Goal: Answer question/provide support

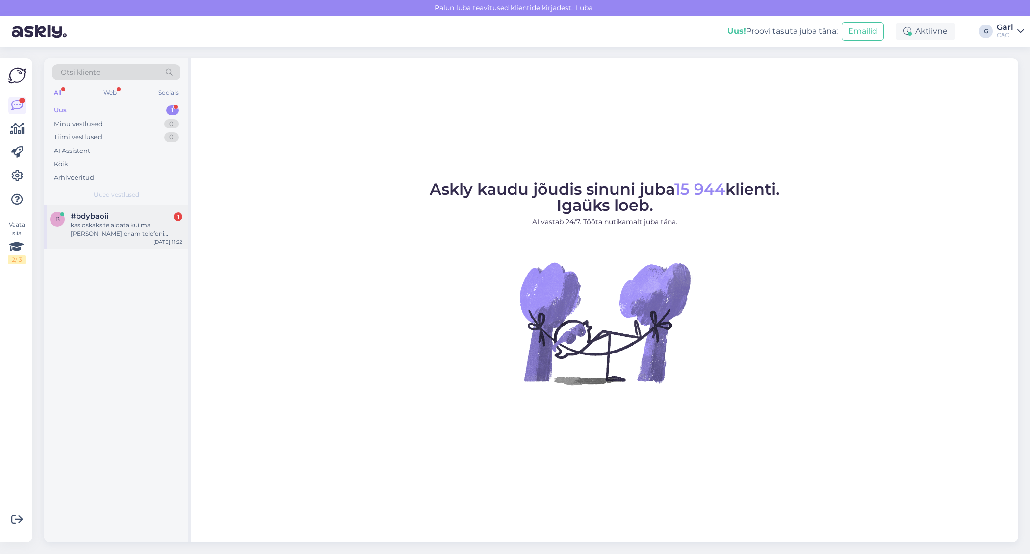
click at [145, 233] on div "kas oskaksite aidata kui ma ei mäleta enam telefoni parooli" at bounding box center [127, 230] width 112 height 18
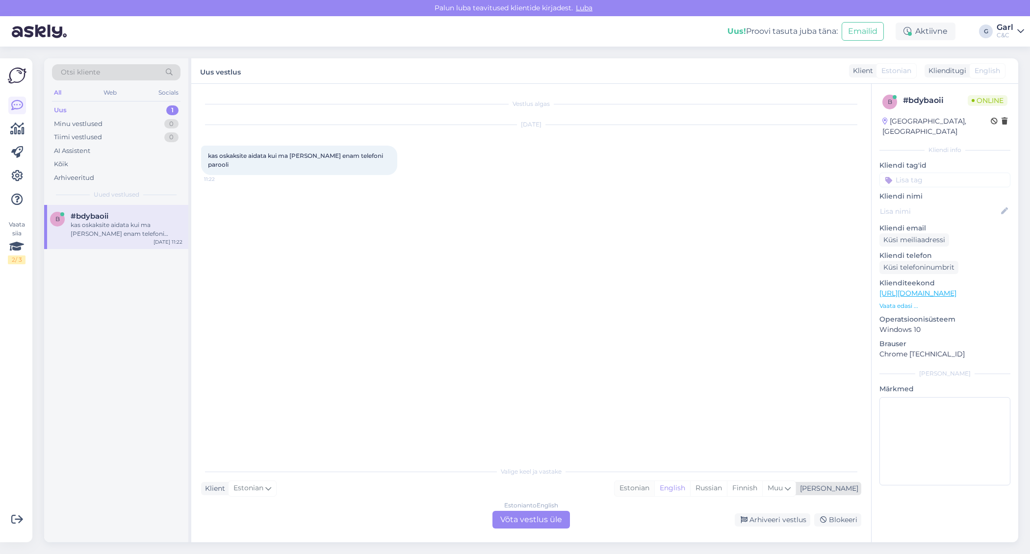
click at [654, 488] on div "Estonian" at bounding box center [635, 488] width 40 height 15
click at [548, 510] on div "Valige keel ja vastake Klient Estonian Mina Estonian English Russian Finnish Mu…" at bounding box center [531, 495] width 660 height 67
click at [547, 518] on div "Estonian to Estonian Võta vestlus üle" at bounding box center [531, 520] width 78 height 18
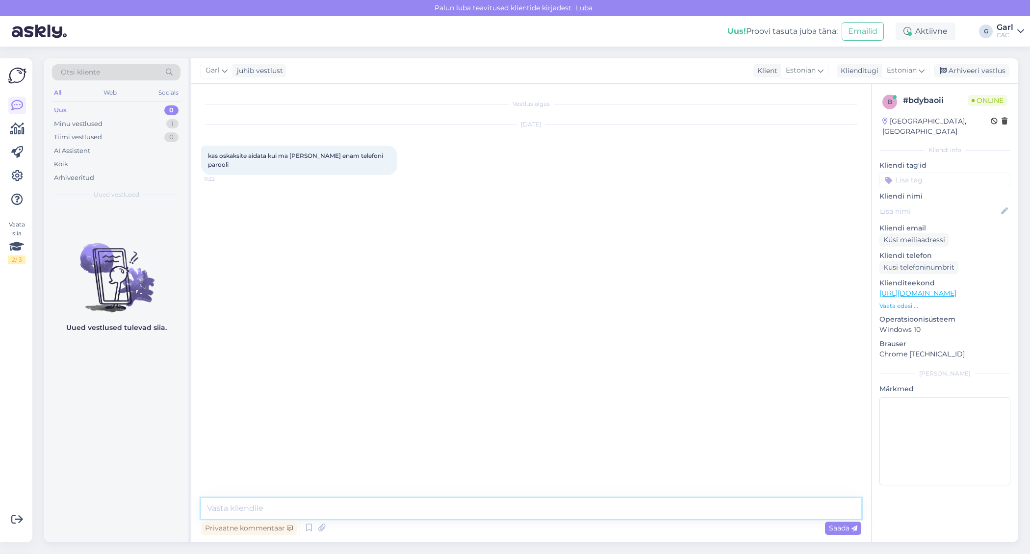
click at [548, 505] on textarea at bounding box center [531, 508] width 660 height 21
paste textarea "https://support.apple.com/et-ee/118430?iphone-authentication-type=iphone-with-f…"
type textarea "Tere! Juhendi leiate siit: [URL][DOMAIN_NAME]"
click at [809, 203] on link "https://support.apple.com/et-ee/118430?iphone-authentication-type=iphone-with-f…" at bounding box center [819, 206] width 68 height 7
click at [953, 74] on div "Arhiveeri vestlus" at bounding box center [972, 70] width 76 height 13
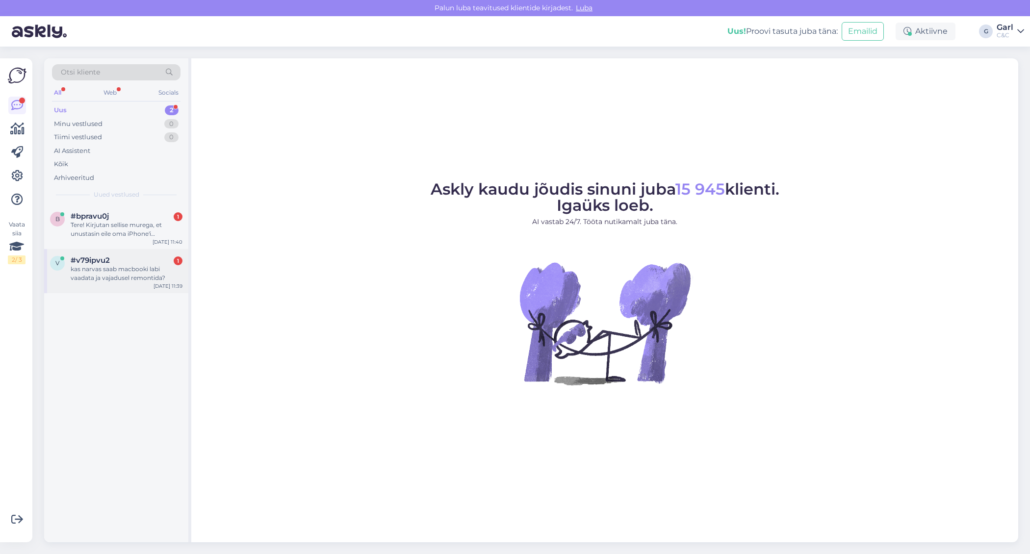
click at [133, 265] on div "kas narvas saab macbooki labi vaadata ja vajadusel remontida?" at bounding box center [127, 274] width 112 height 18
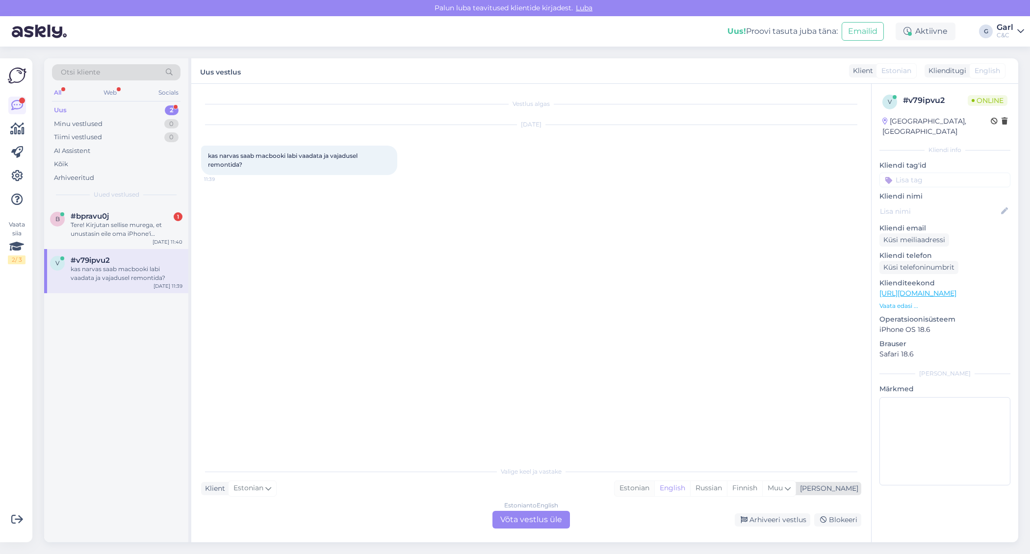
click at [654, 490] on div "Estonian" at bounding box center [635, 488] width 40 height 15
click at [555, 521] on div "Estonian to Estonian Võta vestlus üle" at bounding box center [531, 520] width 78 height 18
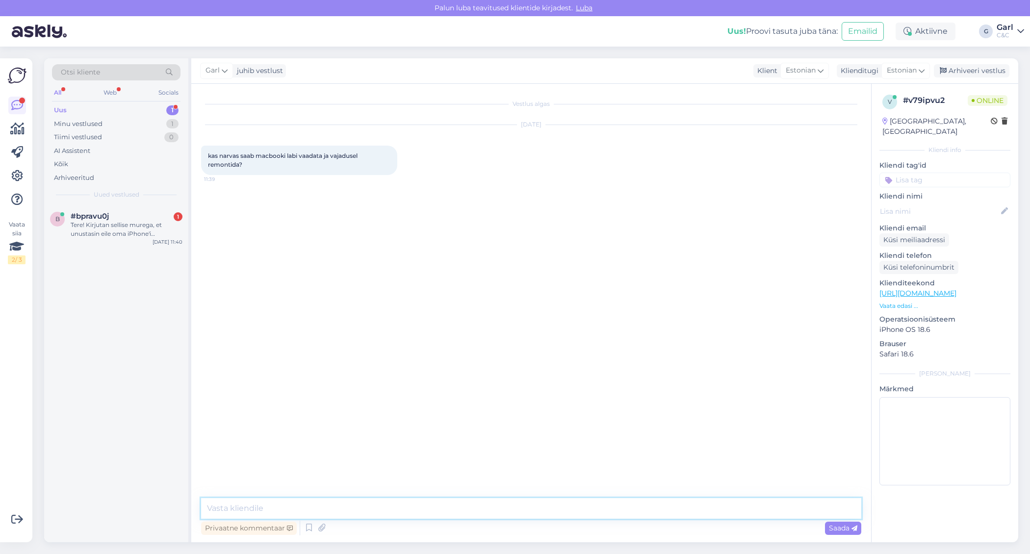
click at [555, 504] on textarea at bounding box center [531, 508] width 660 height 21
click at [554, 505] on textarea at bounding box center [531, 508] width 660 height 21
type textarea "Tere! Narvas hoolduskeskust ei ole, kuid Narva esindus saab hooldustöö vastu [P…"
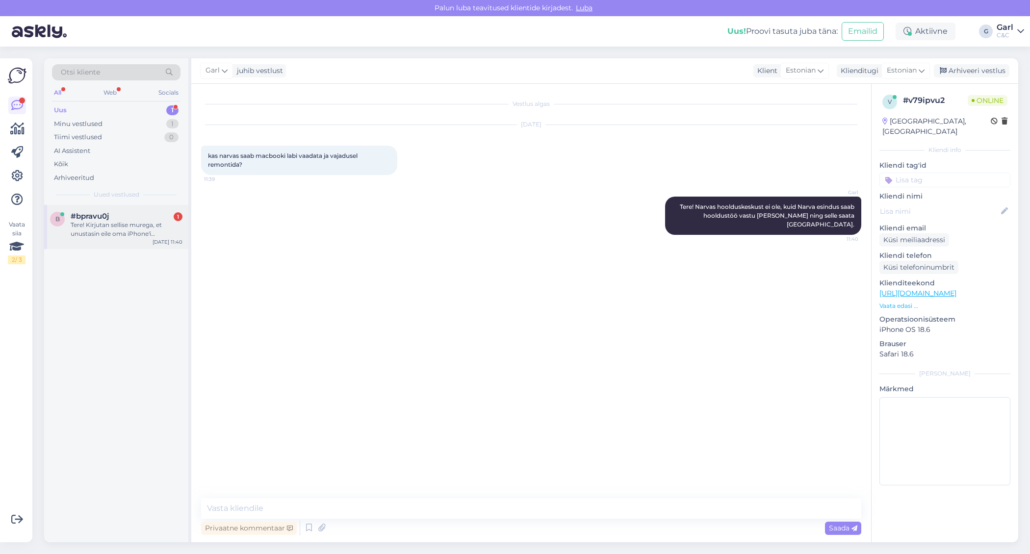
click at [130, 233] on div "Tere! Kirjutan sellise murega, et unustasin eile oma iPhone'i passcode'i totaal…" at bounding box center [127, 230] width 112 height 18
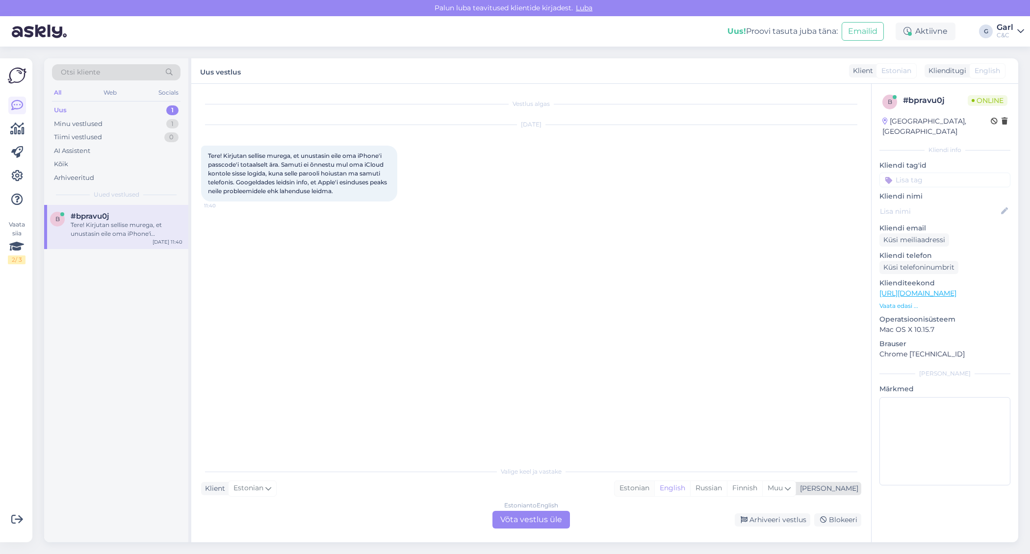
click at [654, 493] on div "Estonian" at bounding box center [635, 488] width 40 height 15
click at [564, 519] on div "Estonian to Estonian Võta vestlus üle" at bounding box center [531, 520] width 78 height 18
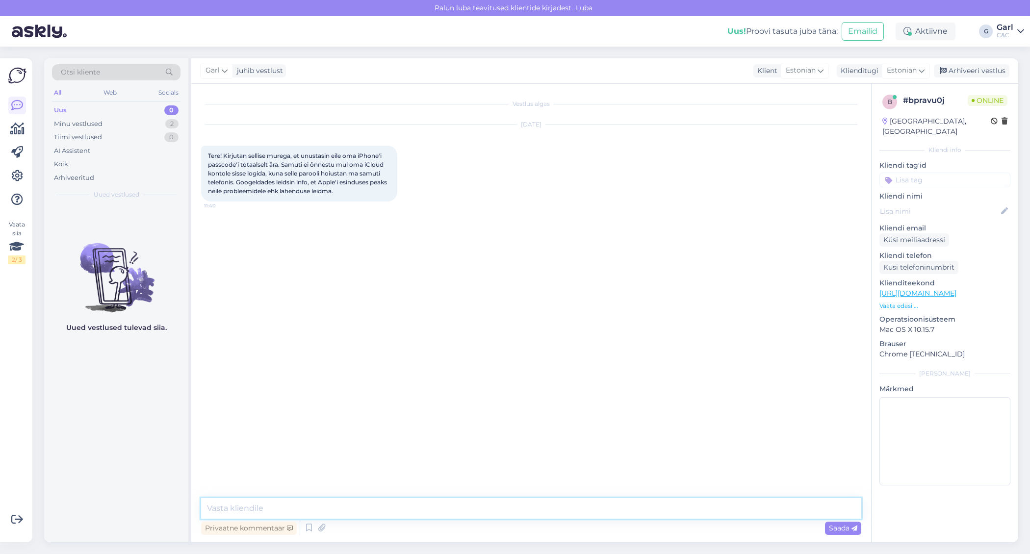
click at [560, 511] on textarea at bounding box center [531, 508] width 660 height 21
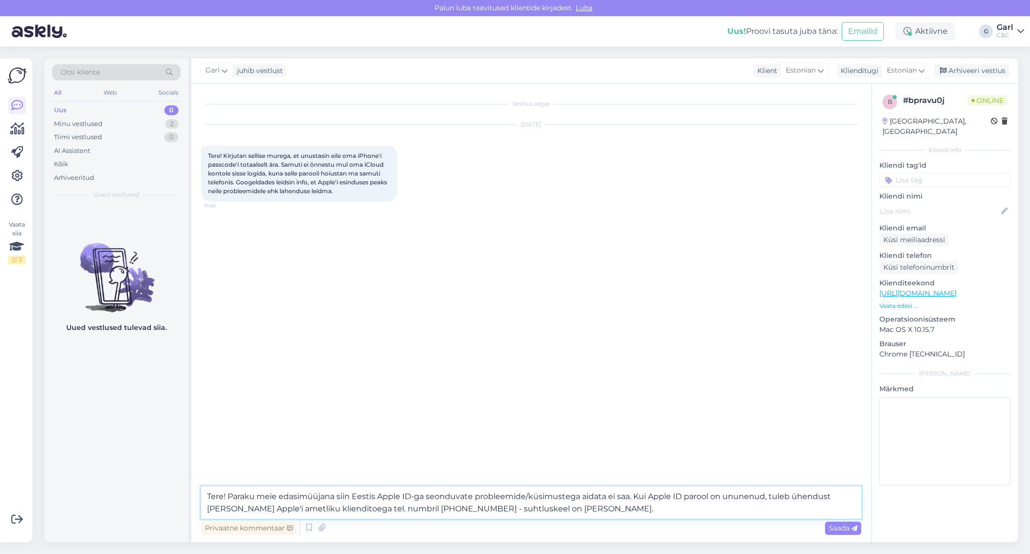
type textarea "Tere! Paraku meie edasimüüjana siin Eestis Apple ID-ga seonduvate probleemide/k…"
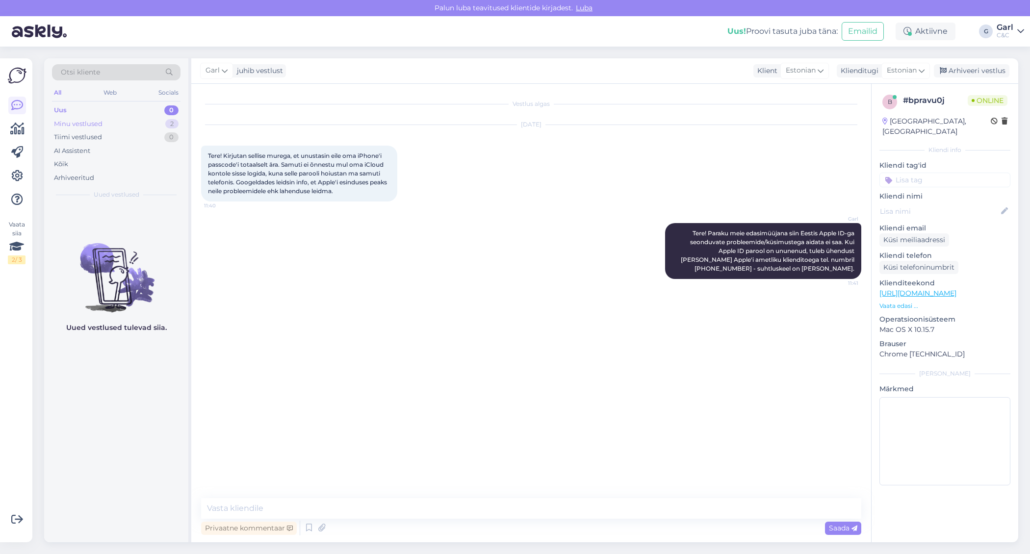
click at [152, 127] on div "Minu vestlused 2" at bounding box center [116, 124] width 129 height 14
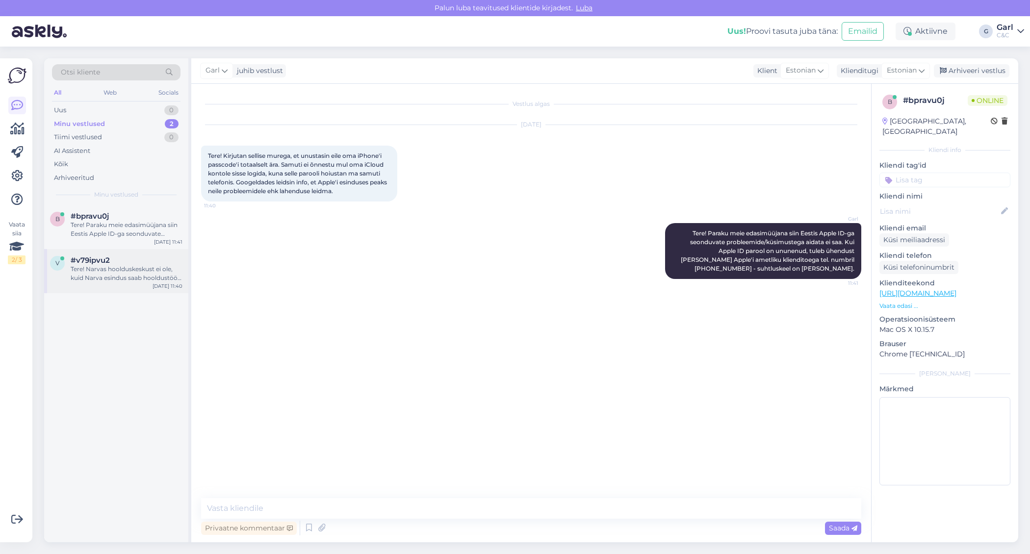
click at [129, 254] on div "v #v79ipvu2 Tere! Narvas hoolduskeskust ei ole, kuid Narva esindus saab hooldus…" at bounding box center [116, 271] width 144 height 44
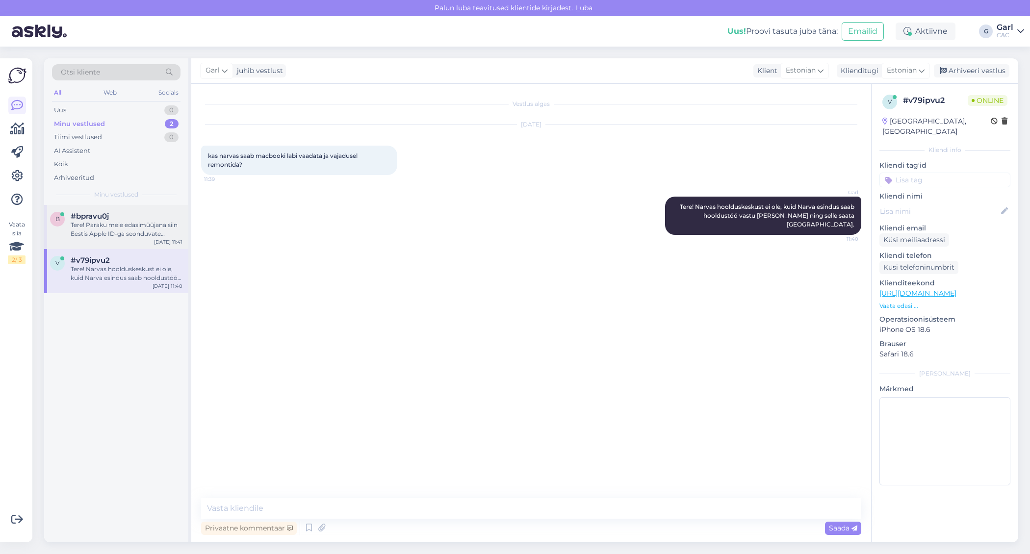
click at [160, 229] on div "Tere! Paraku meie edasimüüjana siin Eestis Apple ID-ga seonduvate probleemide/k…" at bounding box center [127, 230] width 112 height 18
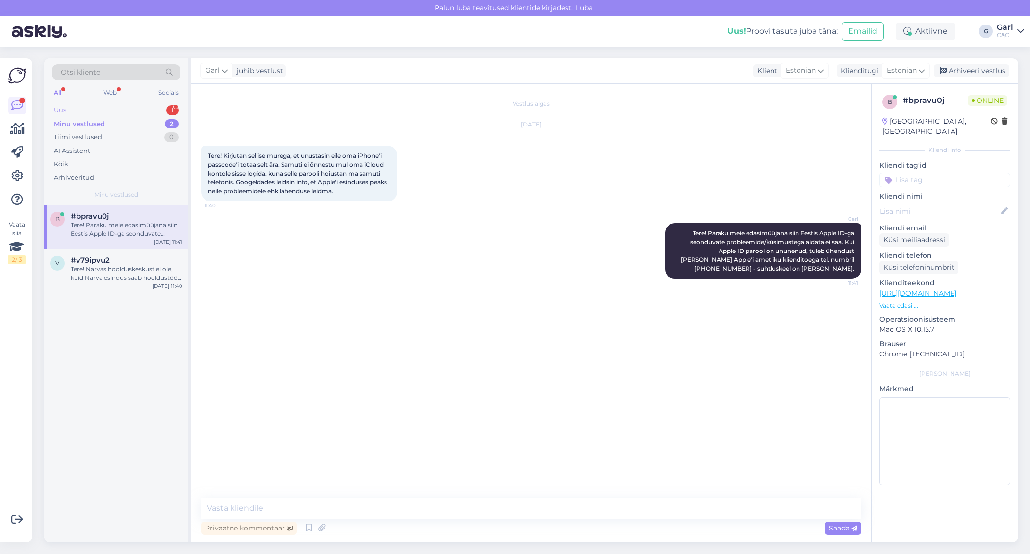
click at [146, 108] on div "Uus 1" at bounding box center [116, 110] width 129 height 14
click at [143, 222] on div "Tere, kas Teil on kuskil veel iPhone 15 256gb ja kollast värvi?" at bounding box center [127, 230] width 112 height 18
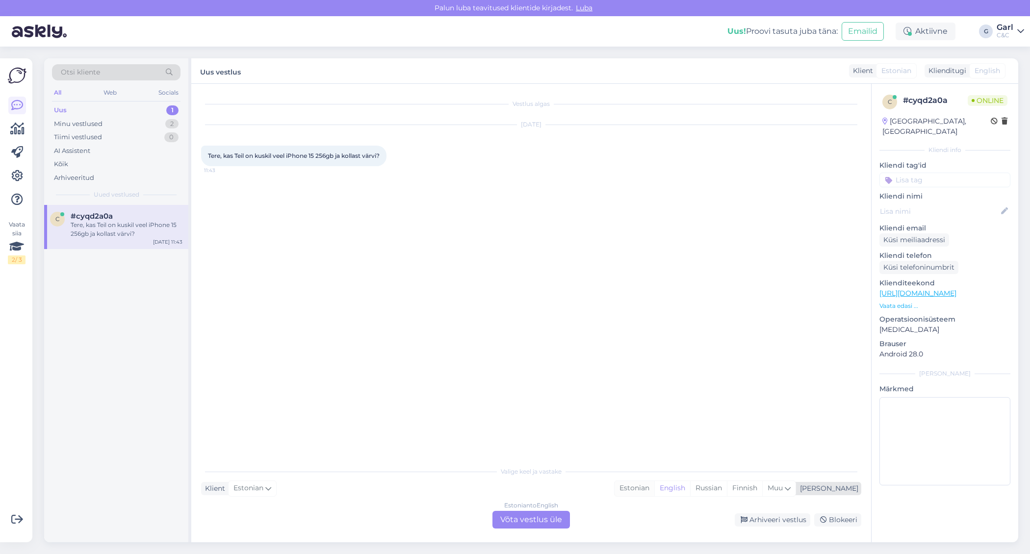
click at [654, 492] on div "Estonian" at bounding box center [635, 488] width 40 height 15
click at [560, 516] on div "Estonian to Estonian Võta vestlus üle" at bounding box center [531, 520] width 78 height 18
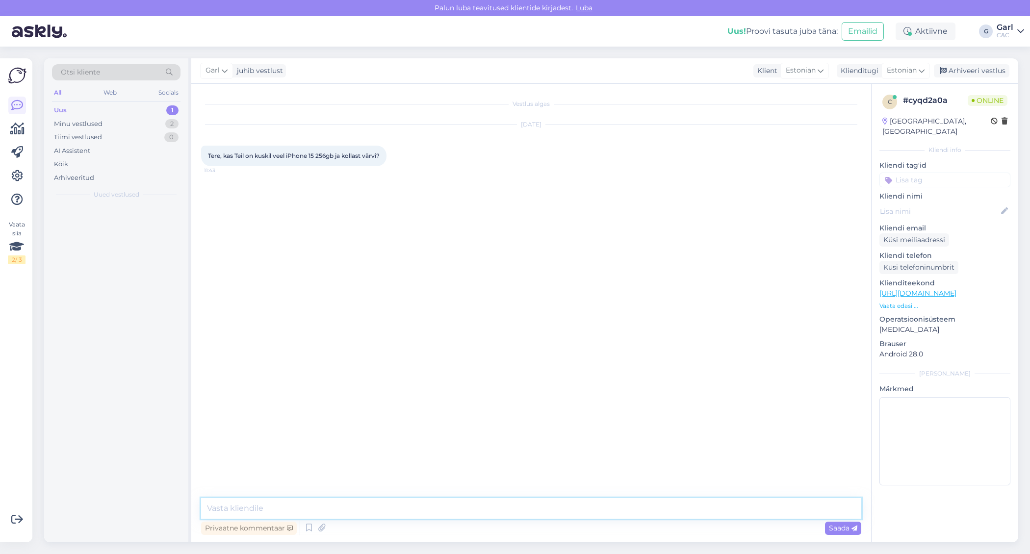
click at [560, 509] on textarea at bounding box center [531, 508] width 660 height 21
type textarea "Tere! Paraku mitte."
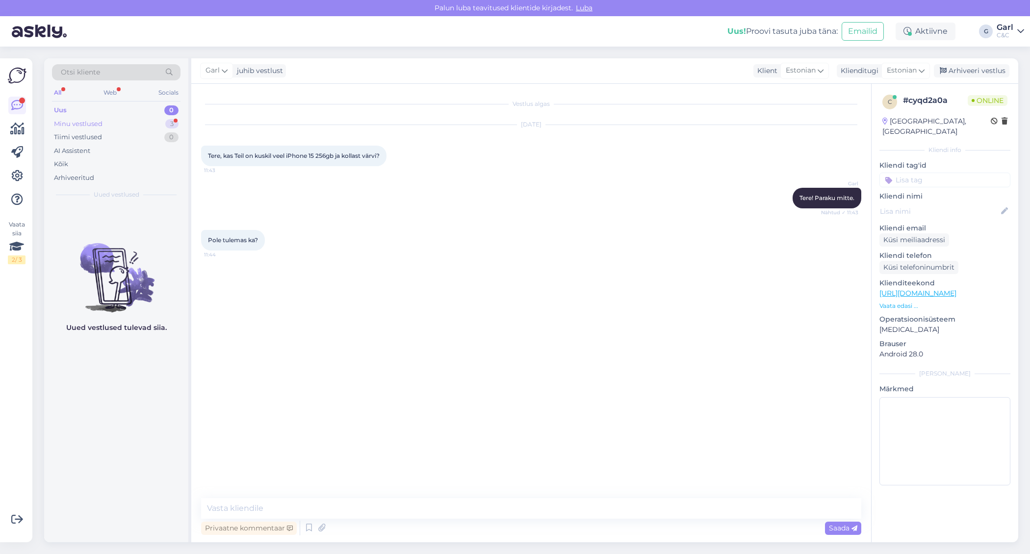
click at [157, 123] on div "Minu vestlused 3" at bounding box center [116, 124] width 129 height 14
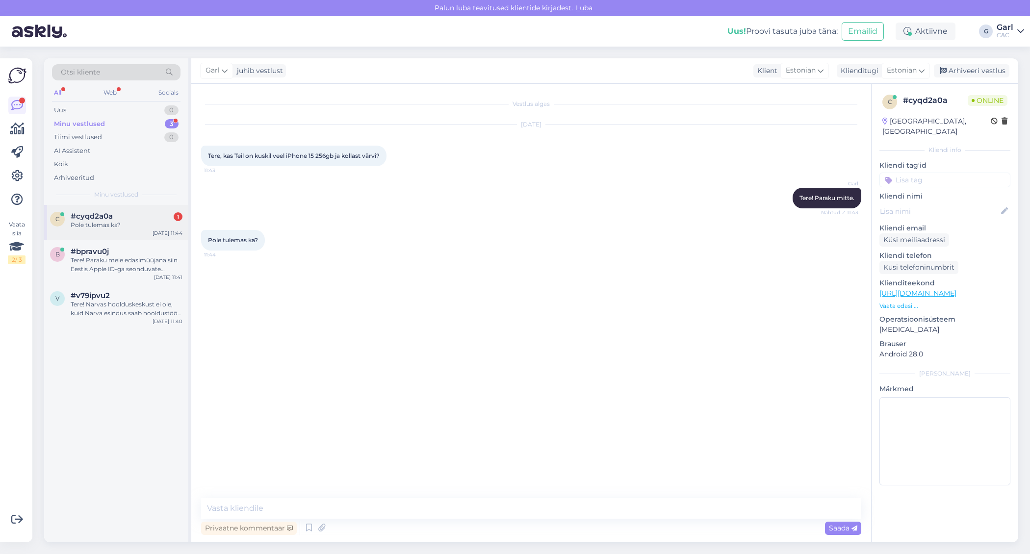
click at [152, 213] on div "#cyqd2a0a 1" at bounding box center [127, 216] width 112 height 9
click at [403, 522] on div "Privaatne kommentaar Saada" at bounding box center [531, 528] width 660 height 19
click at [403, 515] on textarea at bounding box center [531, 508] width 660 height 21
type textarea "Kahjuks mitte."
click at [162, 262] on div "Apple'i enda lehekülg ütleb, et kui on teine apple'i seade, siis selle abil saa…" at bounding box center [127, 265] width 112 height 18
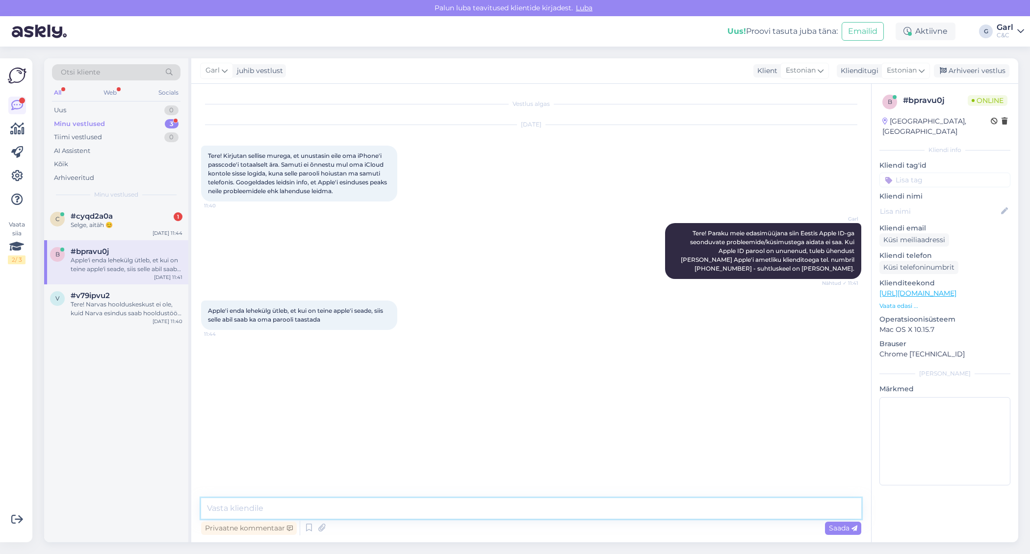
click at [357, 499] on textarea at bounding box center [531, 508] width 660 height 21
click at [573, 511] on textarea "Kui on teine Apple'i seade, mis on ühendatud Teie Apple ID-ga, siis on võimalik…" at bounding box center [531, 508] width 660 height 21
type textarea "Kui on teine Apple'i seade, mis on ühendatud Teie Apple ID-ga, siis on võimalik…"
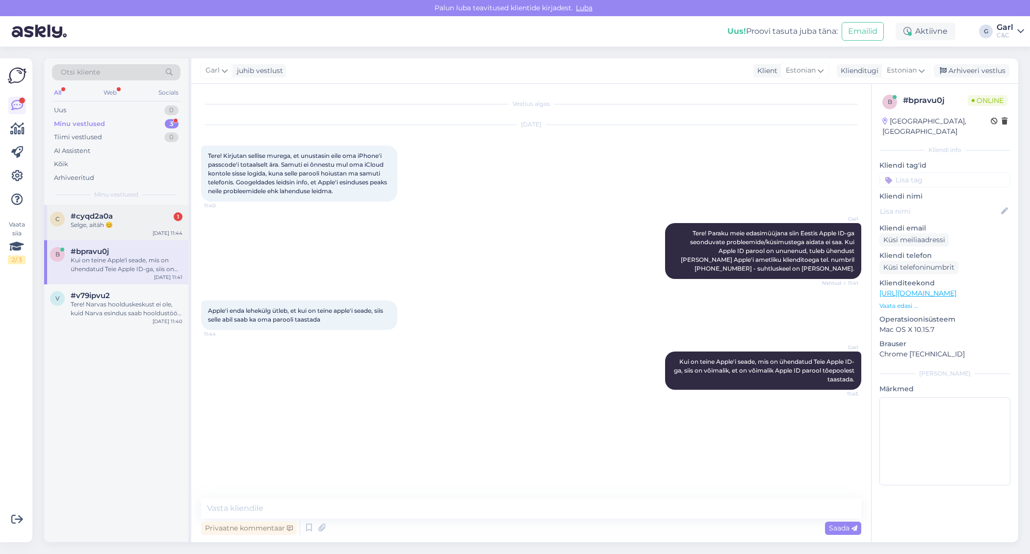
click at [146, 226] on div "Selge, aitäh 😊" at bounding box center [127, 225] width 112 height 9
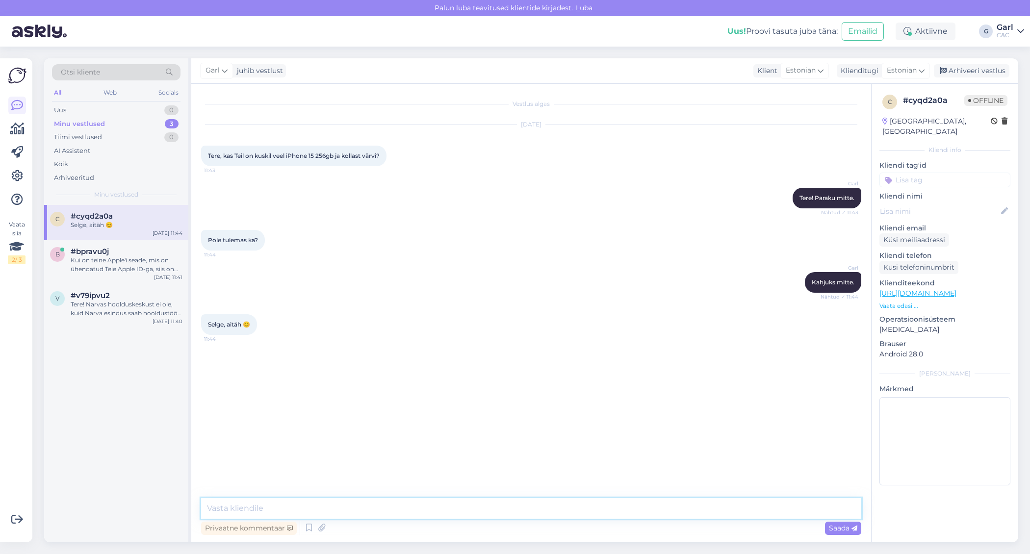
click at [326, 510] on textarea at bounding box center [531, 508] width 660 height 21
type textarea "Ikka, võtke heaks! :)"
click at [947, 74] on icon at bounding box center [943, 71] width 7 height 7
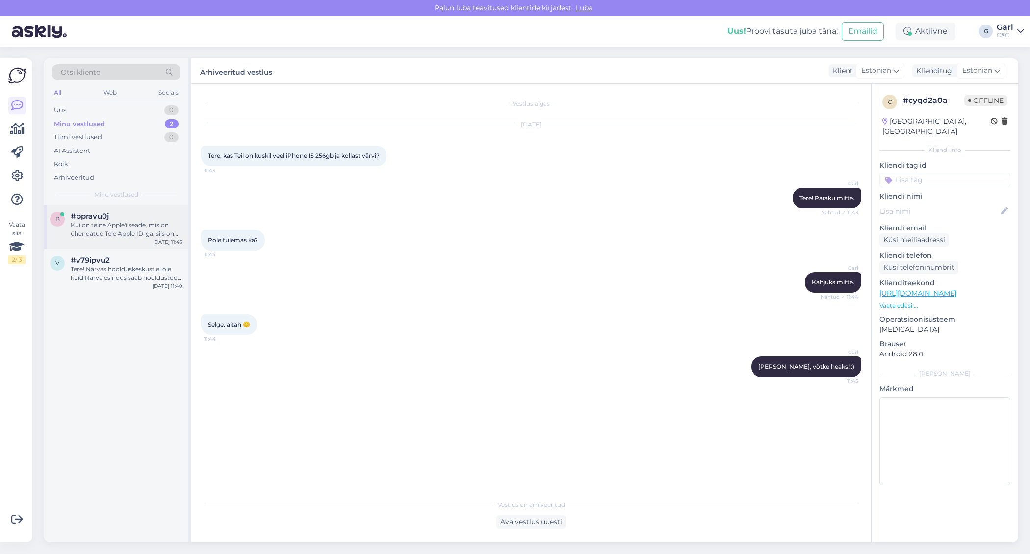
click at [153, 214] on div "#bpravu0j" at bounding box center [127, 216] width 112 height 9
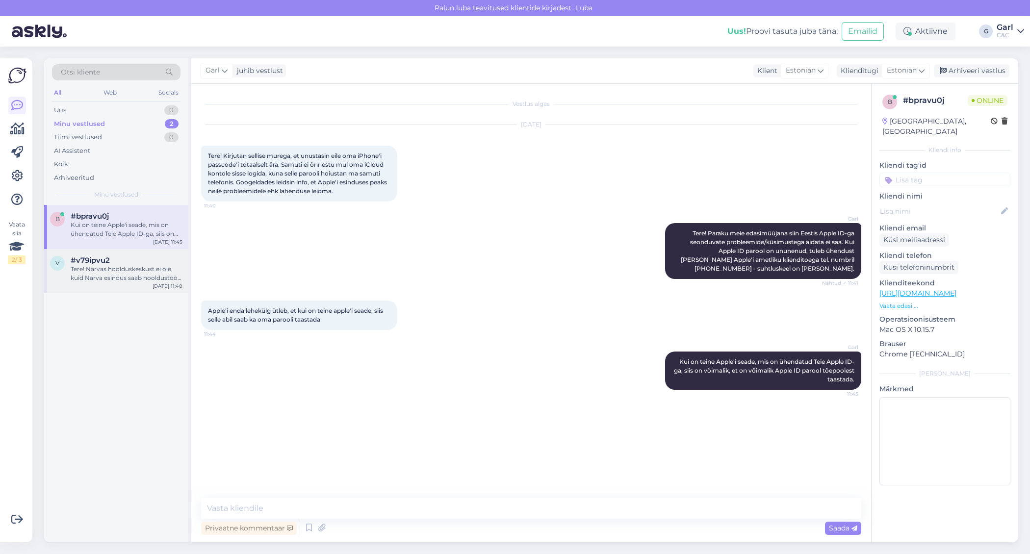
click at [139, 277] on div "Tere! Narvas hoolduskeskust ei ole, kuid Narva esindus saab hooldustöö vastu võ…" at bounding box center [127, 274] width 112 height 18
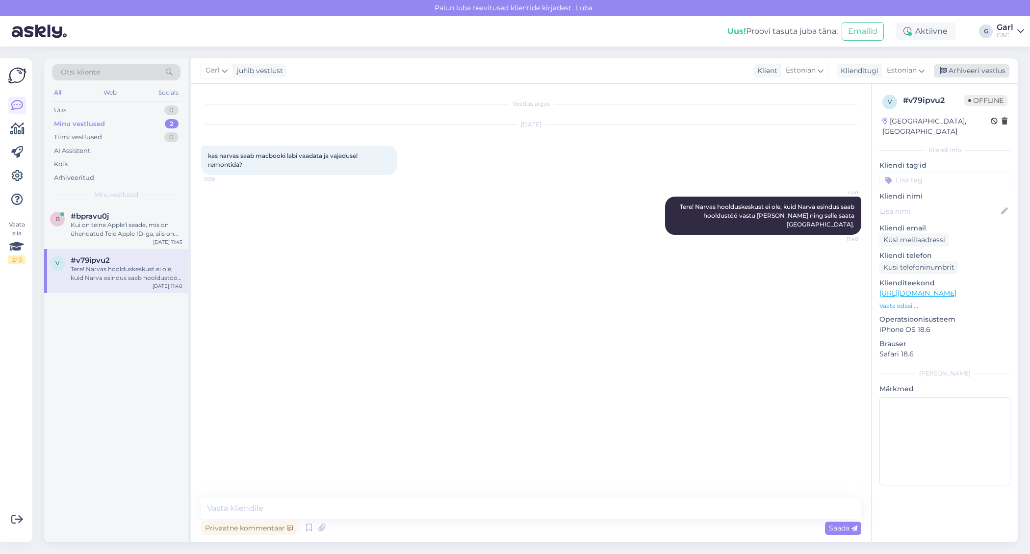
click at [1004, 66] on div "Arhiveeri vestlus" at bounding box center [972, 70] width 76 height 13
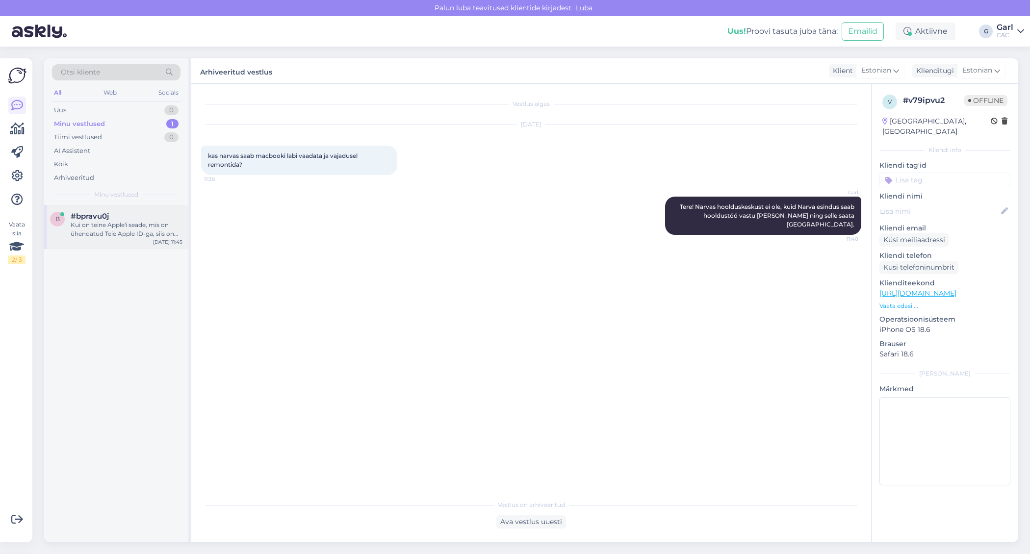
click at [141, 233] on div "Kui on teine Apple'i seade, mis on ühendatud Teie Apple ID-ga, siis on võimalik…" at bounding box center [127, 230] width 112 height 18
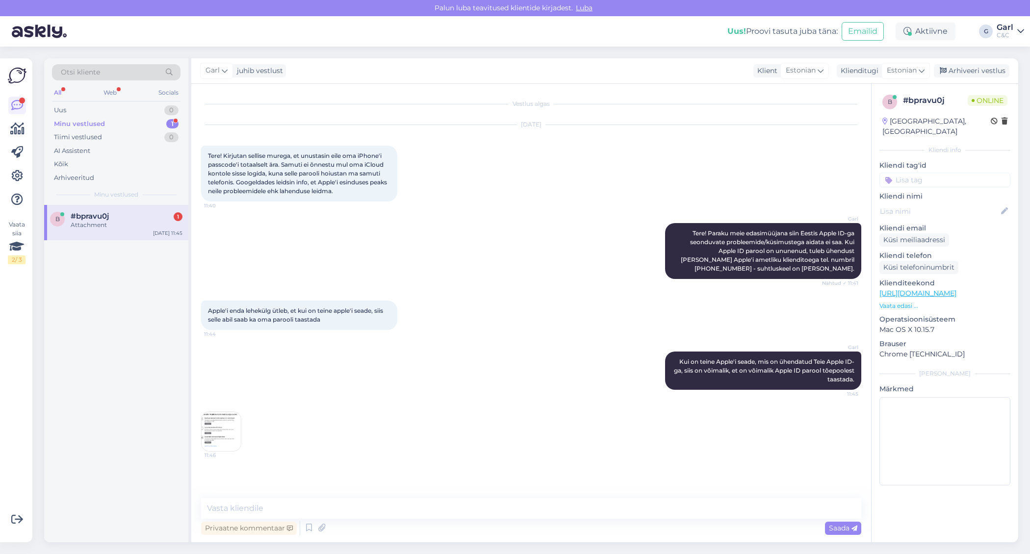
click at [229, 428] on img at bounding box center [221, 431] width 39 height 39
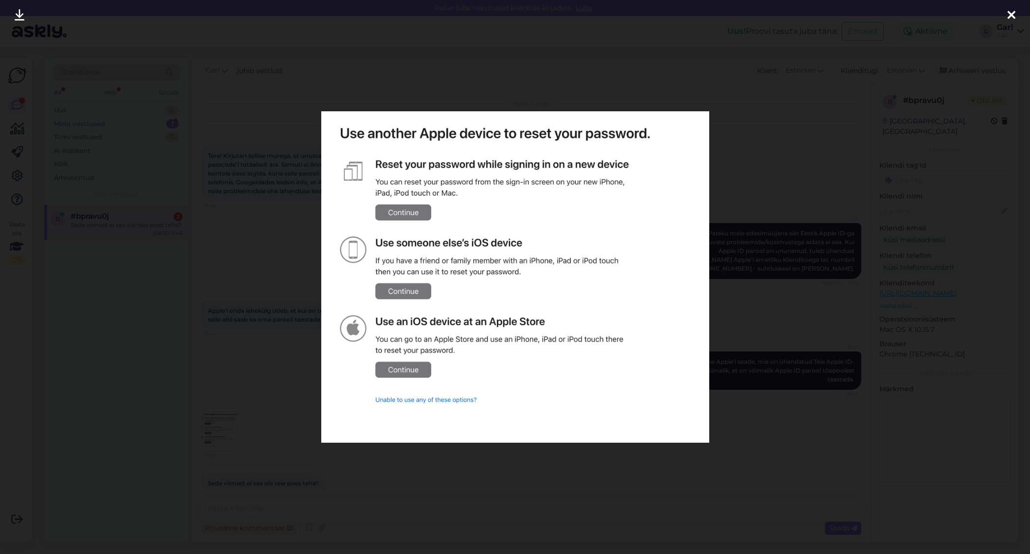
scroll to position [15, 0]
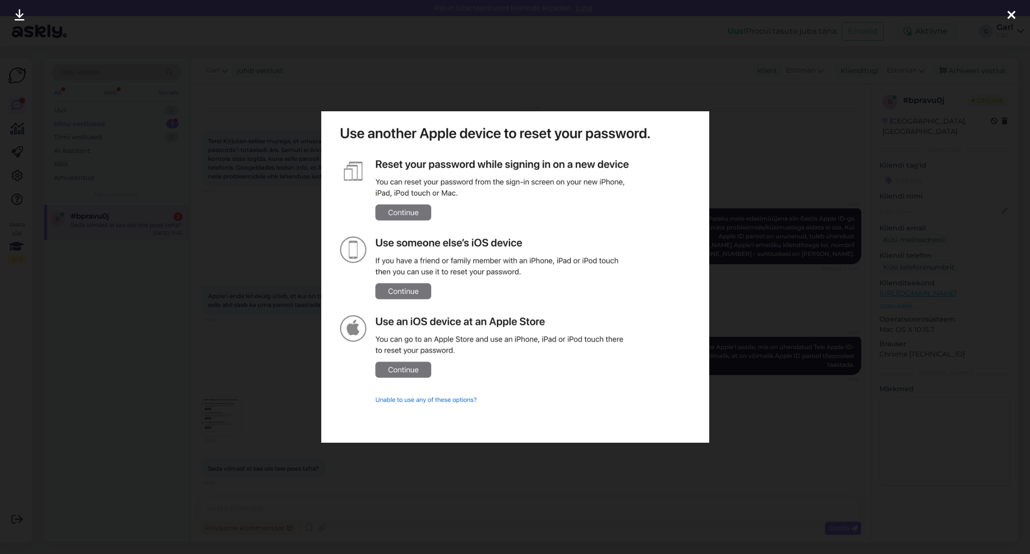
click at [214, 383] on div at bounding box center [515, 277] width 1030 height 554
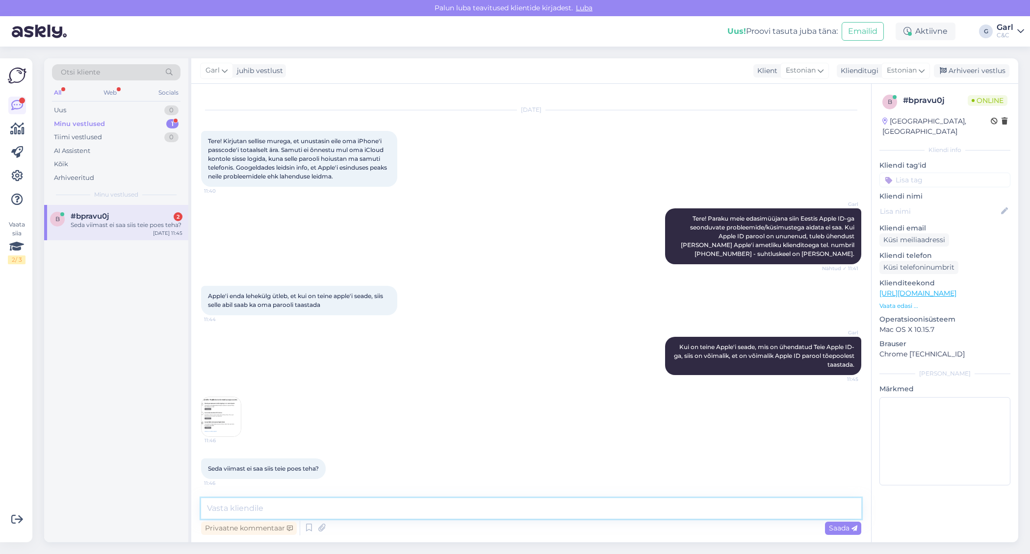
click at [262, 502] on textarea at bounding box center [531, 508] width 660 height 21
type textarea "Üks hetk palun. Täpsustan kauplustelt üle selle."
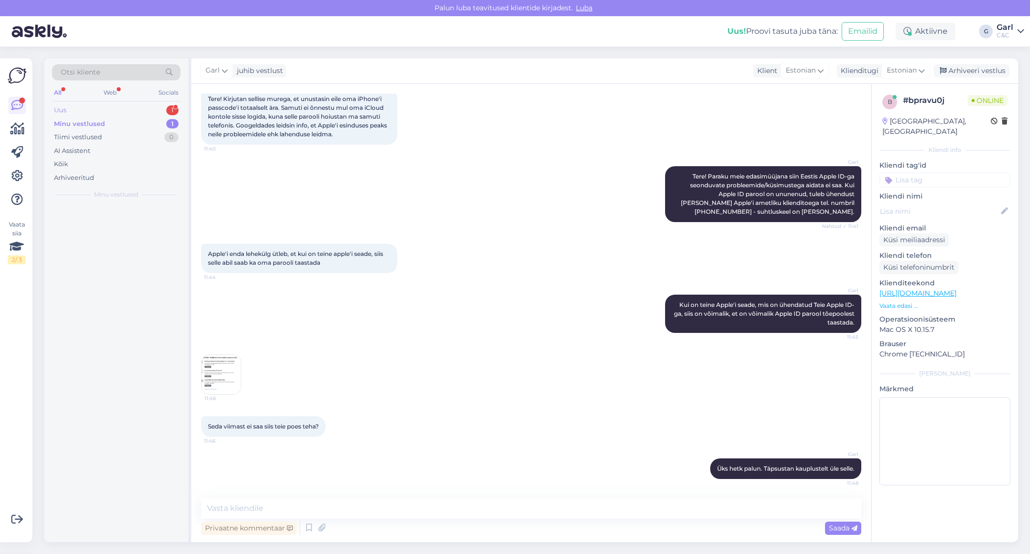
click at [141, 107] on div "Uus 1" at bounding box center [116, 110] width 129 height 14
click at [146, 259] on div "#szkgjzcm 1" at bounding box center [127, 260] width 112 height 9
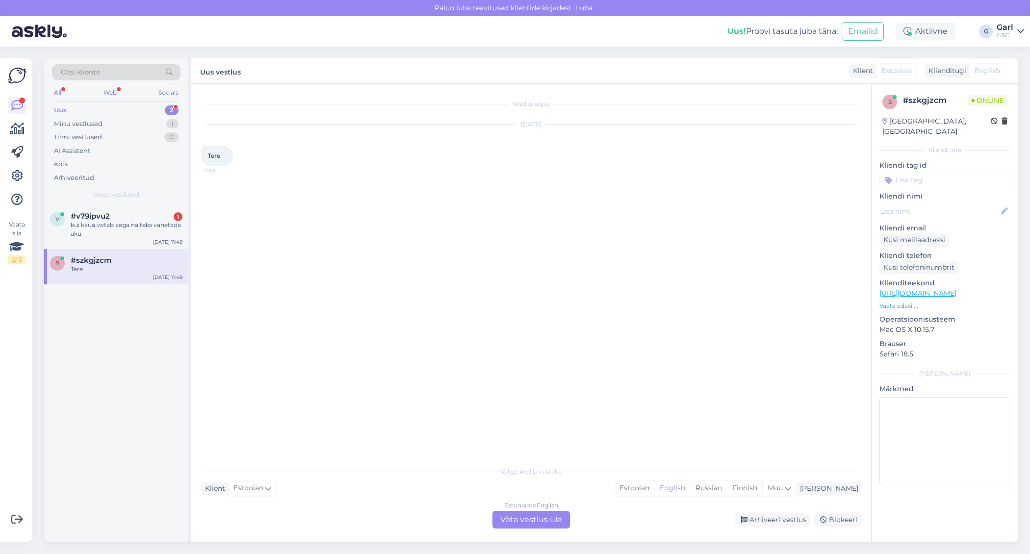
scroll to position [0, 0]
click at [654, 490] on div "Estonian" at bounding box center [635, 488] width 40 height 15
click at [528, 523] on div "Estonian to Estonian Võta vestlus üle" at bounding box center [531, 520] width 78 height 18
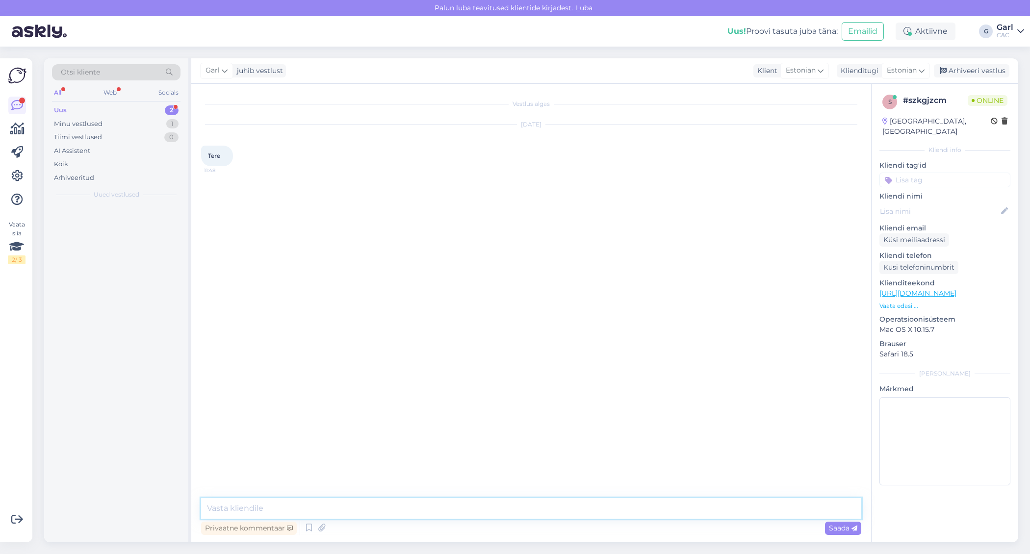
click at [532, 506] on textarea at bounding box center [531, 508] width 660 height 21
type textarea "Tere! Kuidas saan Teile abiks olla?"
click at [98, 201] on div "Otsi kliente All Web Socials Uus 1 Minu vestlused 2 Tiimi vestlused 0 AI Assist…" at bounding box center [116, 131] width 144 height 147
click at [107, 231] on div "kui kaua votab aega naiteks vahetada aku" at bounding box center [127, 230] width 112 height 18
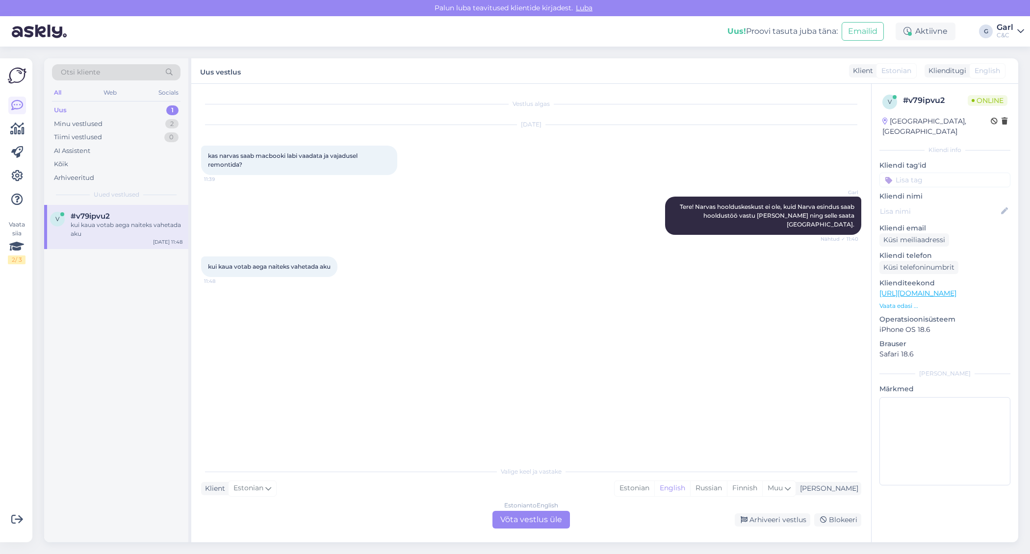
click at [685, 497] on div "Valige keel ja vastake Klient Estonian Mina Estonian English Russian Finnish Mu…" at bounding box center [531, 495] width 660 height 67
click at [654, 491] on div "Estonian" at bounding box center [635, 488] width 40 height 15
click at [546, 520] on div "Estonian to Estonian Võta vestlus üle" at bounding box center [531, 520] width 78 height 18
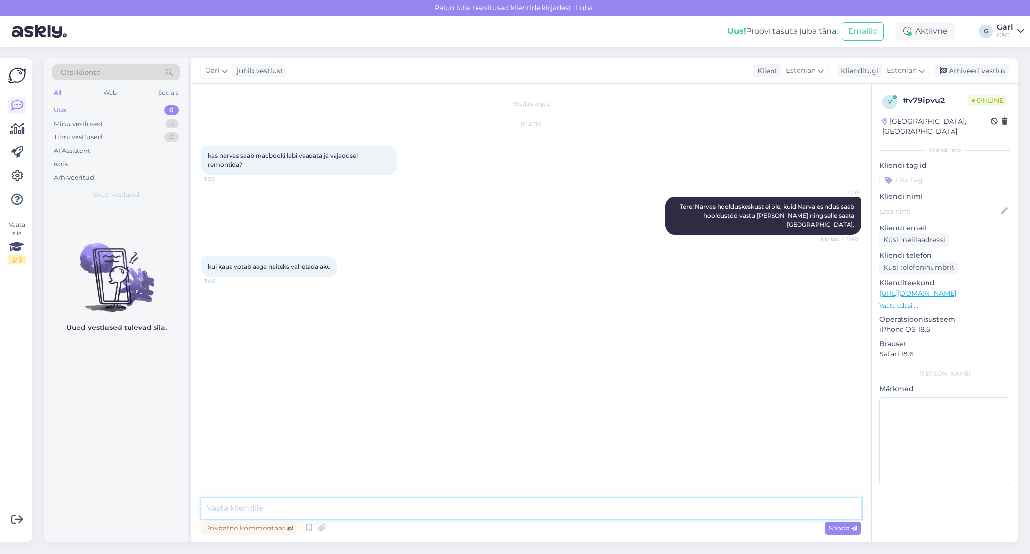
click at [547, 511] on textarea at bounding box center [531, 508] width 660 height 21
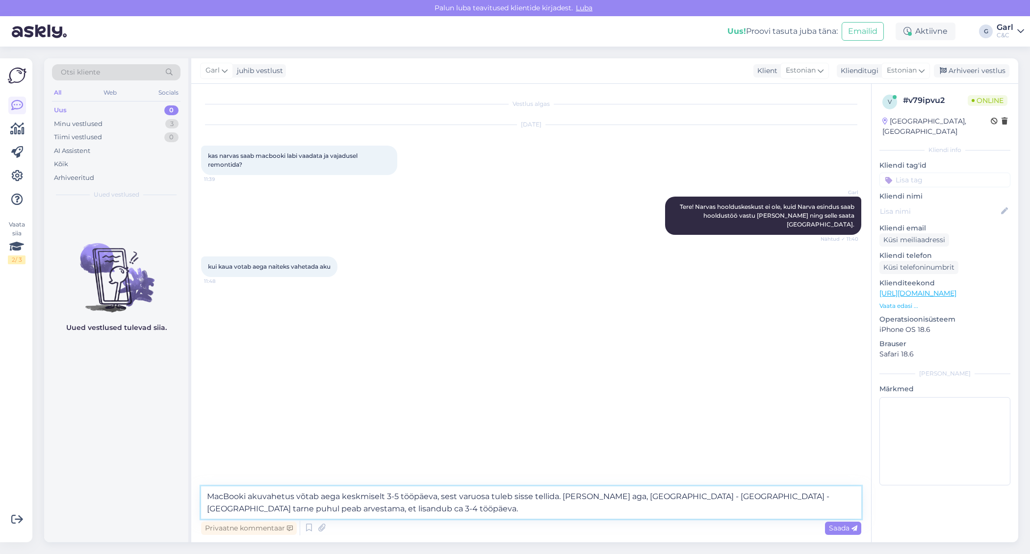
type textarea "MacBooki akuvahetus võtab aega keskmiselt 3-5 tööpäeva, sest varuosa tuleb siss…"
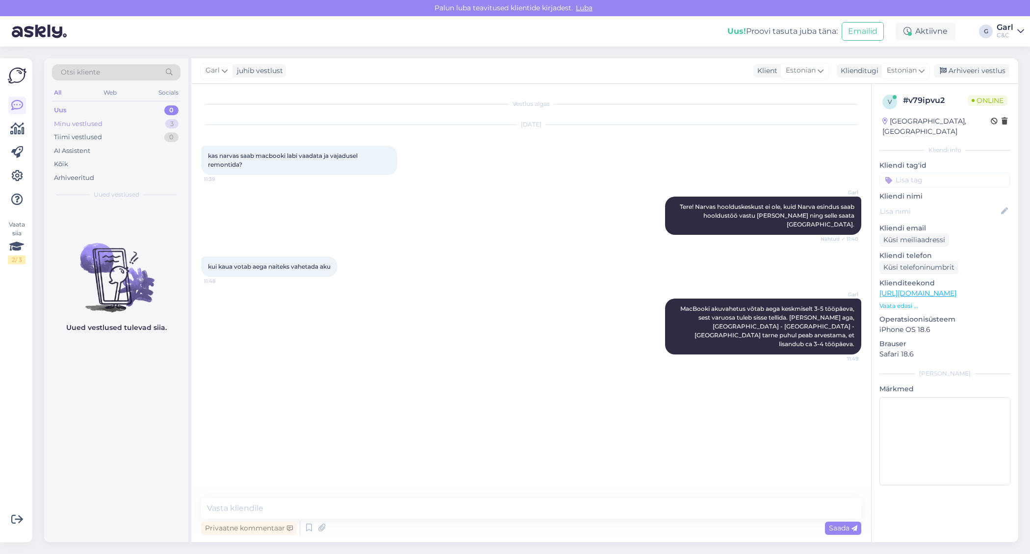
click at [145, 125] on div "Minu vestlused 3" at bounding box center [116, 124] width 129 height 14
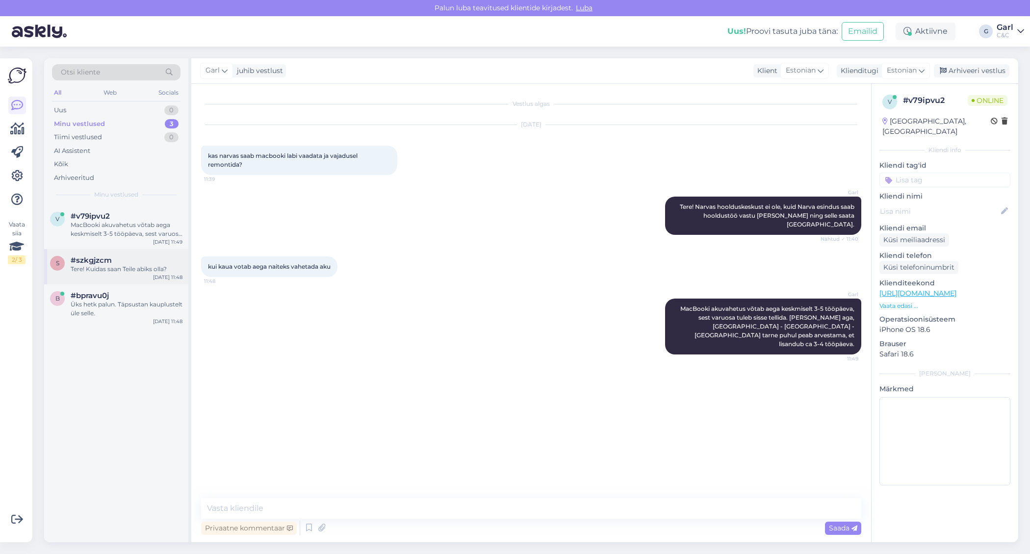
click at [136, 253] on div "s #szkgjzcm Tere! Kuidas saan Teile abiks olla? Aug 15 11:48" at bounding box center [116, 266] width 144 height 35
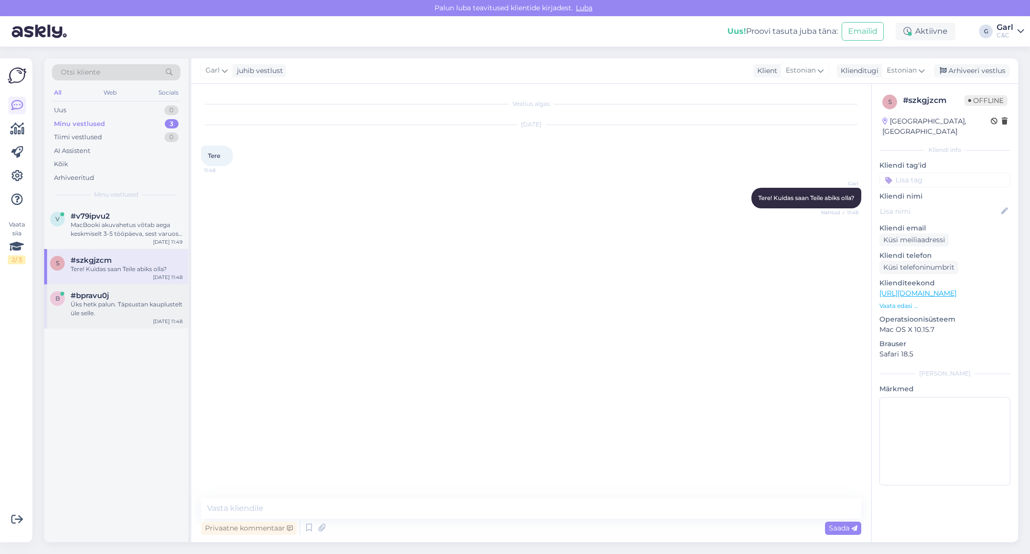
click at [136, 311] on div "Üks hetk palun. Täpsustan kauplustelt üle selle." at bounding box center [127, 309] width 112 height 18
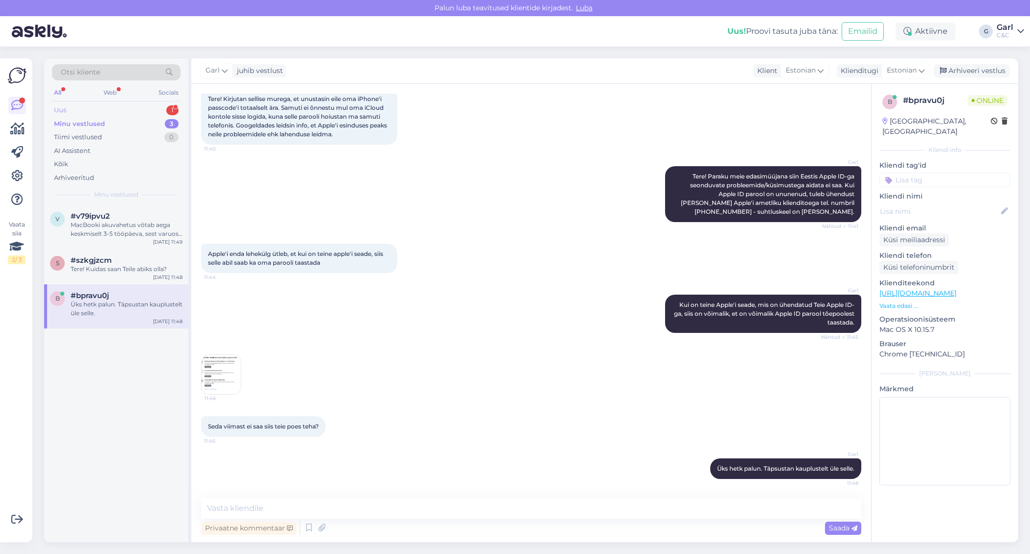
click at [158, 108] on div "Uus 1" at bounding box center [116, 110] width 129 height 14
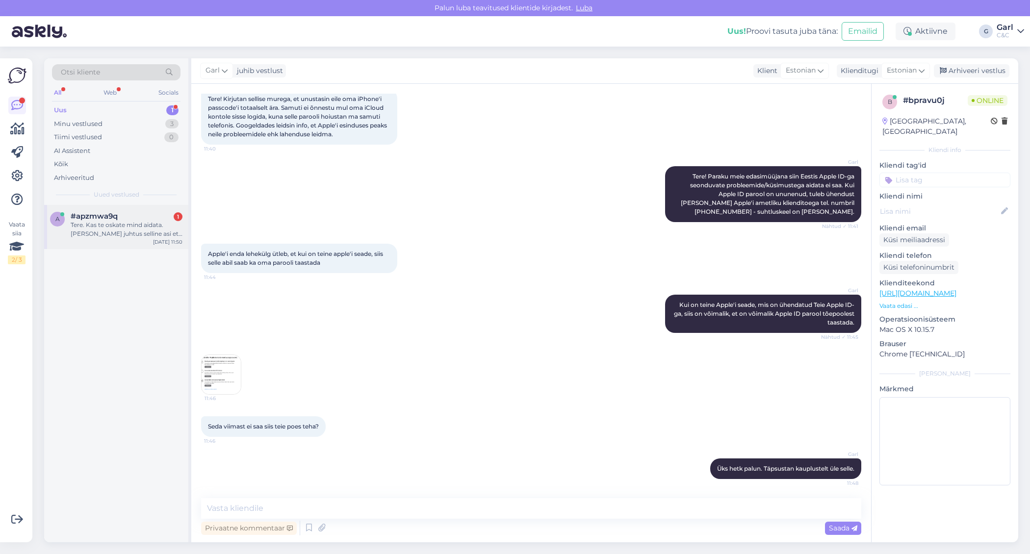
click at [140, 233] on div "Tere. Kas te oskate mind aidata. Täna juhtus selline asi et tellisin internetis…" at bounding box center [127, 230] width 112 height 18
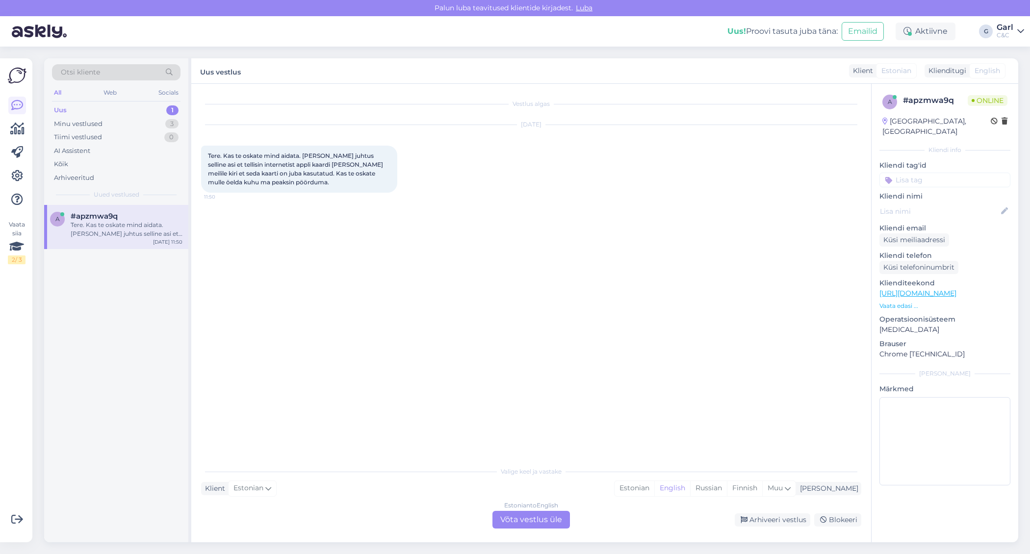
scroll to position [0, 0]
click at [654, 489] on div "Estonian" at bounding box center [635, 488] width 40 height 15
click at [543, 517] on div "Estonian to Estonian Võta vestlus üle" at bounding box center [531, 520] width 78 height 18
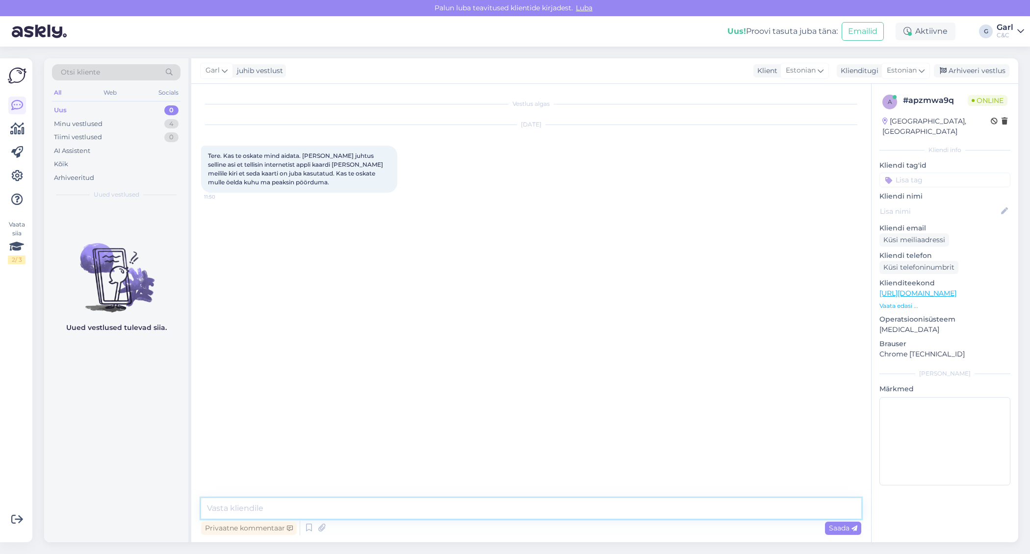
click at [543, 513] on textarea at bounding box center [531, 508] width 660 height 21
type textarea "Tere! Paraku mitte. Tõenäoliselt sattusite pettuse ohvriks, kui te otse Apple-l…"
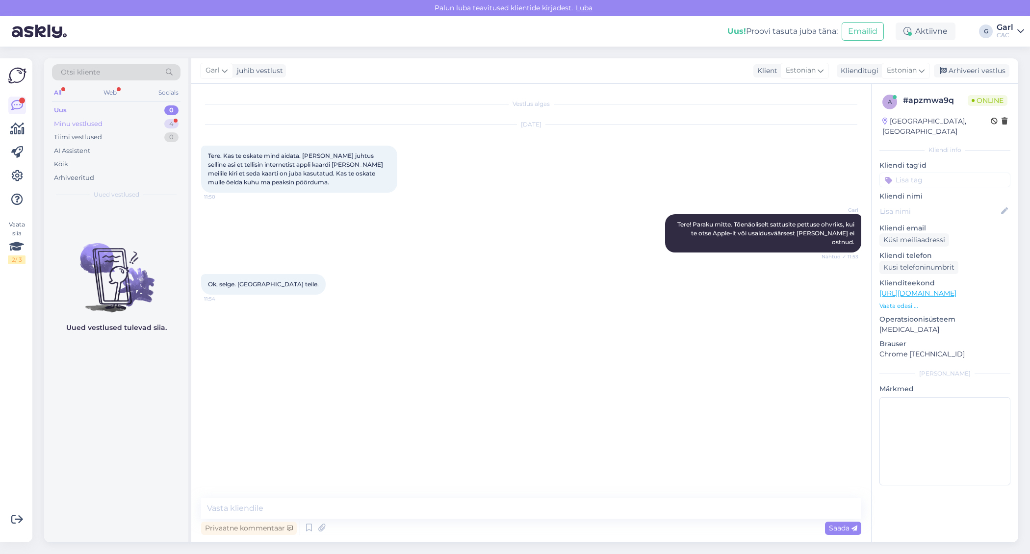
click at [103, 123] on div "Minu vestlused 4" at bounding box center [116, 124] width 129 height 14
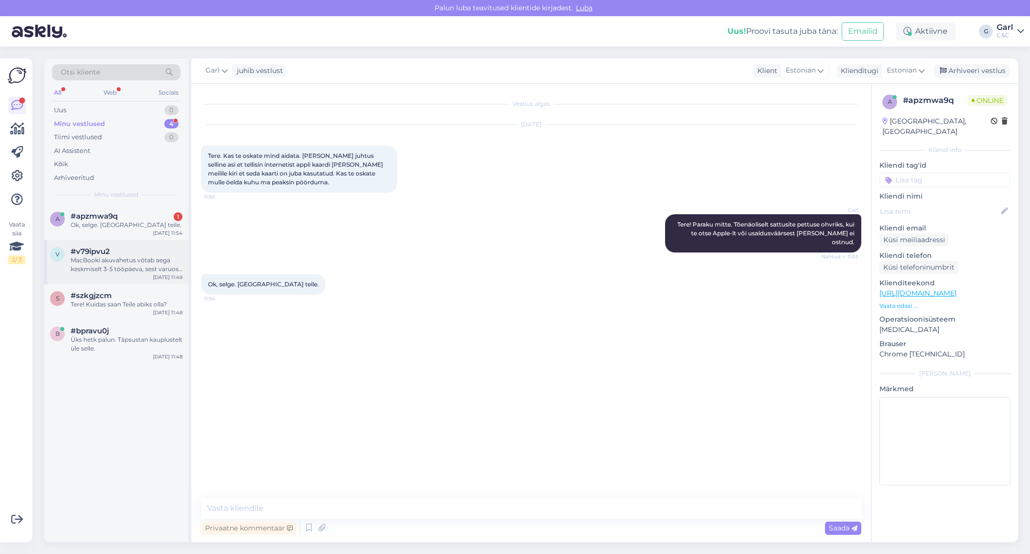
click at [125, 275] on div "v #v79ipvu2 MacBooki akuvahetus võtab aega keskmiselt 3-5 tööpäeva, sest varuos…" at bounding box center [116, 262] width 144 height 44
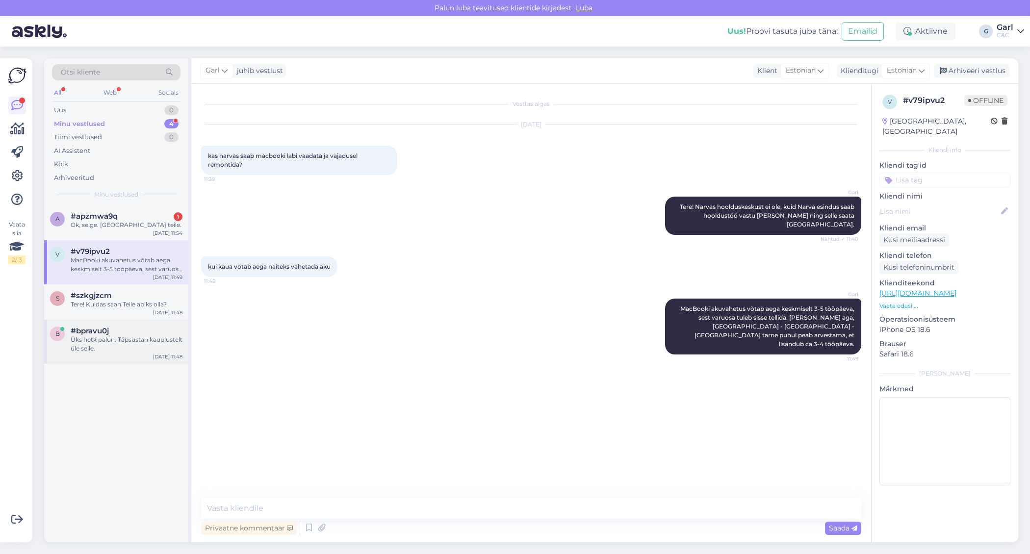
click at [116, 357] on div "b #bpravu0j Üks hetk palun. Täpsustan kauplustelt üle selle. Aug 15 11:48" at bounding box center [116, 342] width 144 height 44
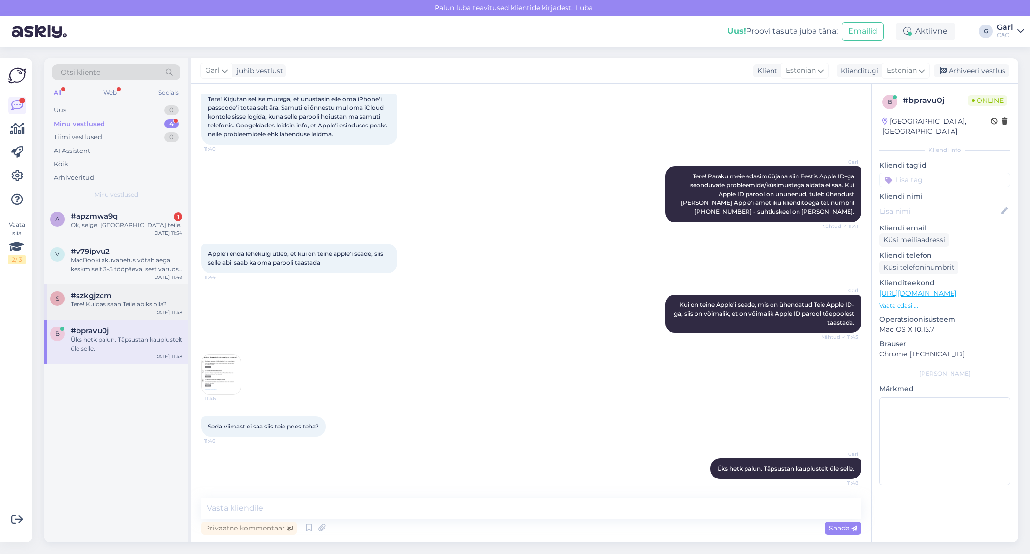
click at [135, 297] on div "#szkgjzcm" at bounding box center [127, 295] width 112 height 9
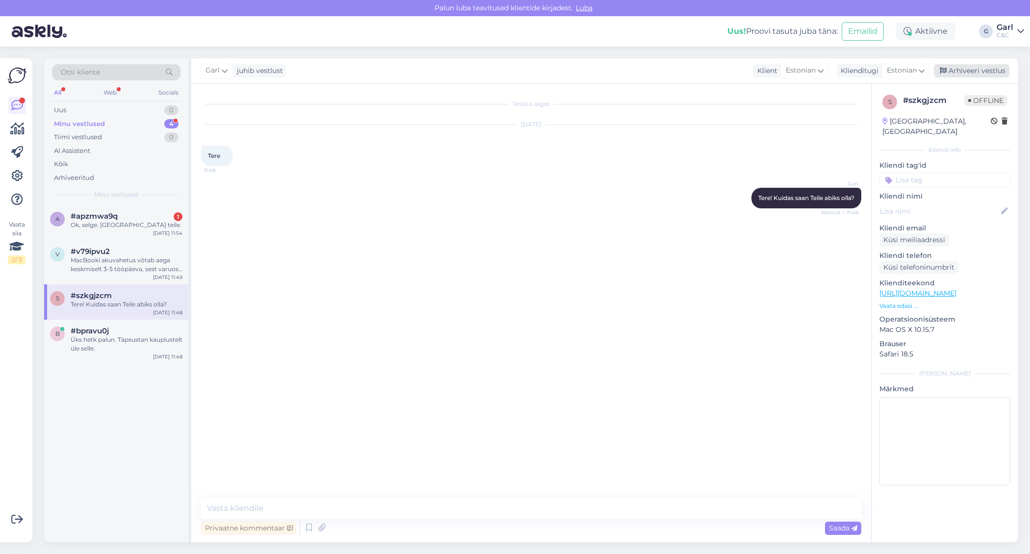
click at [989, 67] on div "Arhiveeri vestlus" at bounding box center [972, 70] width 76 height 13
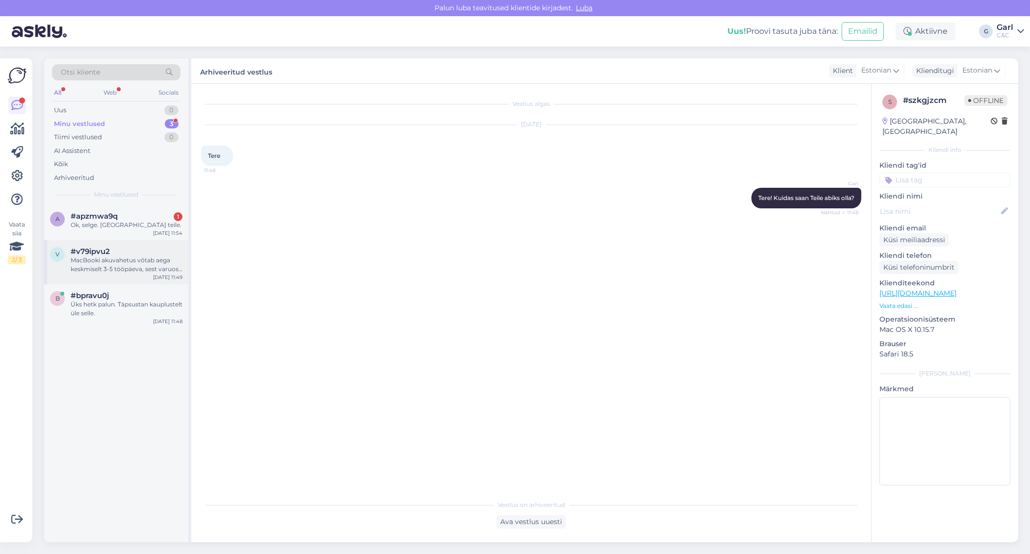
click at [100, 257] on div "MacBooki akuvahetus võtab aega keskmiselt 3-5 tööpäeva, sest varuosa tuleb siss…" at bounding box center [127, 265] width 112 height 18
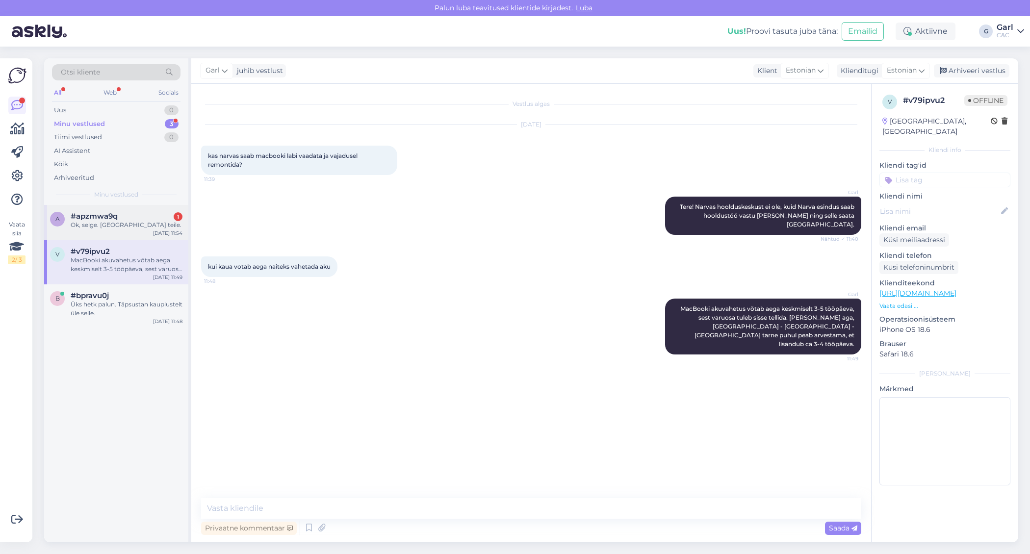
click at [110, 228] on div "Ok, selge. Aitähh teile." at bounding box center [127, 225] width 112 height 9
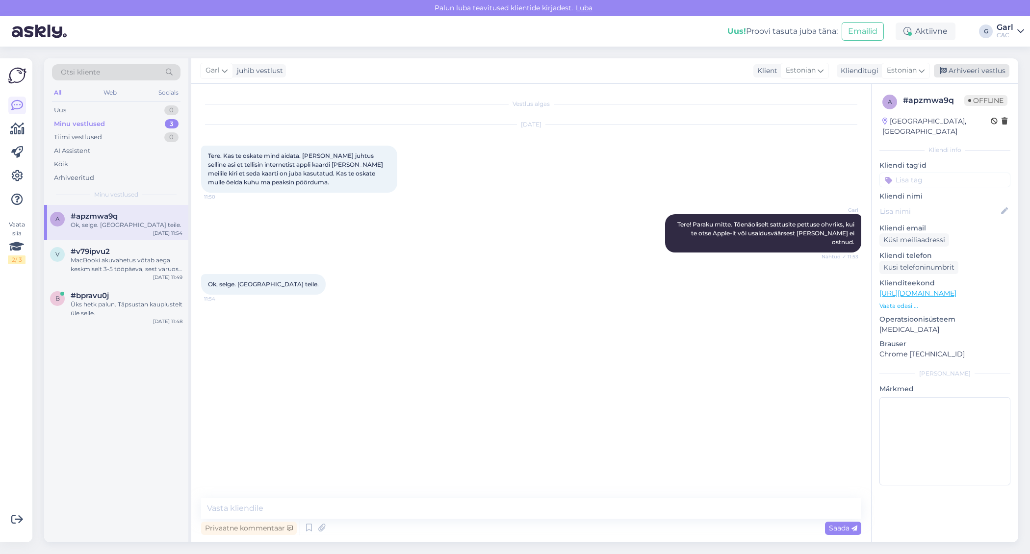
click at [965, 72] on div "Arhiveeri vestlus" at bounding box center [972, 70] width 76 height 13
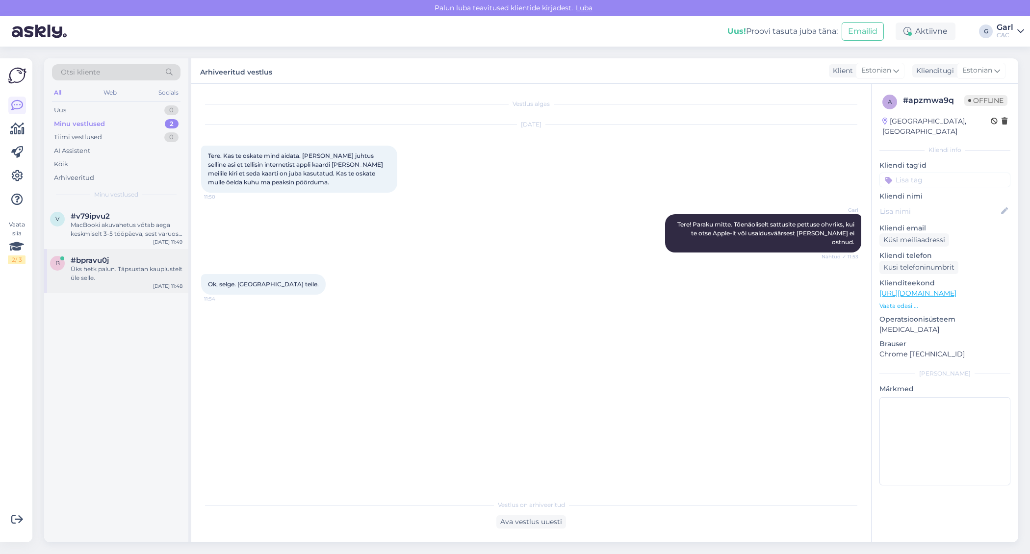
click at [134, 259] on div "#bpravu0j" at bounding box center [127, 260] width 112 height 9
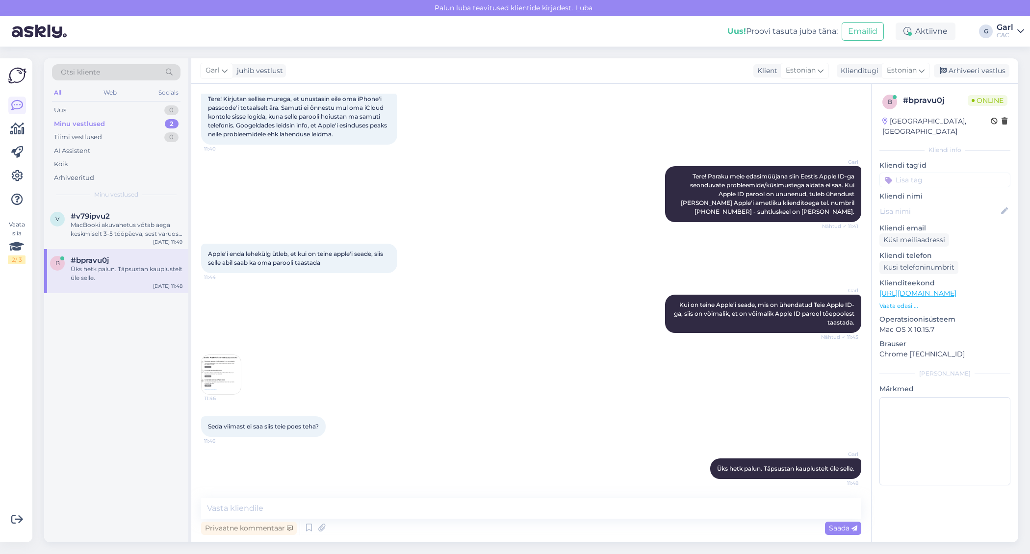
click at [228, 366] on img at bounding box center [221, 374] width 39 height 39
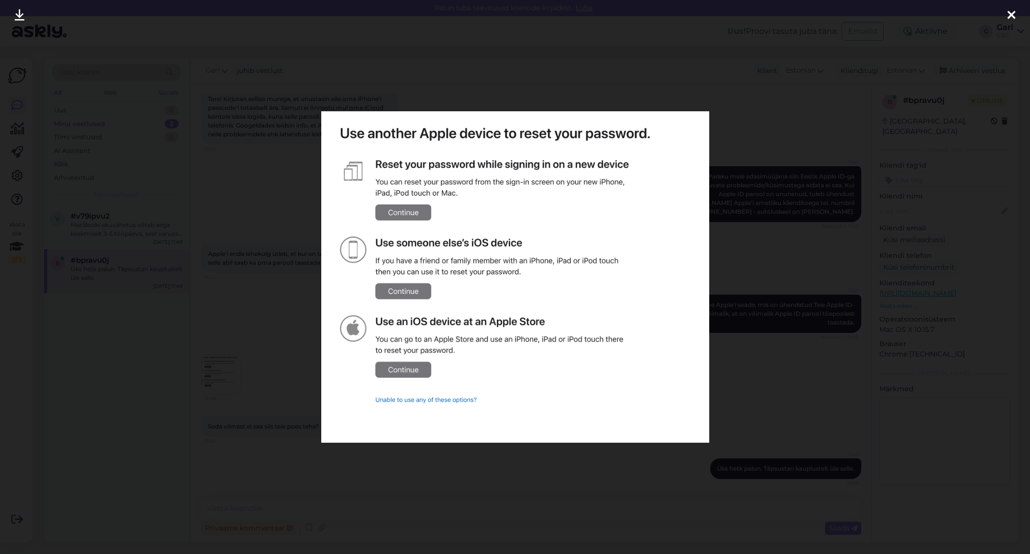
click at [257, 381] on div at bounding box center [515, 277] width 1030 height 554
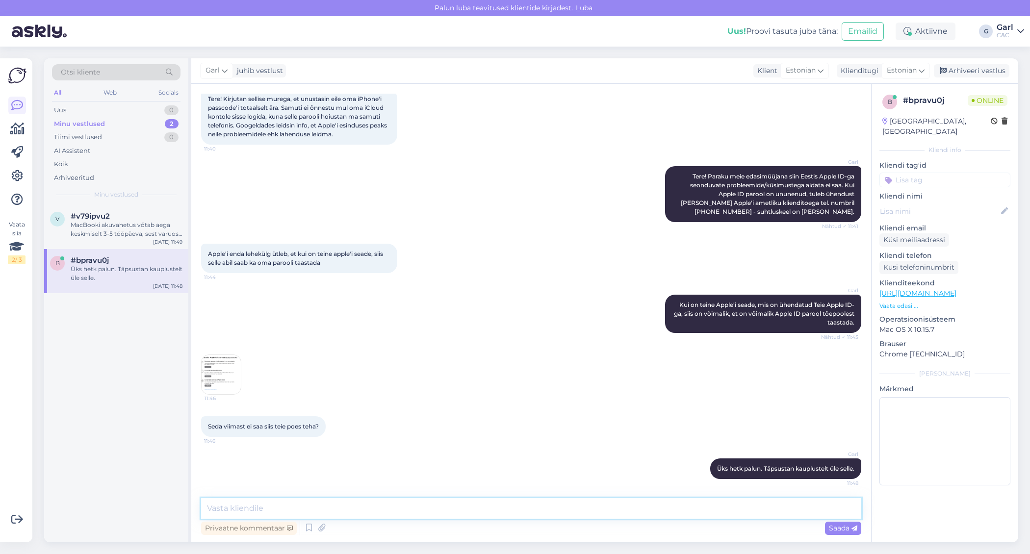
click at [295, 504] on textarea at bounding box center [531, 508] width 660 height 21
type textarea "Kas te saaksite palun täpsustada, kas kuvatõmmisel on mõeldud seadme parooli ta…"
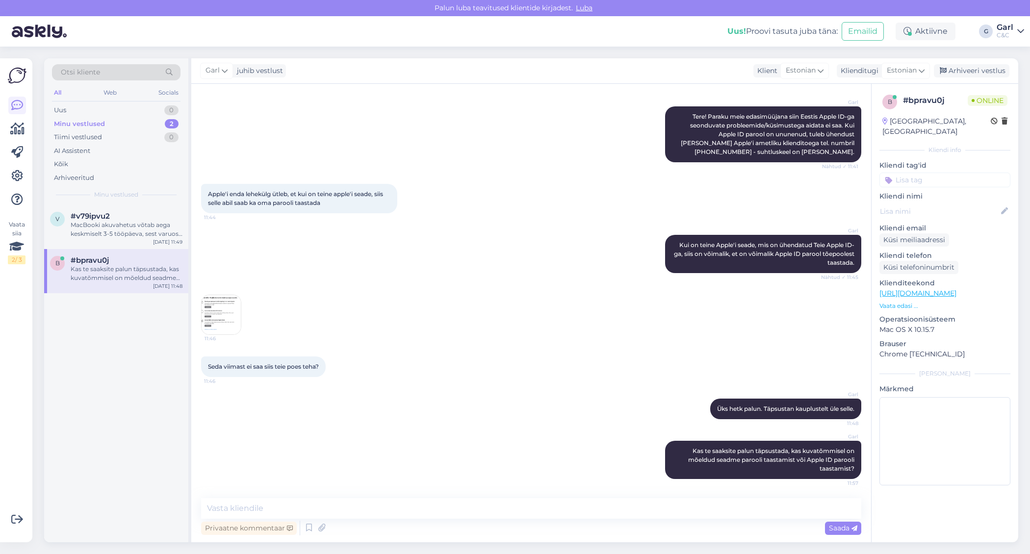
click at [224, 324] on img at bounding box center [221, 314] width 39 height 39
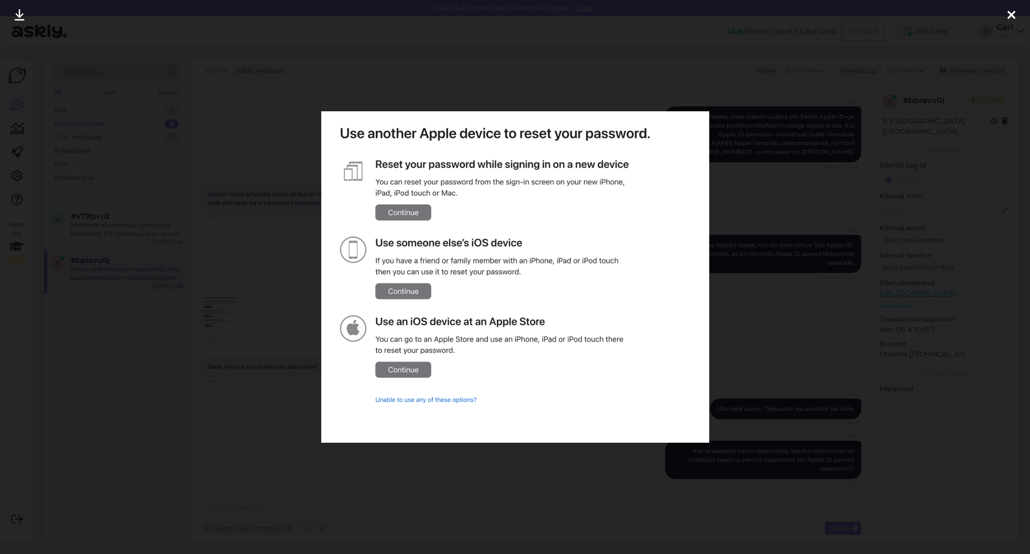
click at [192, 355] on div at bounding box center [515, 277] width 1030 height 554
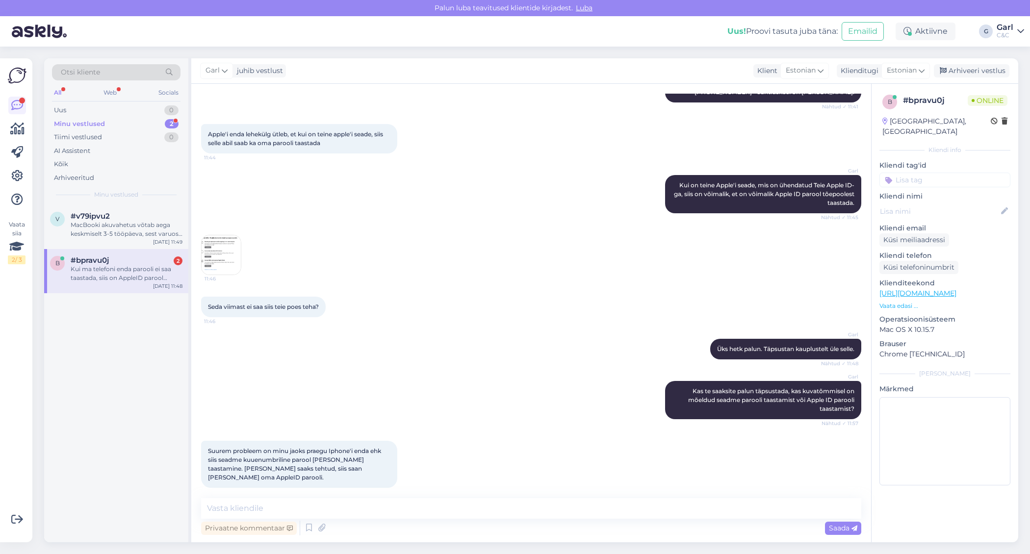
scroll to position [227, 0]
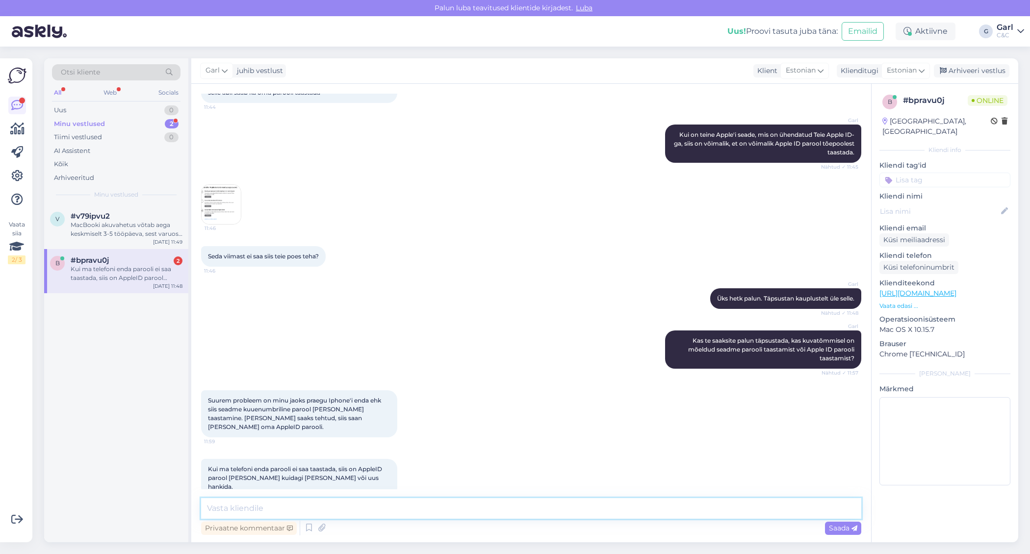
click at [322, 502] on textarea at bounding box center [531, 508] width 660 height 21
type textarea "Paraku telefoni parooli ilma Apple ID ligipääsuta ei ole võimalik taastada."
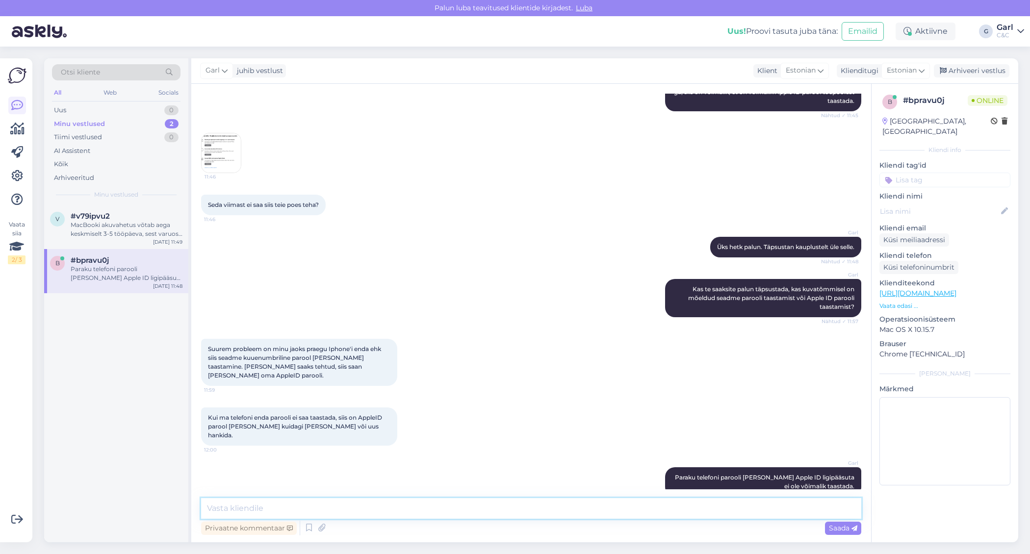
click at [466, 516] on textarea at bounding box center [531, 508] width 660 height 21
click at [466, 515] on textarea at bounding box center [531, 508] width 660 height 21
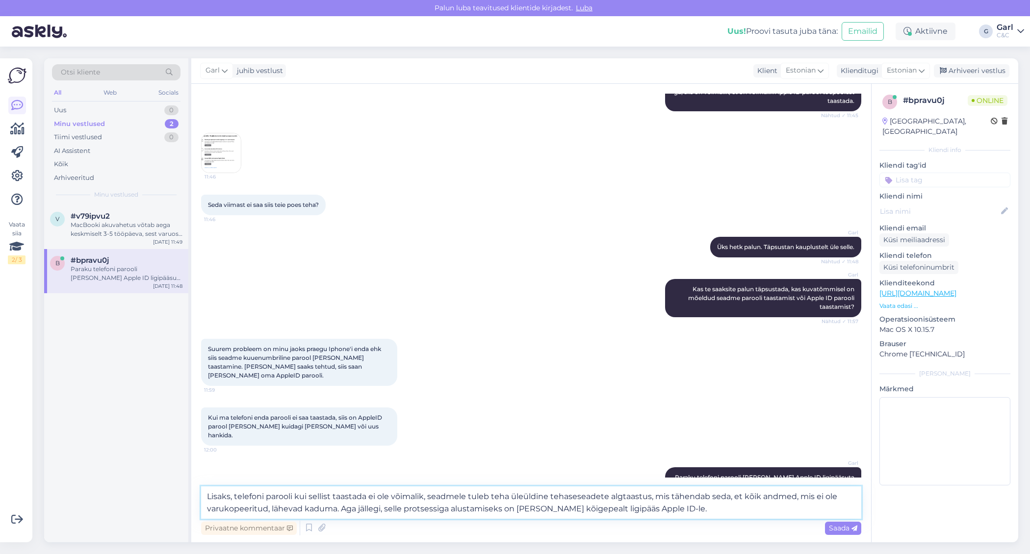
type textarea "Lisaks, telefoni parooli kui sellist taastada ei ole võimalik, seadmele tuleb t…"
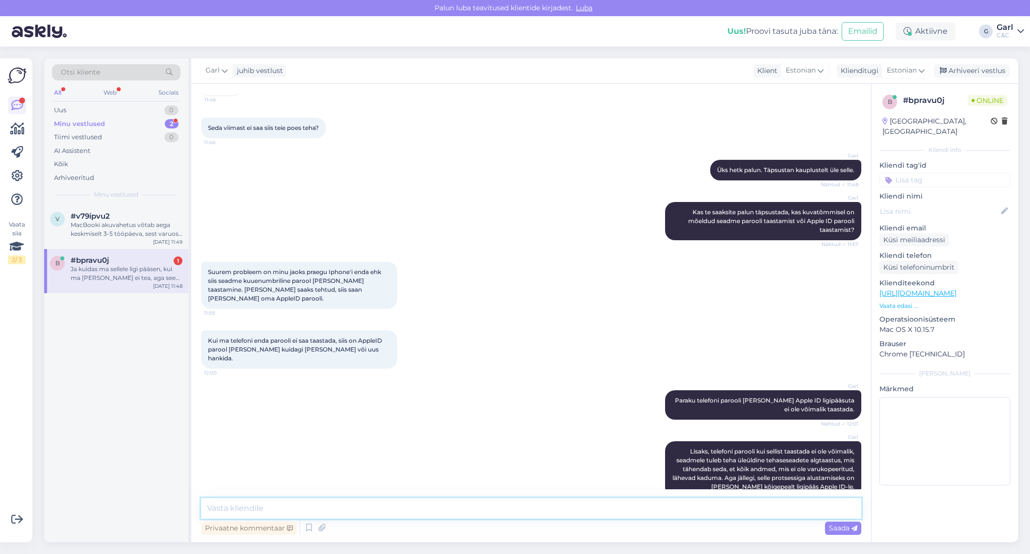
scroll to position [407, 0]
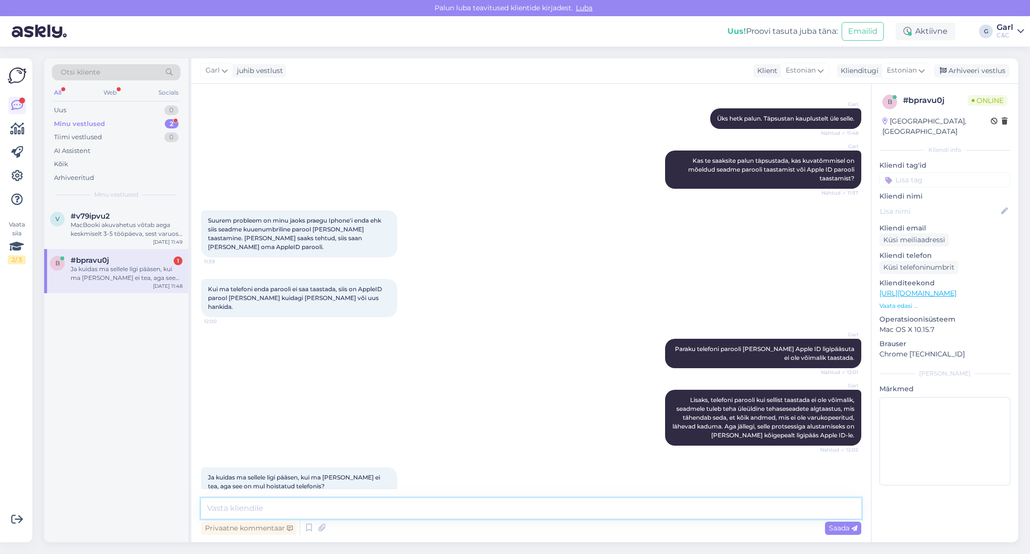
click at [386, 503] on textarea at bounding box center [531, 508] width 660 height 21
type textarea "Selleks tulekski ühendust võtta Apple Supportiga, kes saab parooli taastada vaj…"
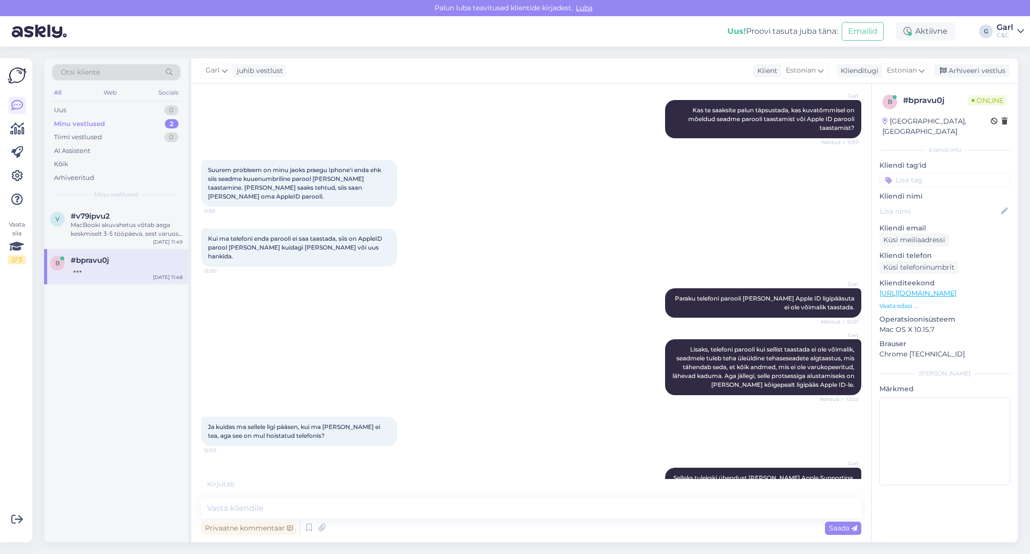
click at [145, 361] on div "v #v79ipvu2 MacBooki akuvahetus võtab aega keskmiselt 3-5 tööpäeva, sest varuos…" at bounding box center [116, 373] width 144 height 337
click at [152, 209] on div "v #v79ipvu2 MacBooki akuvahetus võtab aega keskmiselt 3-5 tööpäeva, sest varuos…" at bounding box center [116, 227] width 144 height 44
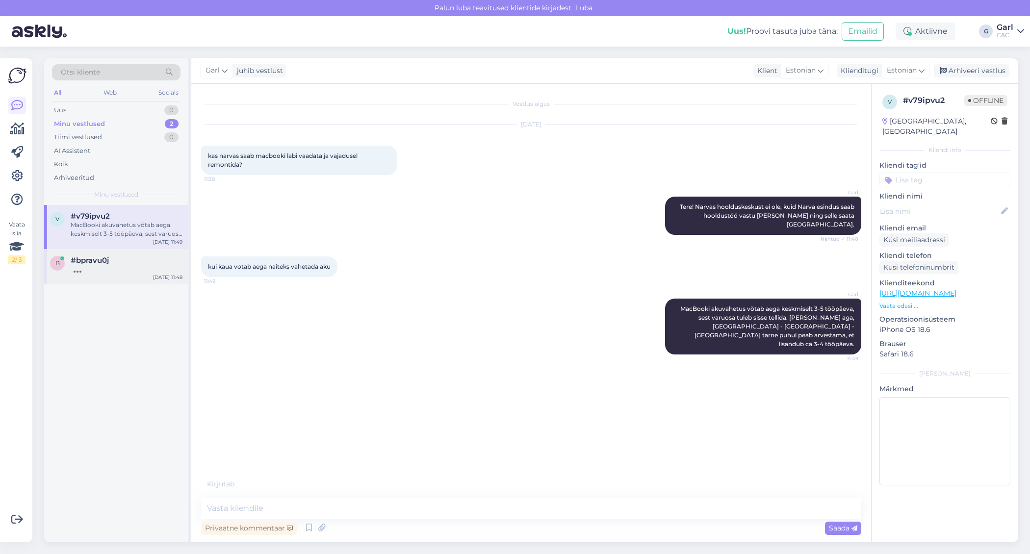
click at [138, 265] on div at bounding box center [127, 269] width 112 height 9
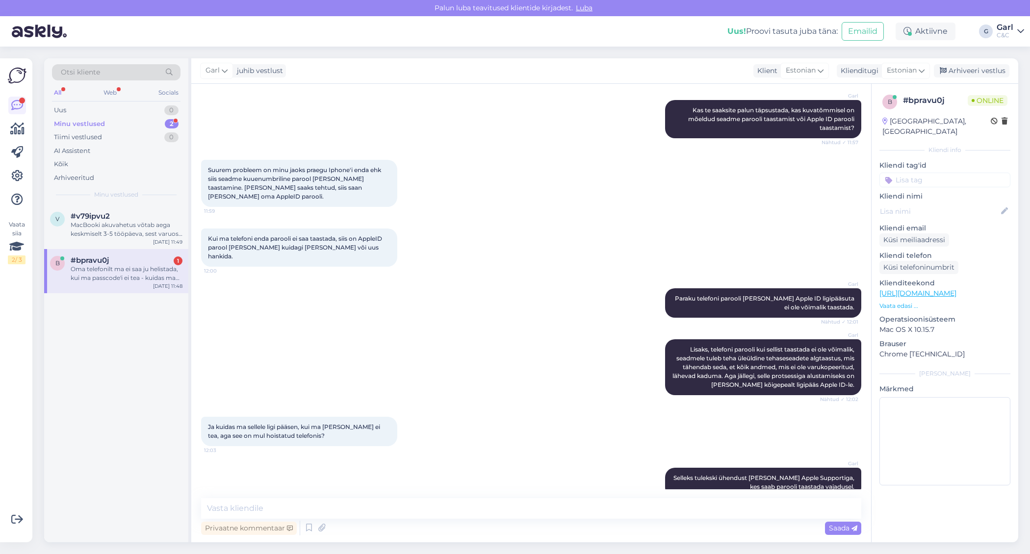
scroll to position [517, 0]
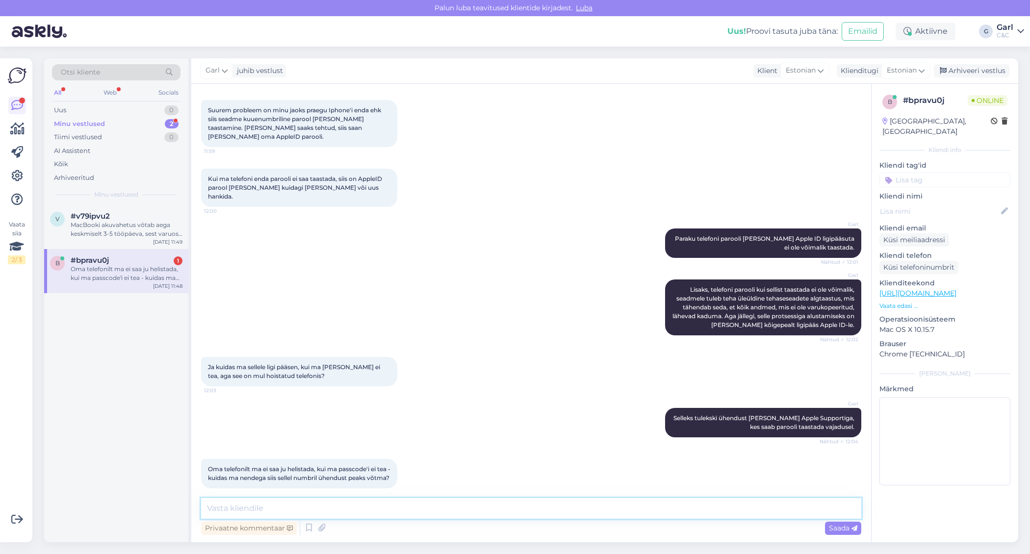
click at [421, 509] on textarea at bounding box center [531, 508] width 660 height 21
type textarea "Ehk saab mõni lähedane telefoni selleks kõneks laenata."
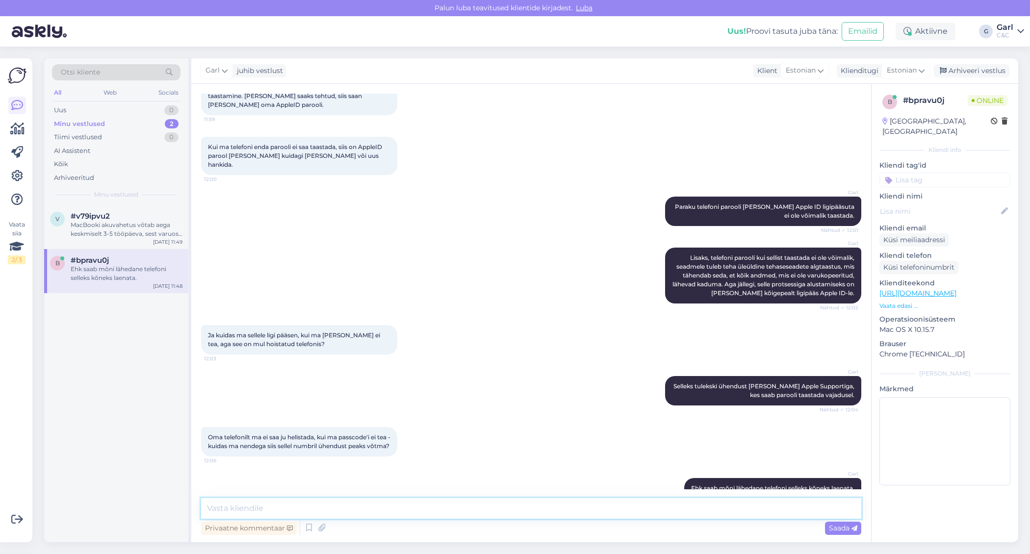
scroll to position [560, 0]
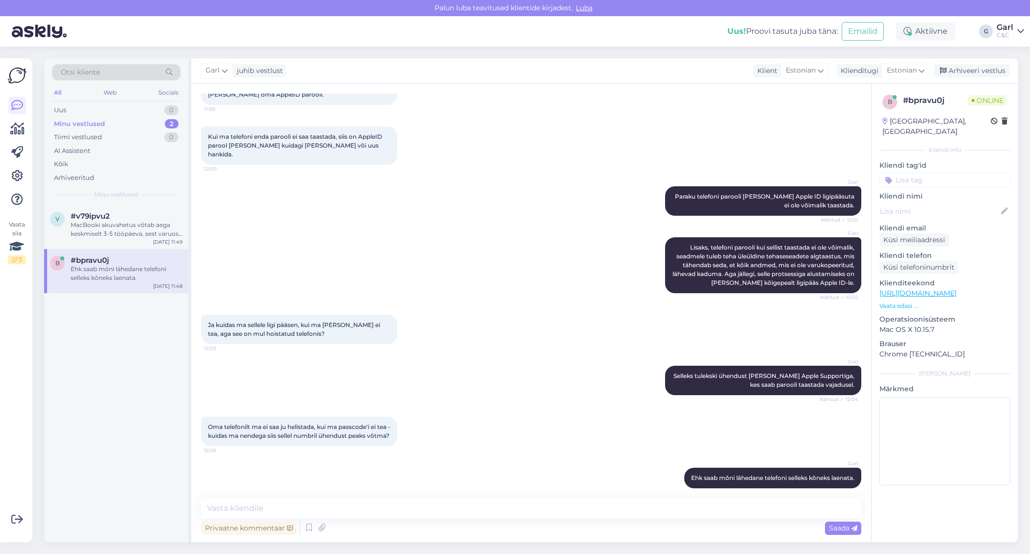
click at [103, 349] on div "v #v79ipvu2 MacBooki akuvahetus võtab aega keskmiselt 3-5 tööpäeva, sest varuos…" at bounding box center [116, 373] width 144 height 337
click at [162, 391] on div "v #v79ipvu2 MacBooki akuvahetus võtab aega keskmiselt 3-5 tööpäeva, sest varuos…" at bounding box center [116, 373] width 144 height 337
click at [147, 214] on div "#v79ipvu2" at bounding box center [127, 216] width 112 height 9
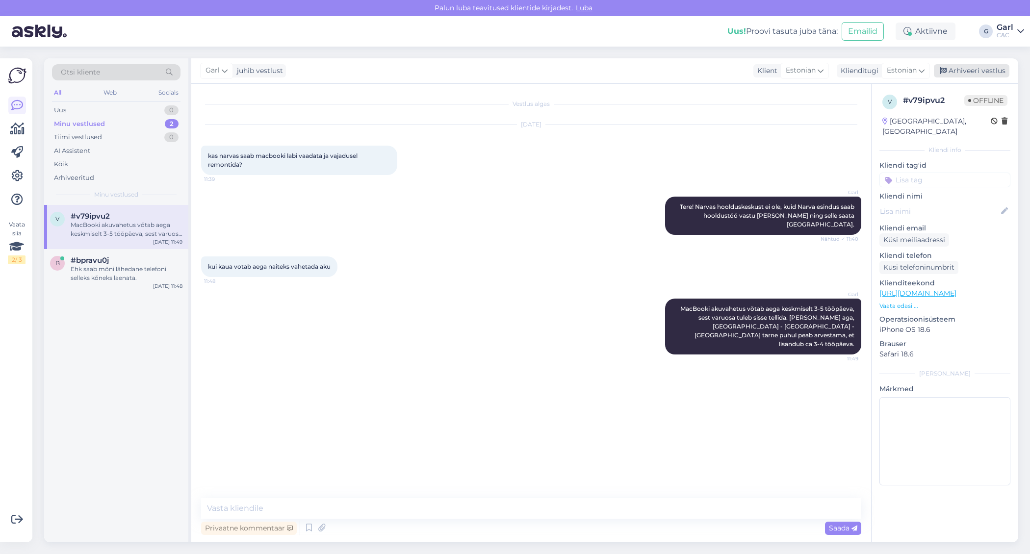
click at [941, 68] on icon at bounding box center [943, 71] width 7 height 7
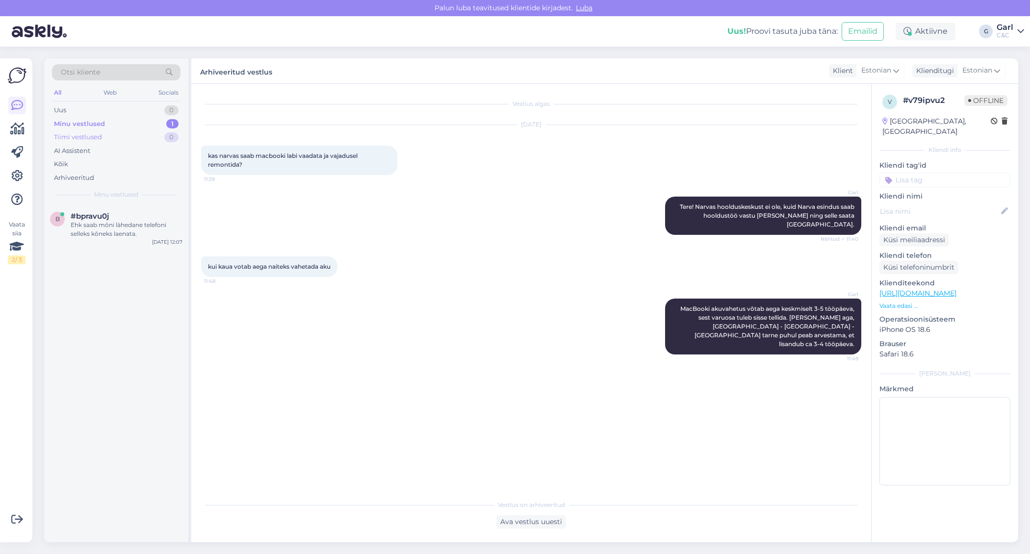
click at [158, 133] on div "Tiimi vestlused 0" at bounding box center [116, 137] width 129 height 14
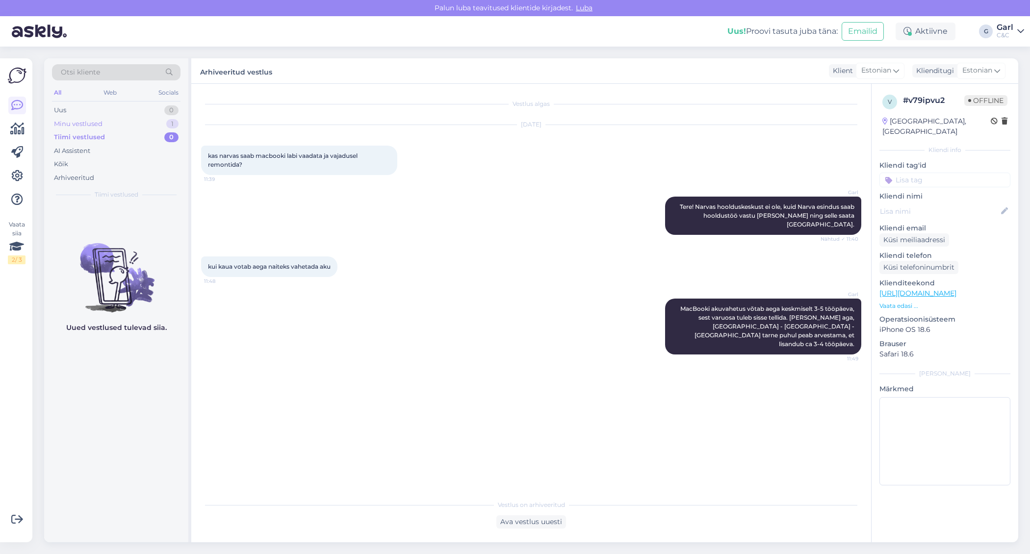
click at [158, 117] on div "Minu vestlused 1" at bounding box center [116, 124] width 129 height 14
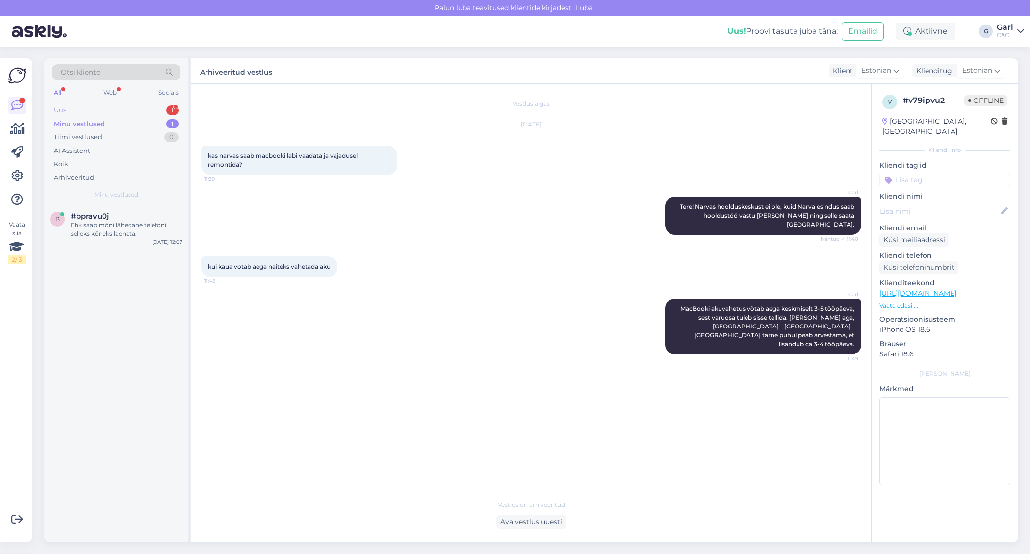
click at [141, 109] on div "Uus 1" at bounding box center [116, 110] width 129 height 14
click at [155, 222] on div "Tere Mul on tellimus #4000085128 (MacBook Air 13" M4). Soovin teada, kas saan s…" at bounding box center [127, 230] width 112 height 18
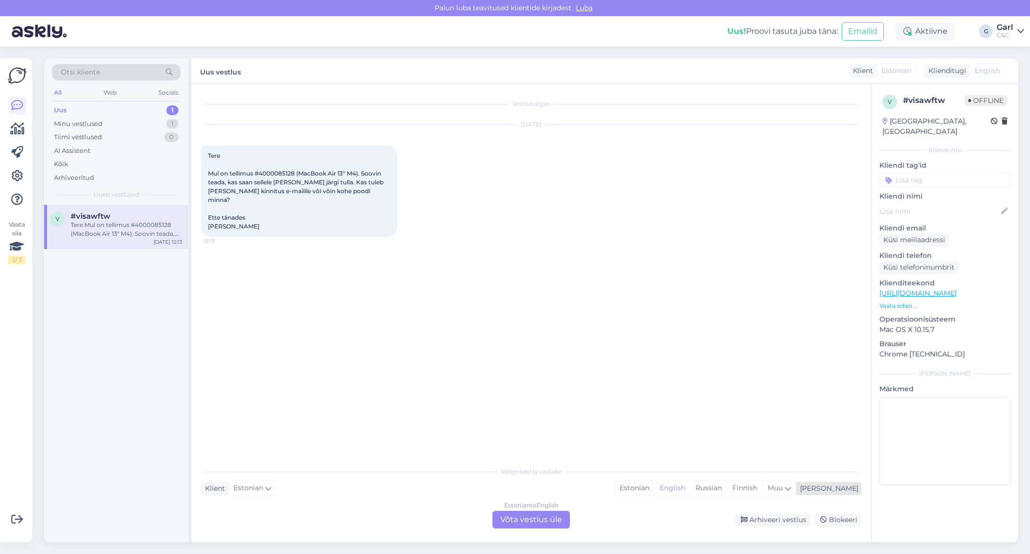
click at [654, 487] on div "Estonian" at bounding box center [635, 488] width 40 height 15
click at [547, 514] on div "Estonian to Estonian Võta vestlus üle" at bounding box center [531, 520] width 78 height 18
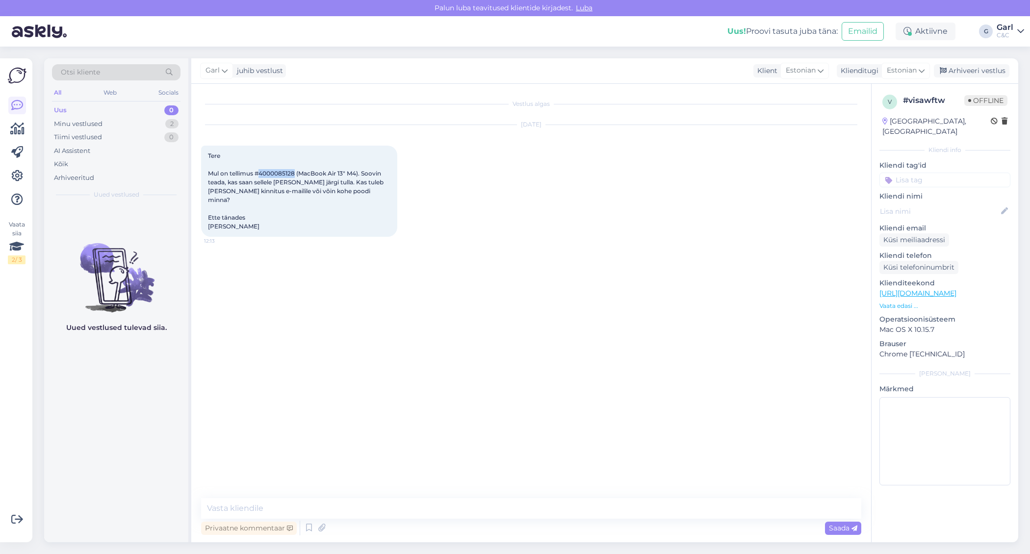
drag, startPoint x: 260, startPoint y: 172, endPoint x: 295, endPoint y: 174, distance: 35.3
click at [295, 174] on span "Tere Mul on tellimus #4000085128 (MacBook Air 13" M4). Soovin teada, kas saan s…" at bounding box center [296, 191] width 177 height 78
copy span "4000085128"
click at [395, 497] on div "Vestlus algas Aug 15 2025 Tere Mul on tellimus #4000085128 (MacBook Air 13" M4)…" at bounding box center [531, 313] width 680 height 459
click at [392, 510] on textarea at bounding box center [531, 508] width 660 height 21
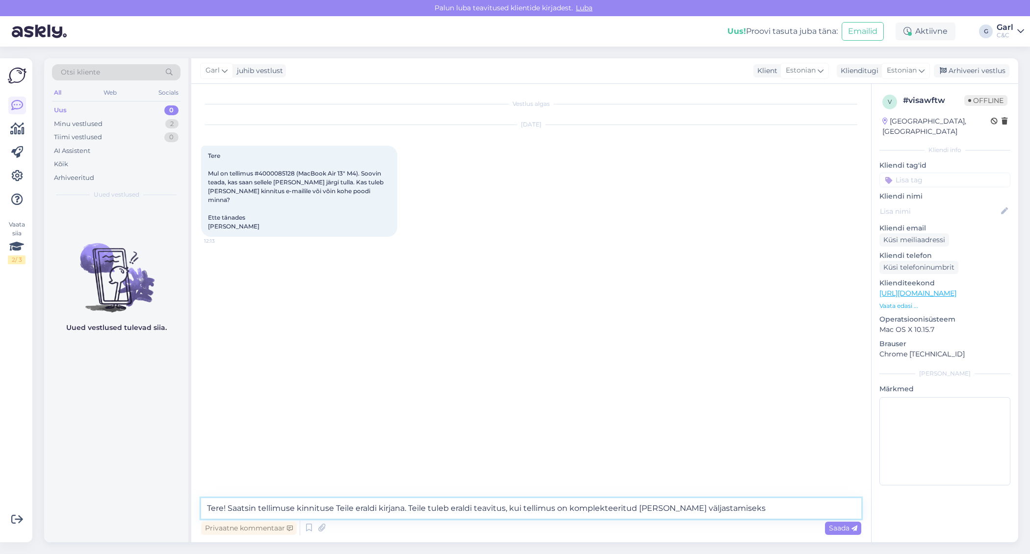
type textarea "Tere! Saatsin tellimuse kinnituse Teile eraldi kirjana. Teile tuleb eraldi teav…"
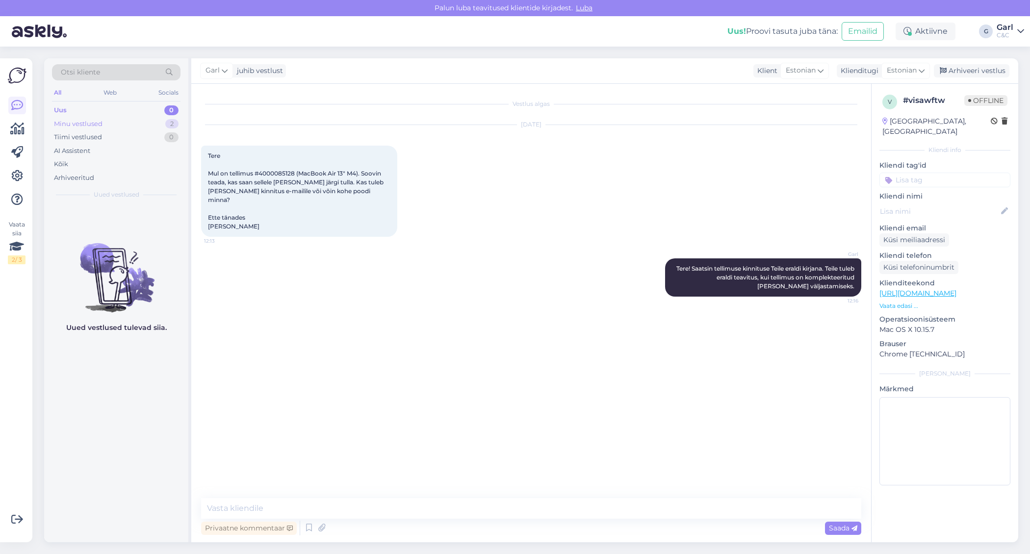
click at [151, 122] on div "Minu vestlused 2" at bounding box center [116, 124] width 129 height 14
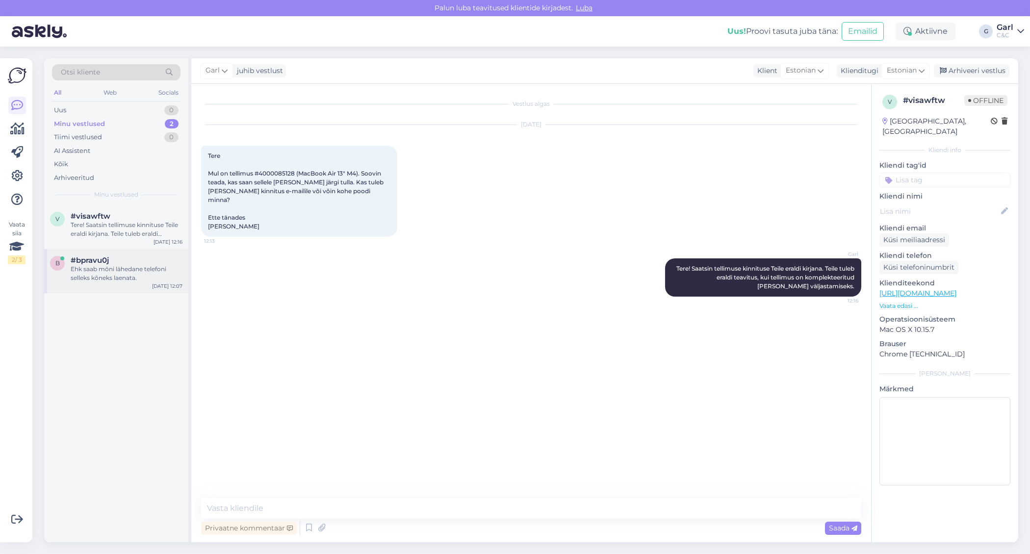
click at [137, 267] on div "Ehk saab mõni lähedane telefoni selleks kõneks laenata." at bounding box center [127, 274] width 112 height 18
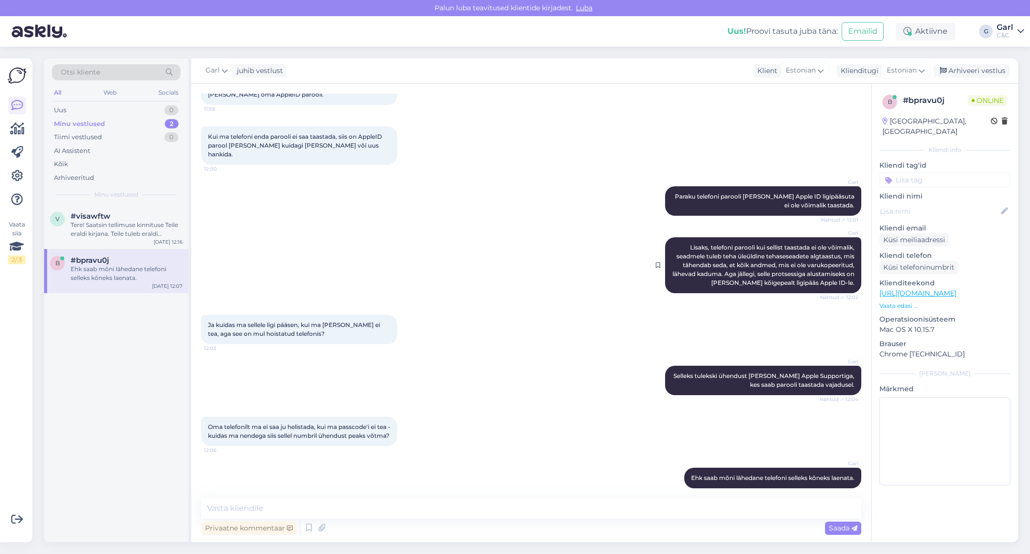
scroll to position [560, 0]
click at [981, 69] on div "Arhiveeri vestlus" at bounding box center [972, 70] width 76 height 13
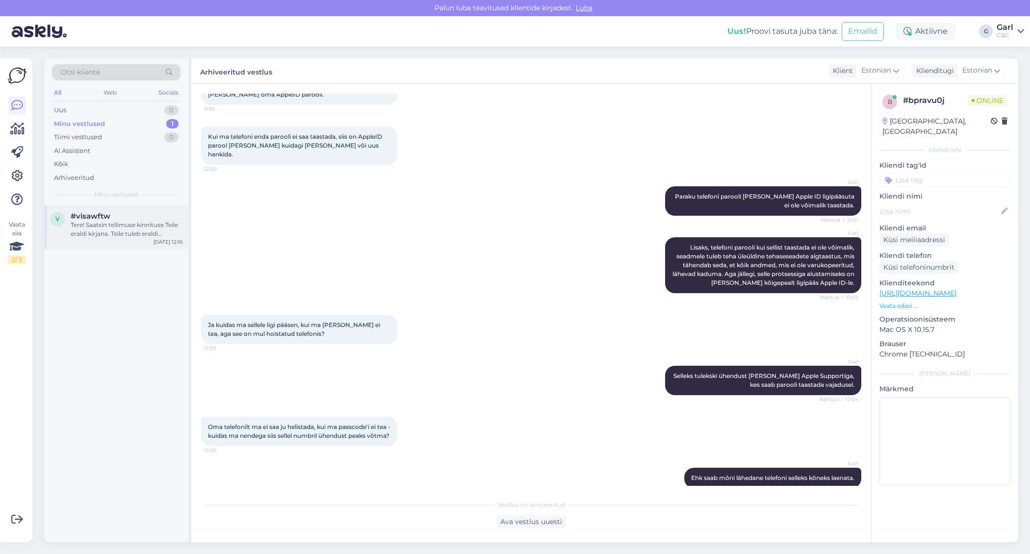
click at [151, 215] on div "#visawftw" at bounding box center [127, 216] width 112 height 9
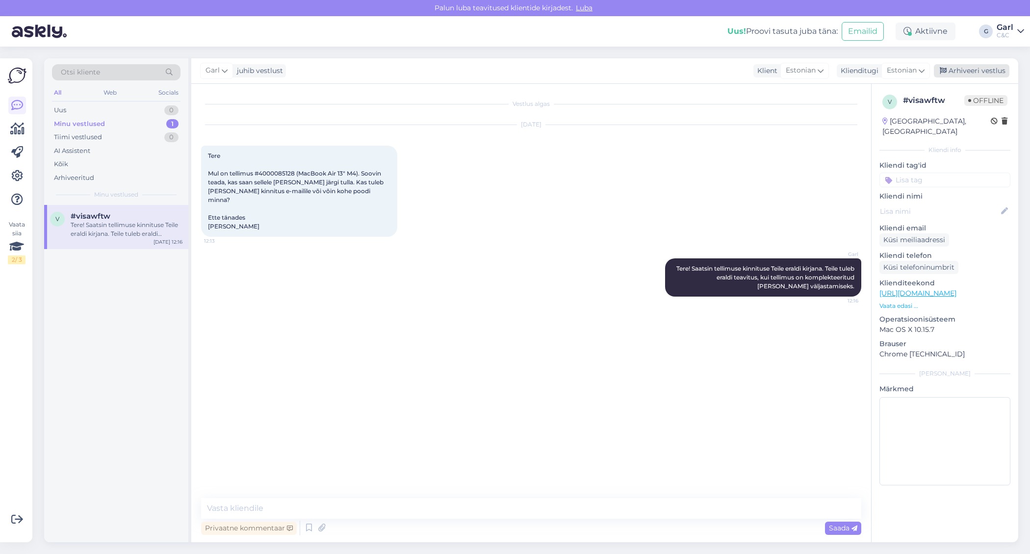
click at [959, 66] on div "Arhiveeri vestlus" at bounding box center [972, 70] width 76 height 13
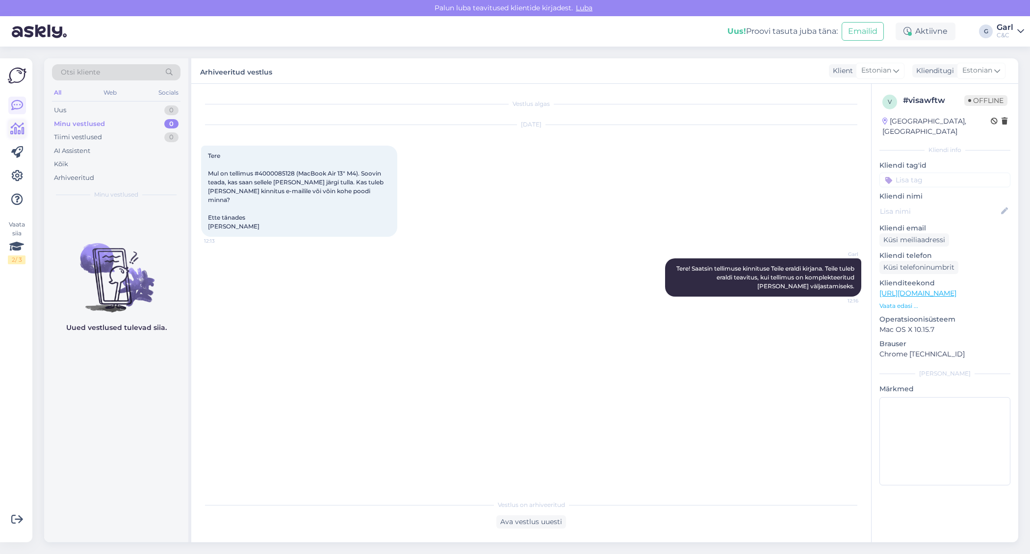
click at [16, 131] on icon at bounding box center [17, 129] width 14 height 12
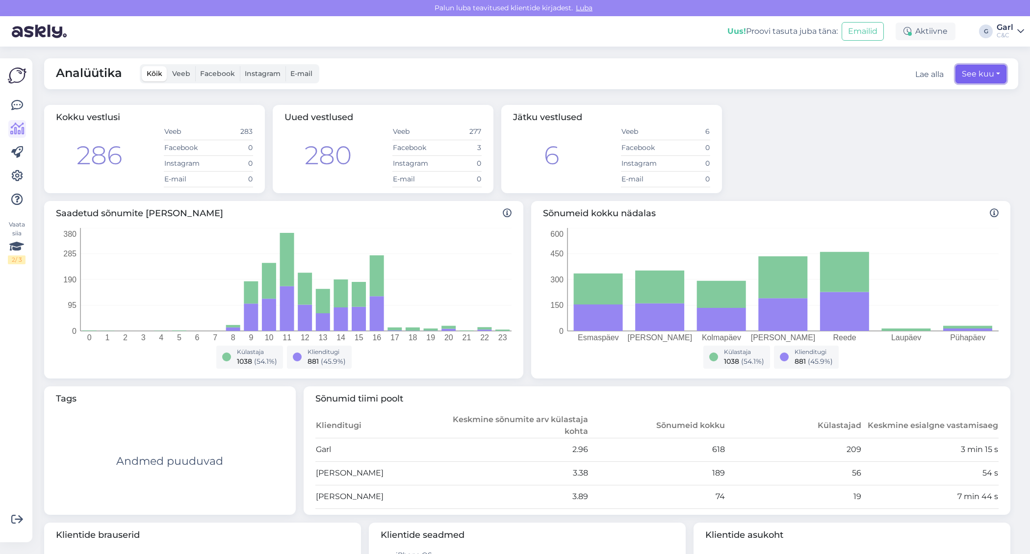
click at [970, 72] on button "See kuu" at bounding box center [981, 74] width 51 height 19
select select "7"
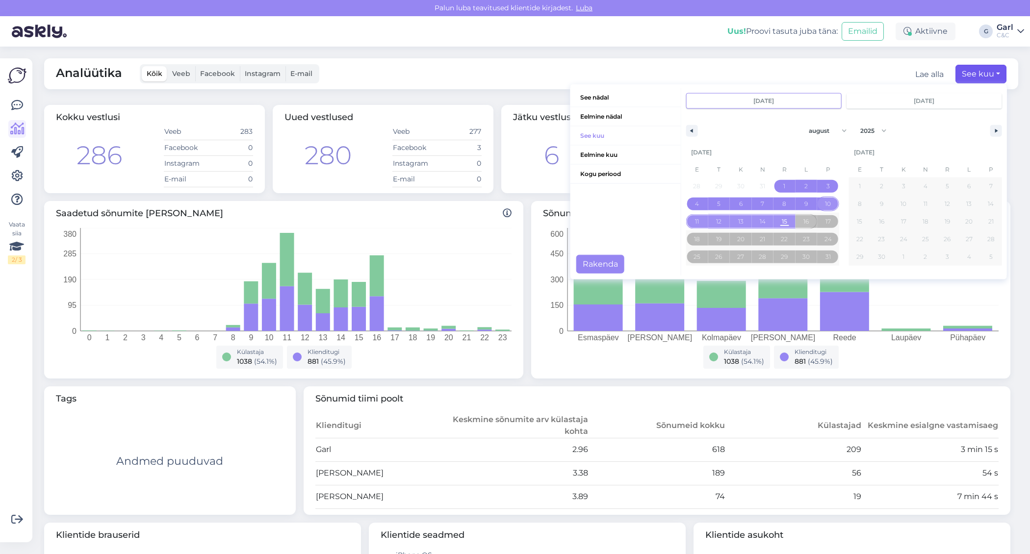
click at [612, 102] on span "See nädal" at bounding box center [625, 97] width 110 height 19
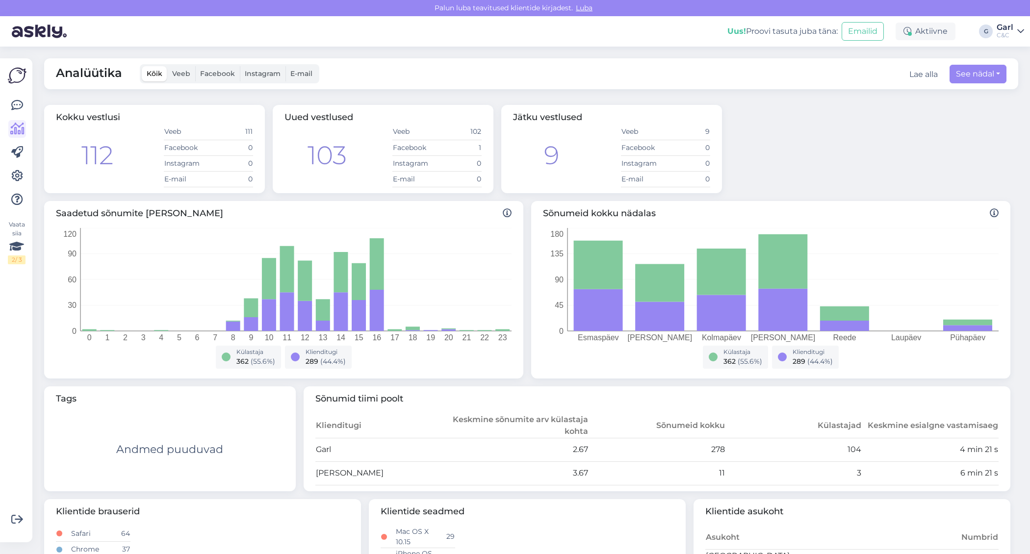
scroll to position [138, 0]
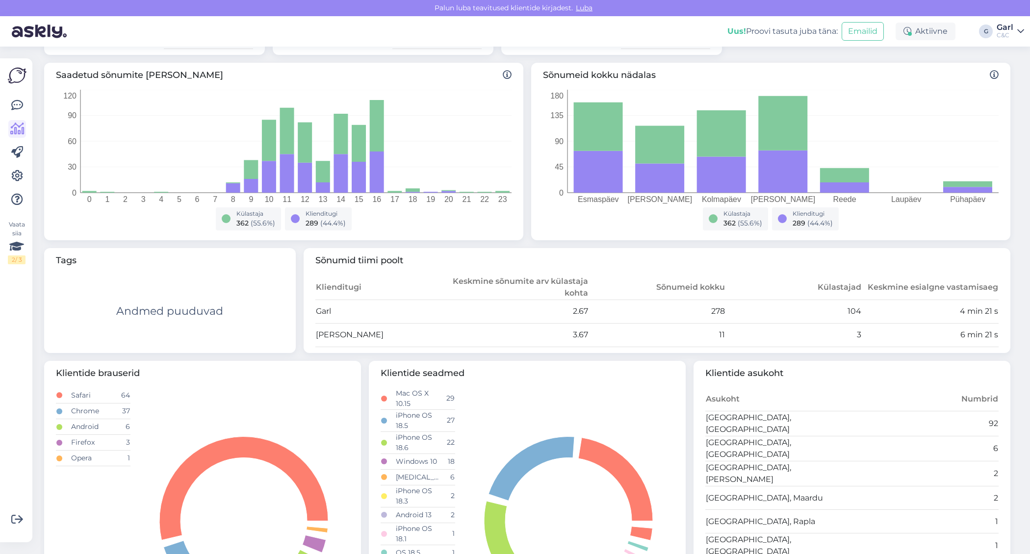
click at [20, 114] on div at bounding box center [17, 153] width 18 height 112
click at [20, 105] on icon at bounding box center [17, 106] width 12 height 12
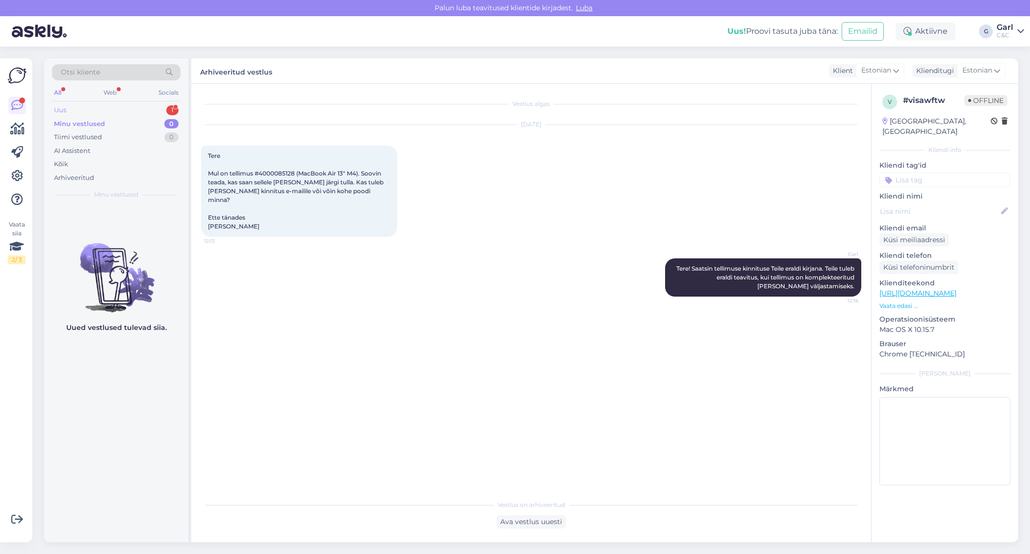
click at [131, 111] on div "Uus 1" at bounding box center [116, 110] width 129 height 14
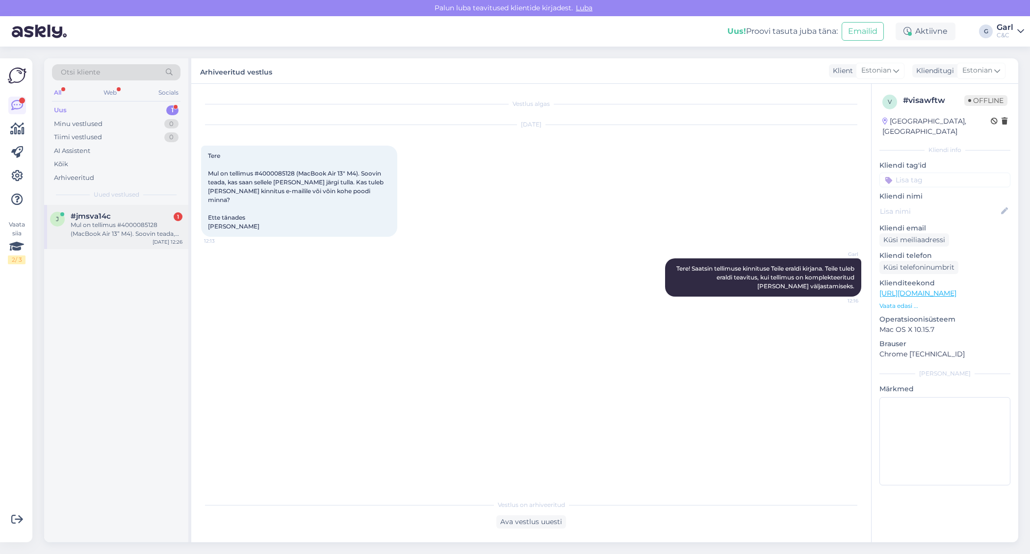
click at [143, 214] on div "#jmsva14c 1" at bounding box center [127, 216] width 112 height 9
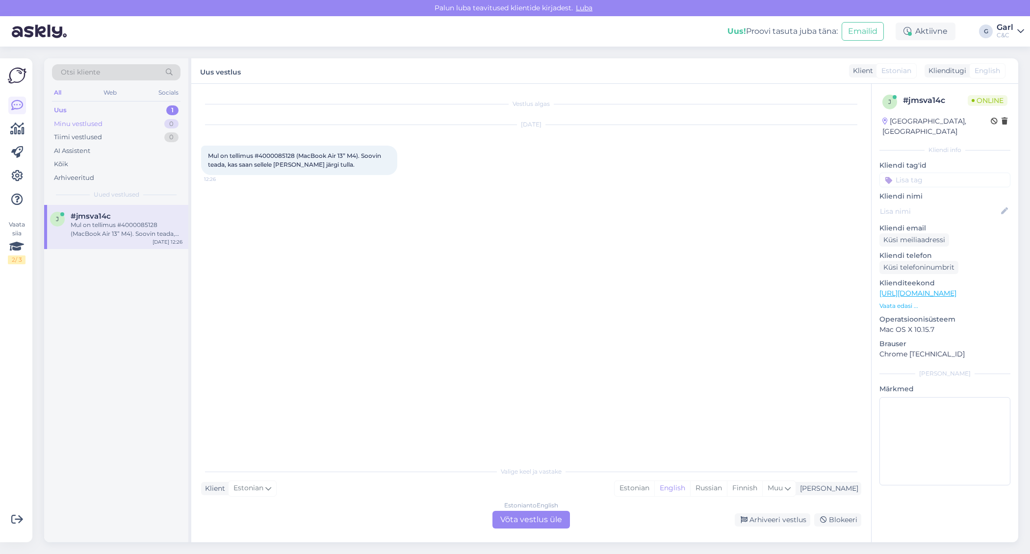
click at [145, 119] on div "Minu vestlused 0" at bounding box center [116, 124] width 129 height 14
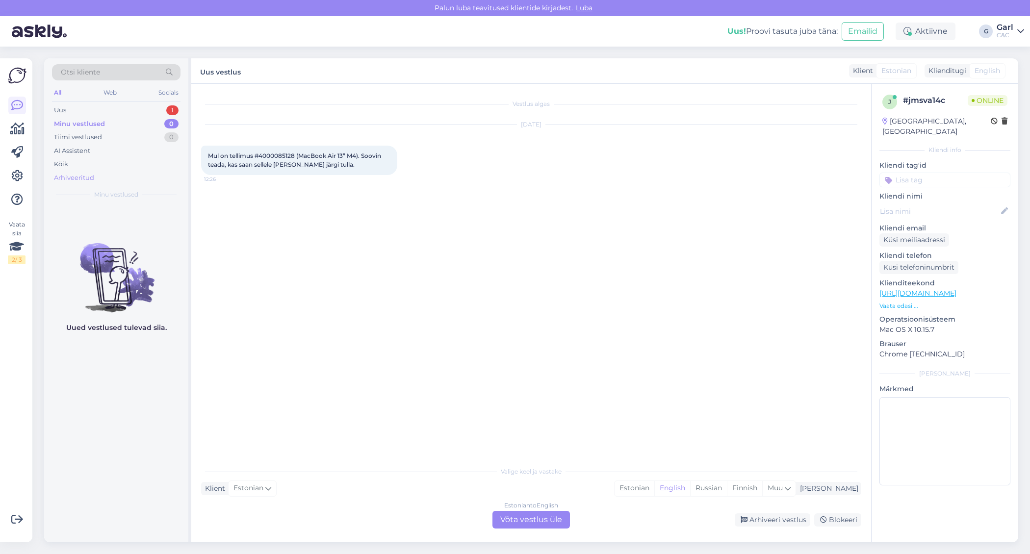
click at [132, 181] on div "Arhiveeritud" at bounding box center [116, 178] width 129 height 14
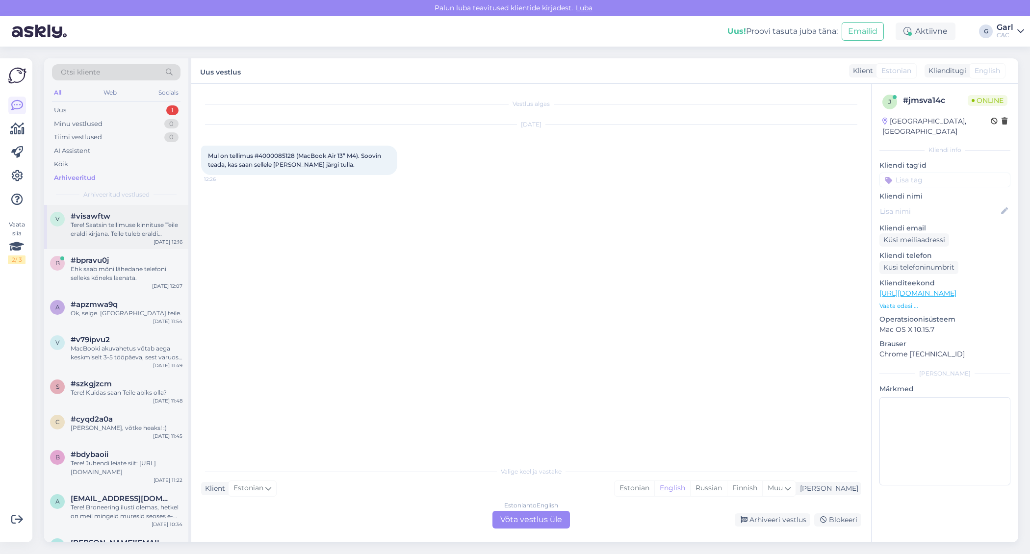
click at [134, 234] on div "Tere! Saatsin tellimuse kinnituse Teile eraldi kirjana. Teile tuleb eraldi teav…" at bounding box center [127, 230] width 112 height 18
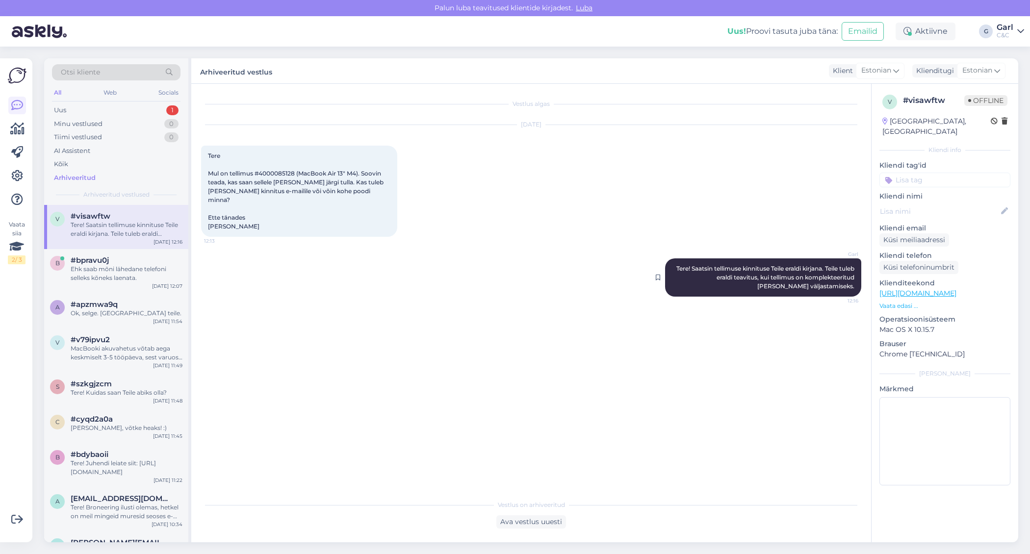
drag, startPoint x: 840, startPoint y: 258, endPoint x: 856, endPoint y: 281, distance: 28.2
click at [856, 281] on div "Garl Tere! Saatsin tellimuse kinnituse Teile eraldi kirjana. Teile tuleb eraldi…" at bounding box center [763, 278] width 196 height 38
drag, startPoint x: 855, startPoint y: 281, endPoint x: 841, endPoint y: 259, distance: 25.6
click at [841, 259] on div "Garl Tere! Saatsin tellimuse kinnituse Teile eraldi kirjana. Teile tuleb eraldi…" at bounding box center [763, 278] width 196 height 38
copy span "Teile tuleb eraldi teavitus, kui tellimus on komplekteeritud ja valmis väljasta…"
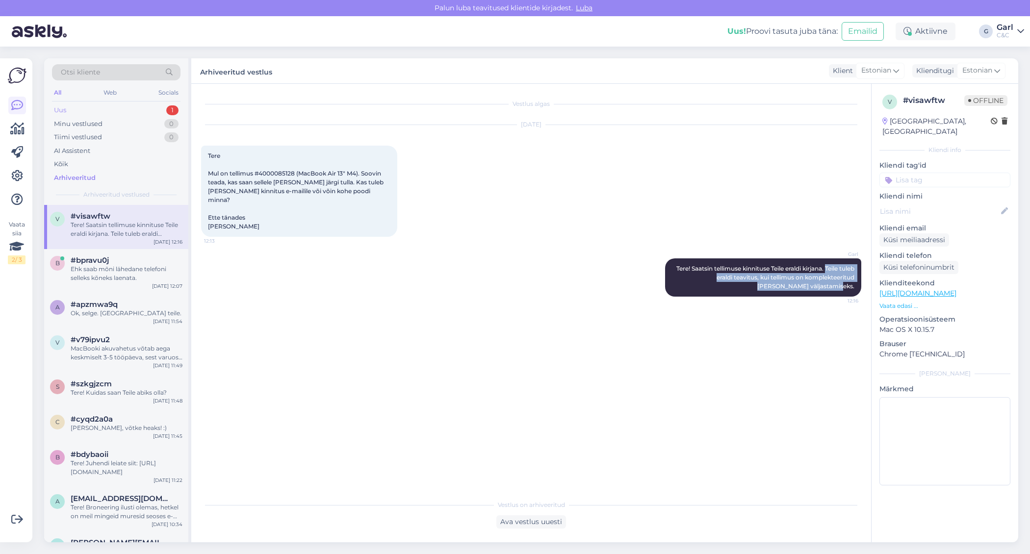
click at [131, 104] on div "Uus 1" at bounding box center [116, 110] width 129 height 14
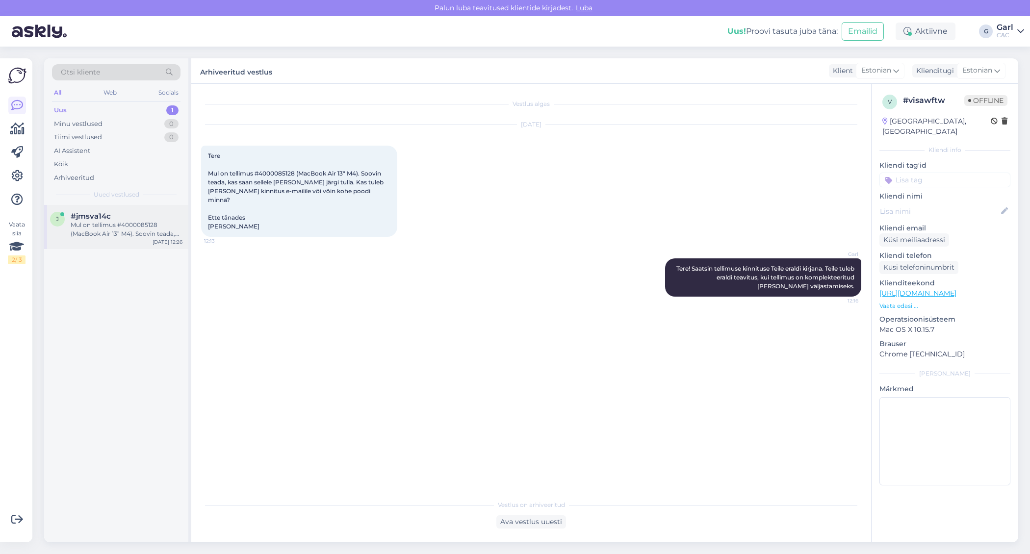
click at [124, 205] on div "j #jmsva14c Mul on tellimus #4000085128 (MacBook Air 13” M4). Soovin teada, kas…" at bounding box center [116, 227] width 144 height 44
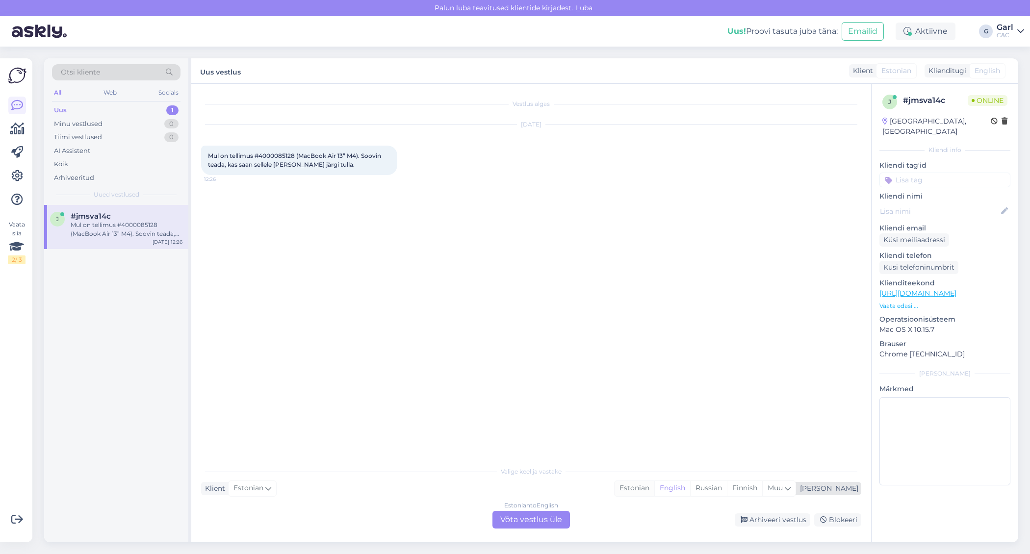
click at [654, 488] on div "Estonian" at bounding box center [635, 488] width 40 height 15
click at [502, 518] on div "Estonian to Estonian Võta vestlus üle" at bounding box center [531, 520] width 78 height 18
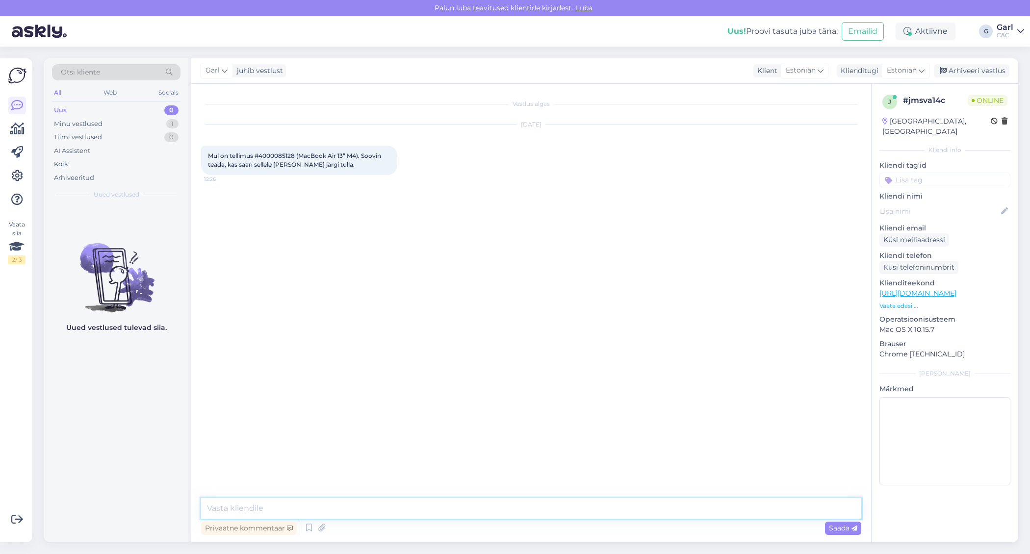
click at [502, 503] on textarea at bounding box center [531, 508] width 660 height 21
paste textarea "Teile tuleb eraldi teavitus, kui tellimus on komplekteeritud ja valmis väljasta…"
type textarea "Tere! Jah, Teie tellimus komplekteeritakse tänase päeva jooksul. Teile tuleb er…"
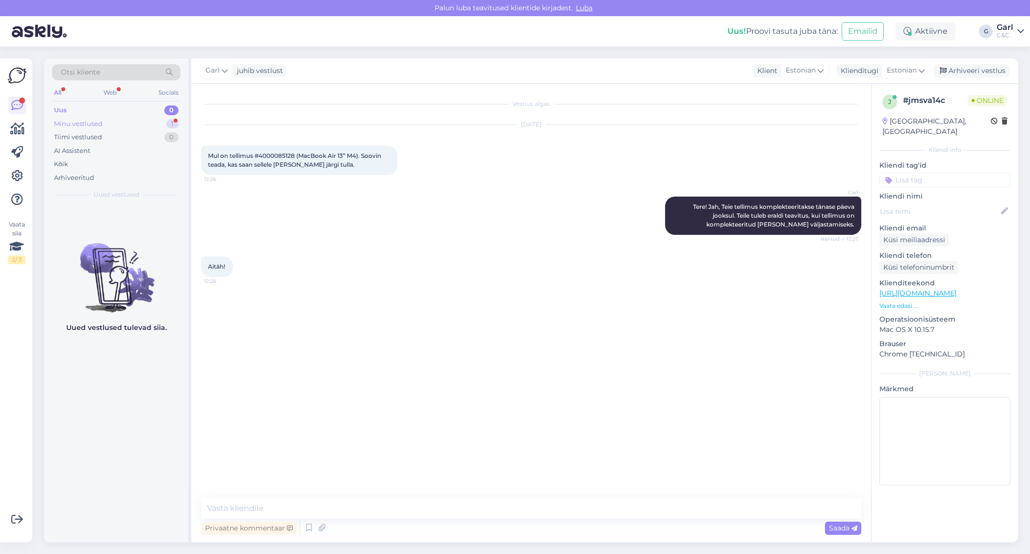
click at [150, 120] on div "Minu vestlused 1" at bounding box center [116, 124] width 129 height 14
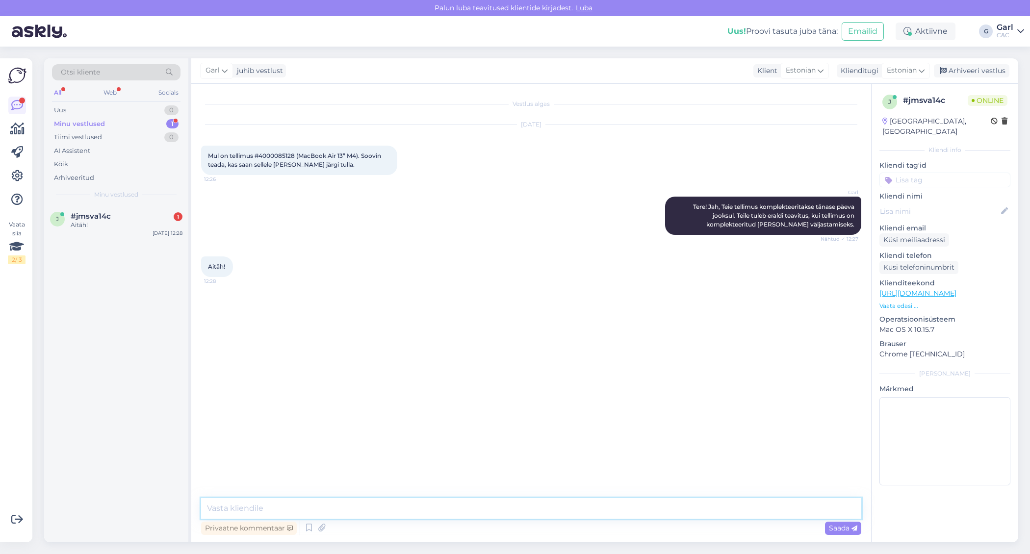
click at [334, 504] on textarea at bounding box center [531, 508] width 660 height 21
type textarea "Ikka, võtke heaks!"
click at [962, 70] on div "Arhiveeri vestlus" at bounding box center [972, 70] width 76 height 13
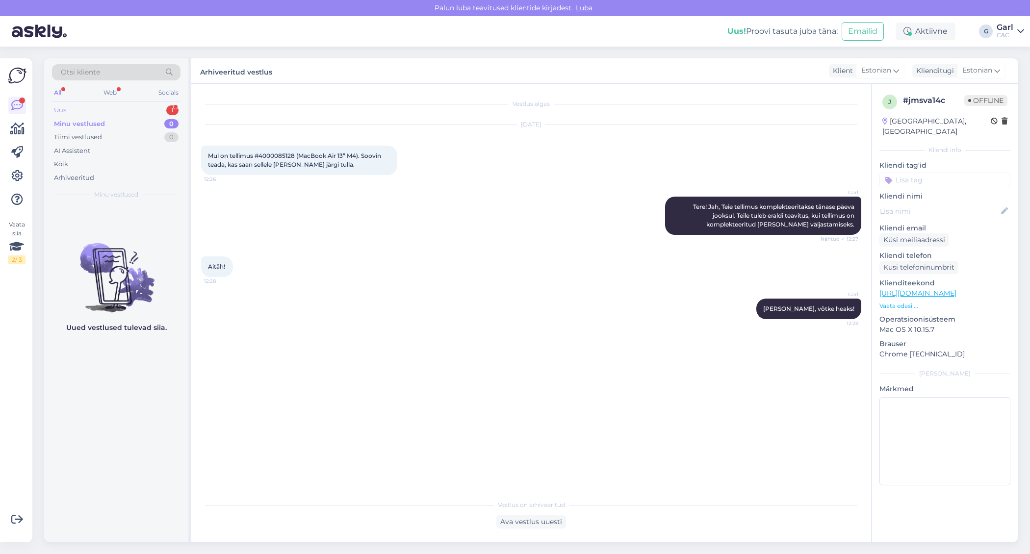
click at [169, 105] on div "1" at bounding box center [172, 110] width 12 height 10
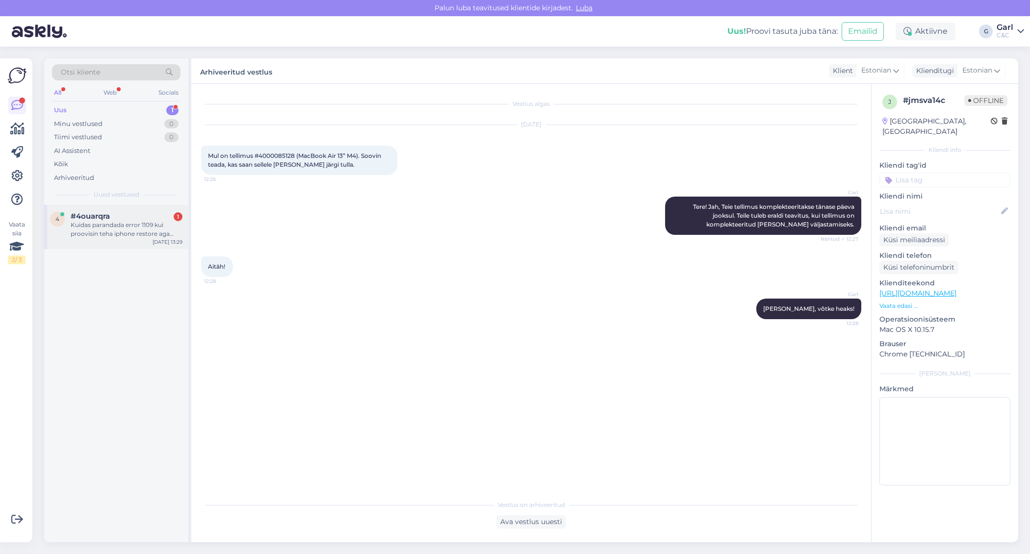
click at [147, 209] on div "4 #4ouarqra 1 Kuidas parandada error 1109 kui proovisin teha iphone restore aga…" at bounding box center [116, 227] width 144 height 44
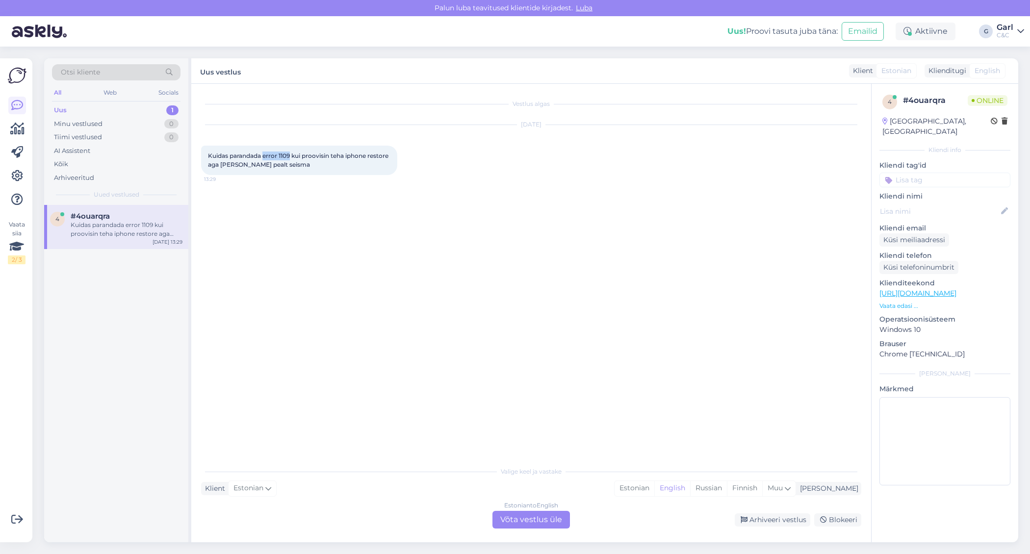
drag, startPoint x: 292, startPoint y: 156, endPoint x: 263, endPoint y: 156, distance: 28.9
click at [263, 156] on span "Kuidas parandada error 1109 kui proovisin teha iphone restore aga jäi poole pea…" at bounding box center [299, 160] width 182 height 16
copy span "error 1109"
click at [654, 488] on div "Estonian" at bounding box center [635, 488] width 40 height 15
click at [542, 520] on div "Estonian to Estonian Võta vestlus üle" at bounding box center [531, 520] width 78 height 18
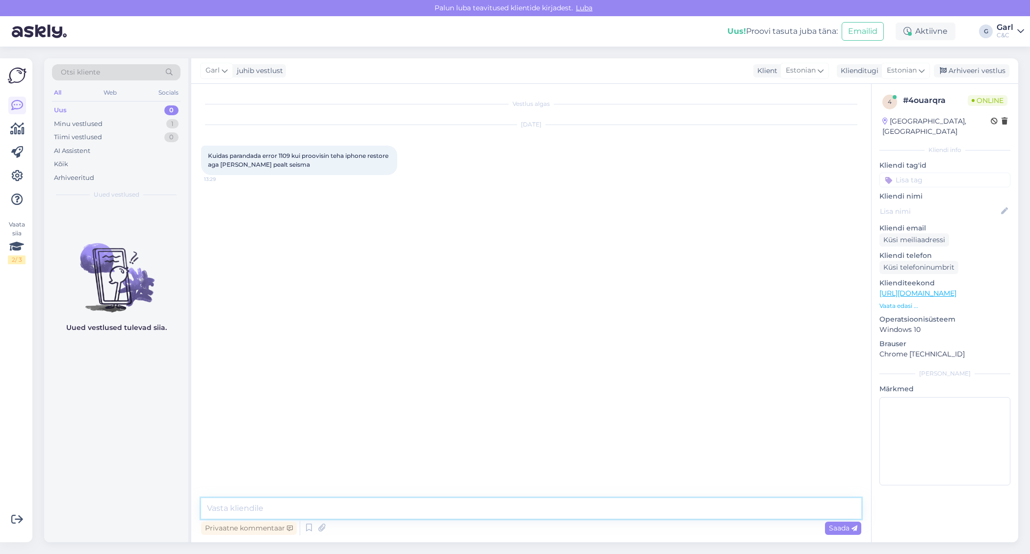
click at [530, 516] on textarea at bounding box center [531, 508] width 660 height 21
type textarea "Tere! Soovitame võimalusel läbi astuda esindusest, kus konsultant saab pilgu pe…"
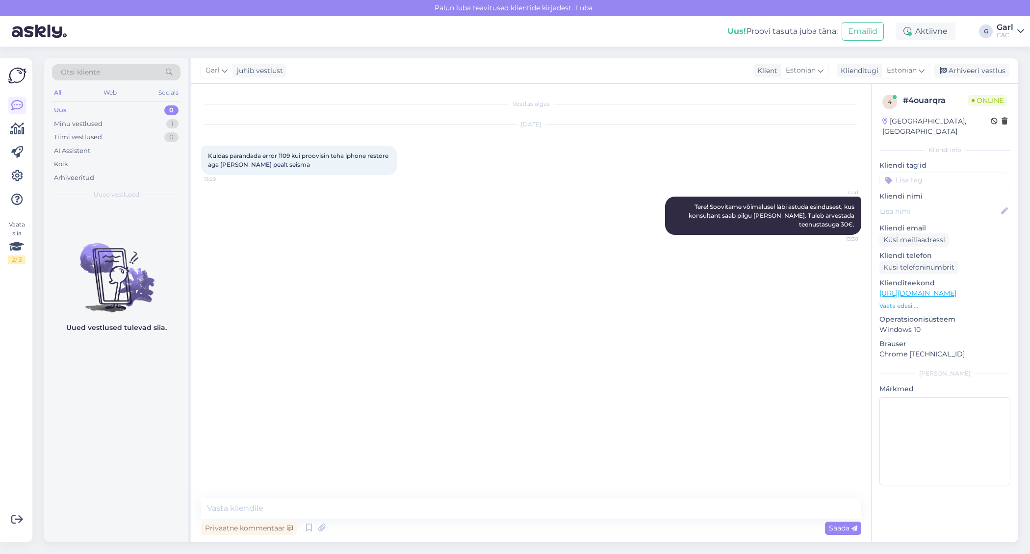
click at [565, 480] on div "Vestlus algas Aug 15 2025 Kuidas parandada error 1109 kui proovisin teha iphone…" at bounding box center [535, 292] width 669 height 396
drag, startPoint x: 711, startPoint y: 209, endPoint x: 721, endPoint y: 215, distance: 11.7
click at [719, 214] on span "Tere! Soovitame võimalusel läbi astuda esindusest, kus konsultant saab pilgu pe…" at bounding box center [772, 215] width 167 height 25
click at [721, 215] on span "Tere! Soovitame võimalusel läbi astuda esindusest, kus konsultant saab pilgu pe…" at bounding box center [772, 215] width 167 height 25
click at [124, 128] on div "Minu vestlused 1" at bounding box center [116, 124] width 129 height 14
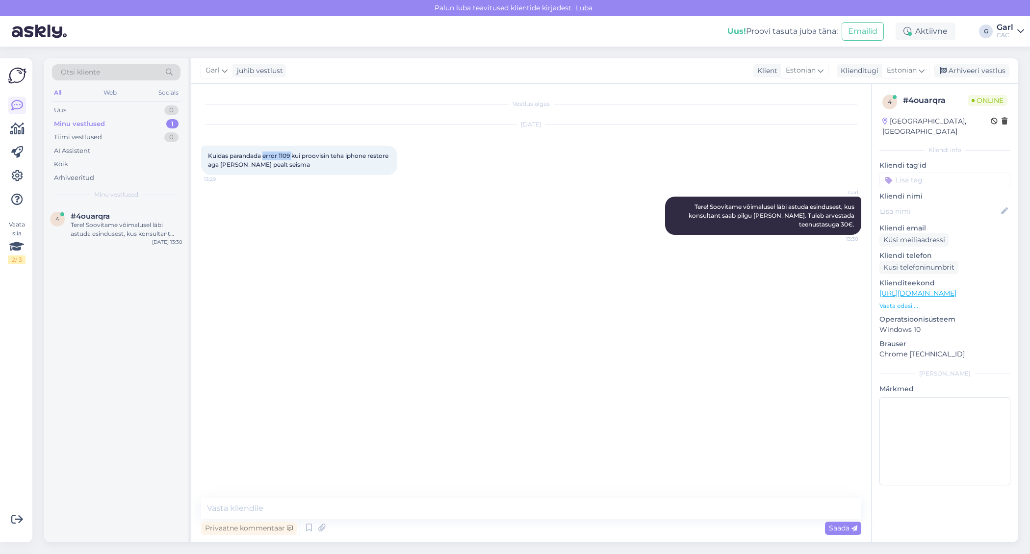
drag, startPoint x: 264, startPoint y: 156, endPoint x: 293, endPoint y: 153, distance: 29.6
click at [293, 153] on span "Kuidas parandada error 1109 kui proovisin teha iphone restore aga jäi poole pea…" at bounding box center [299, 160] width 182 height 16
copy span "error 1109"
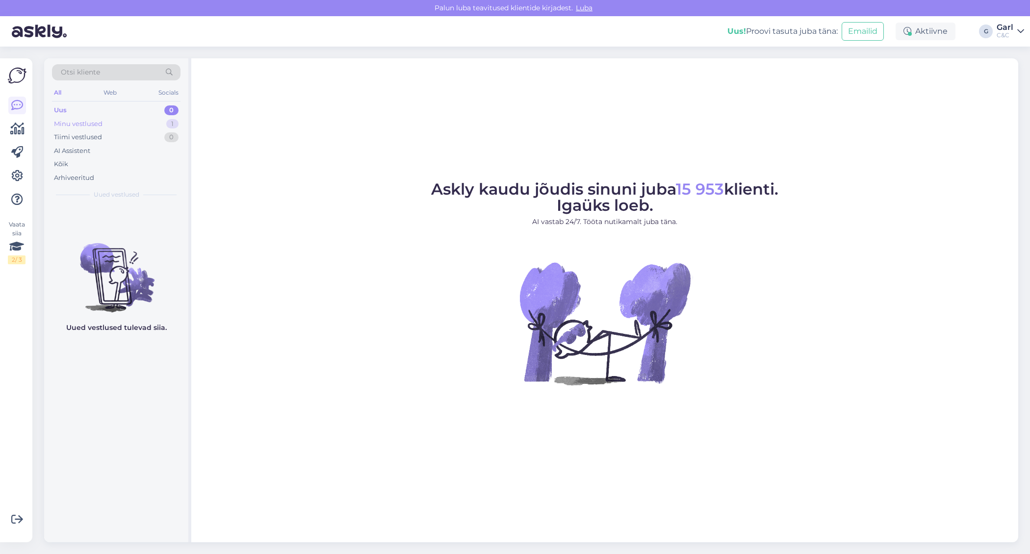
click at [165, 126] on div "Minu vestlused 1" at bounding box center [116, 124] width 129 height 14
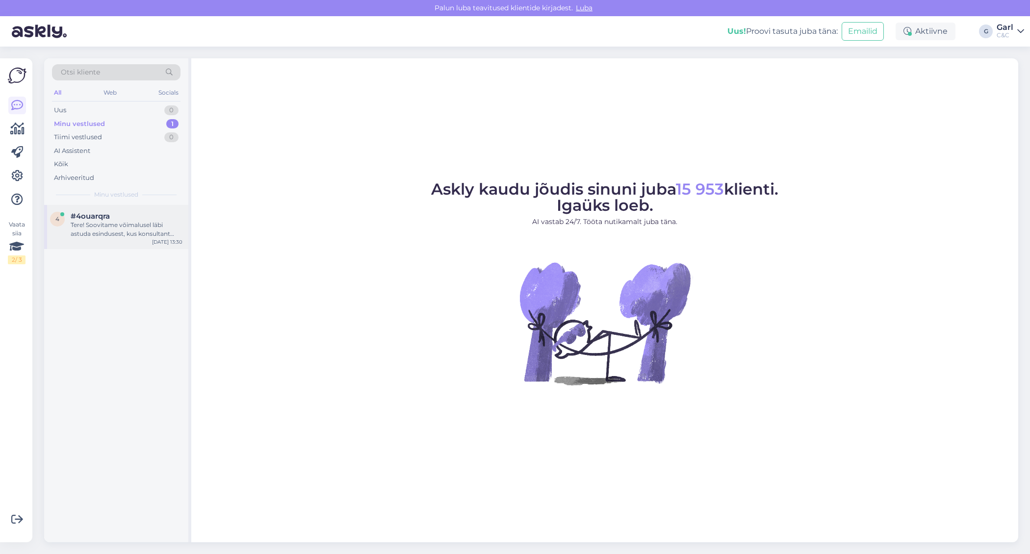
click at [128, 229] on div "Tere! Soovitame võimalusel läbi astuda esindusest, kus konsultant saab pilgu [P…" at bounding box center [127, 230] width 112 height 18
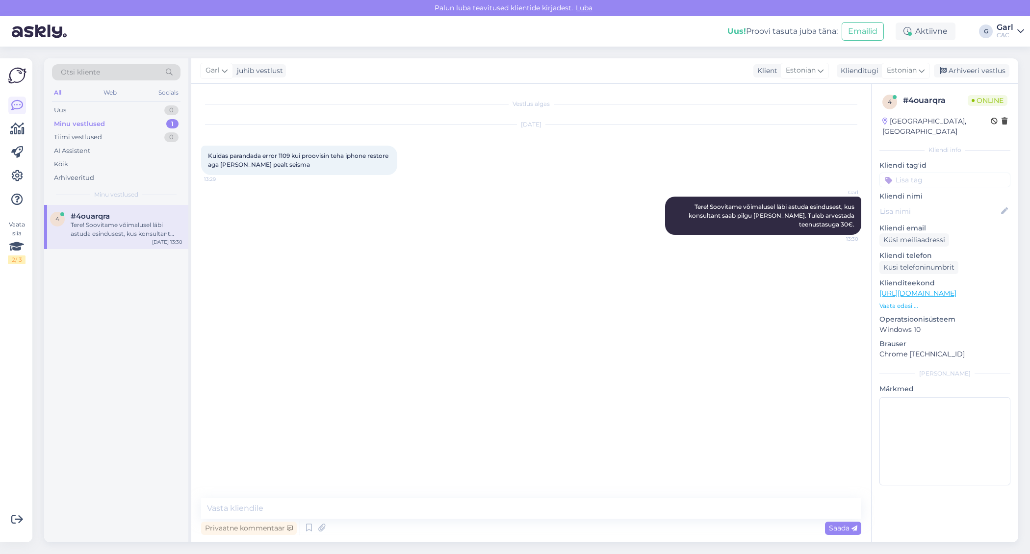
click at [616, 221] on div "Garl Tere! Soovitame võimalusel läbi astuda esindusest, kus konsultant saab pil…" at bounding box center [531, 216] width 660 height 60
click at [951, 77] on div "Arhiveeri vestlus" at bounding box center [972, 70] width 76 height 13
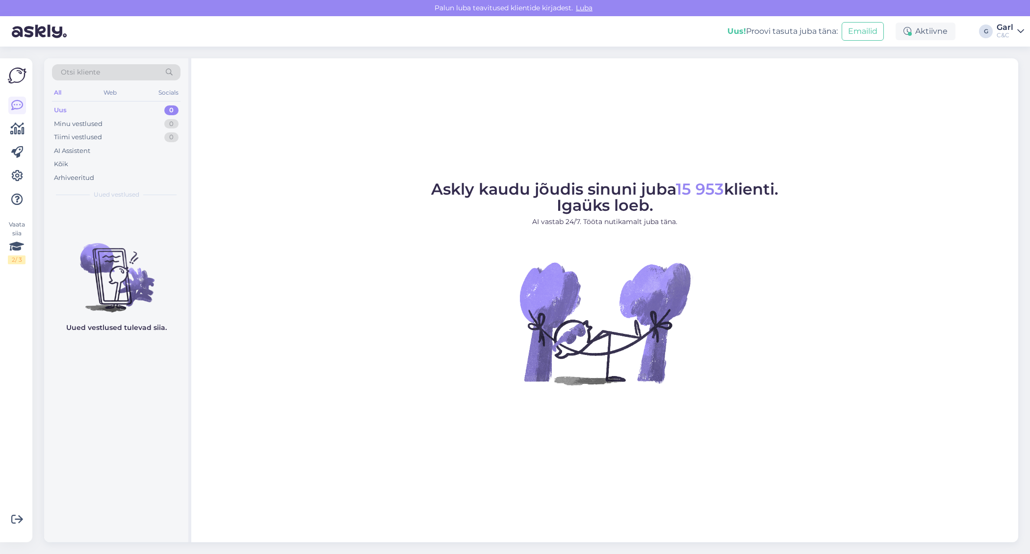
click at [153, 109] on div "Uus 0" at bounding box center [116, 110] width 129 height 14
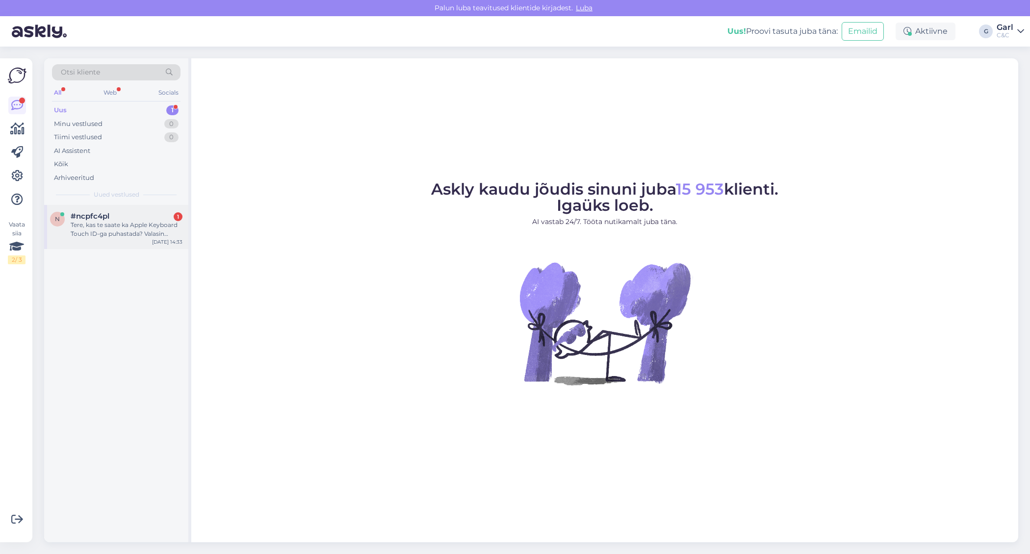
click at [156, 212] on div "#ncpfc4pl 1" at bounding box center [127, 216] width 112 height 9
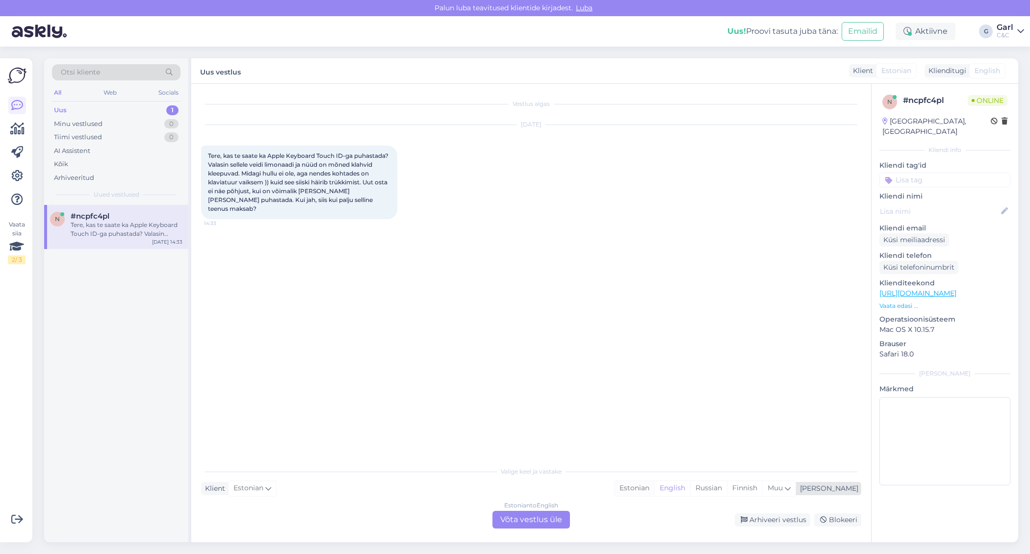
click at [654, 489] on div "Estonian" at bounding box center [635, 488] width 40 height 15
click at [541, 521] on div "Estonian to Estonian Võta vestlus üle" at bounding box center [531, 520] width 78 height 18
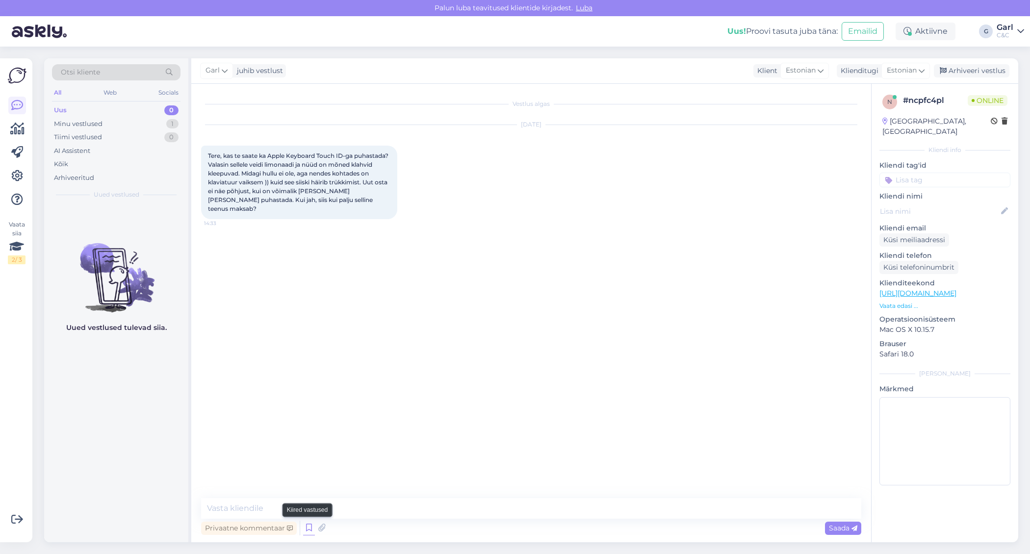
click at [312, 529] on icon at bounding box center [309, 528] width 12 height 15
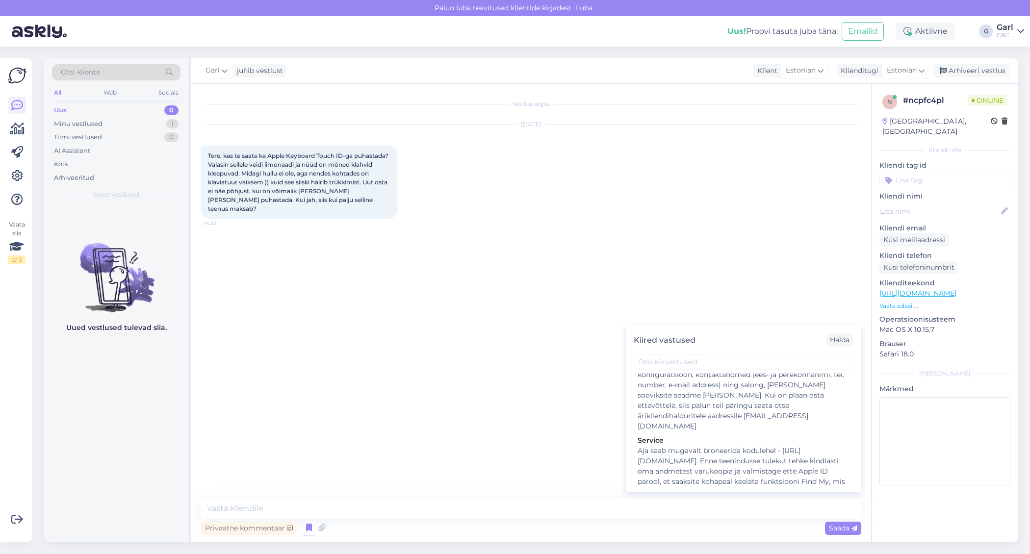
scroll to position [1401, 0]
click at [698, 531] on div "Hooldusesse saab aega broneerida kodulehel - https://cec.ee/hooldus. Enne hoold…" at bounding box center [744, 562] width 212 height 62
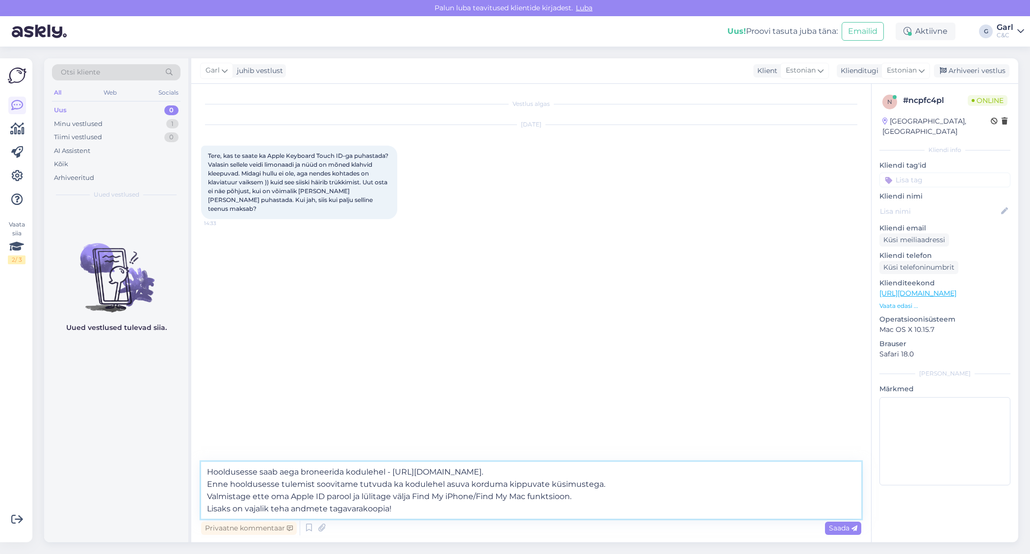
click at [207, 476] on textarea "Hooldusesse saab aega broneerida kodulehel - https://cec.ee/hooldus. Enne hoold…" at bounding box center [531, 490] width 660 height 57
click at [393, 491] on textarea "Tere! Soovitame siiski kogu seade lasta üle vaadata. Hooldusesse saab aega bron…" at bounding box center [531, 490] width 660 height 57
click at [407, 471] on textarea "Tere! Soovitame siiski kogu seade lasta üle vaadata. Hooldusesse saab aega bron…" at bounding box center [531, 490] width 660 height 57
click at [408, 508] on textarea "Tere! Soovitame siiski kogu seade lasta üle vaadata. Hooldusesse saab aega bron…" at bounding box center [531, 490] width 660 height 57
type textarea "Tere! Soovitame siiski kogu seade lasta üle vaadata. Hooldusesse saab aega bron…"
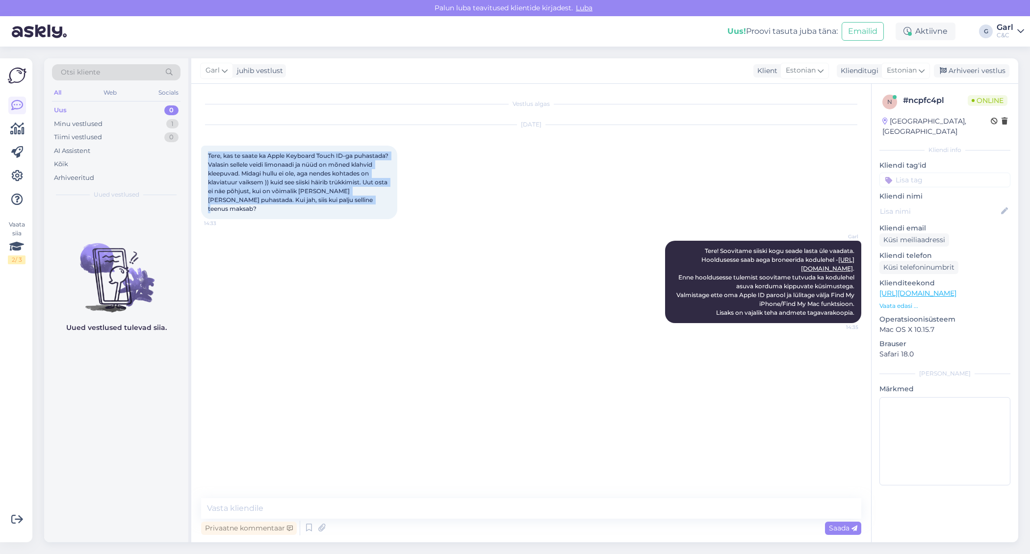
drag, startPoint x: 208, startPoint y: 155, endPoint x: 366, endPoint y: 204, distance: 165.2
click at [366, 204] on div "Tere, kas te saate ka Apple Keyboard Touch ID-ga puhastada? Valasin sellele vei…" at bounding box center [299, 183] width 196 height 74
copy span "Tere, kas te saate ka Apple Keyboard Touch ID-ga puhastada? Valasin sellele vei…"
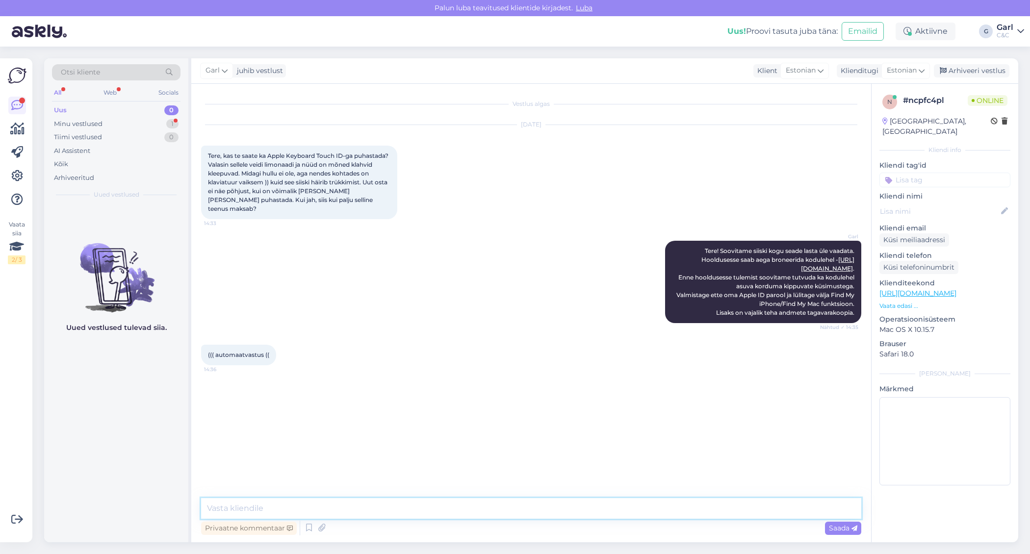
click at [402, 514] on textarea at bounding box center [531, 508] width 660 height 21
click at [402, 513] on textarea at bounding box center [531, 508] width 660 height 21
click at [319, 510] on textarea "Apple Keyboard'i siiski ei ole võimalik puhastada, kahjuks." at bounding box center [531, 508] width 660 height 21
click at [450, 503] on textarea "Apple Keyboard'i siiski ei ole meil võimalik puhastada, kahjuks." at bounding box center [531, 508] width 660 height 21
type textarea "Apple Keyboard'i siiski ei ole meil võimalik puhastada, kahjuks."
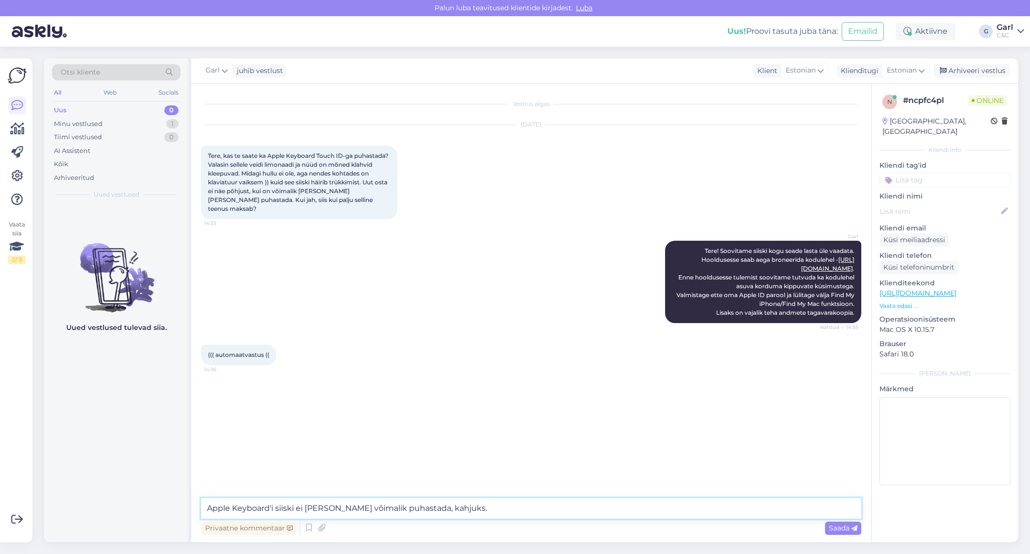
click at [523, 511] on textarea "Apple Keyboard'i siiski ei ole meil võimalik puhastada, kahjuks." at bounding box center [531, 508] width 660 height 21
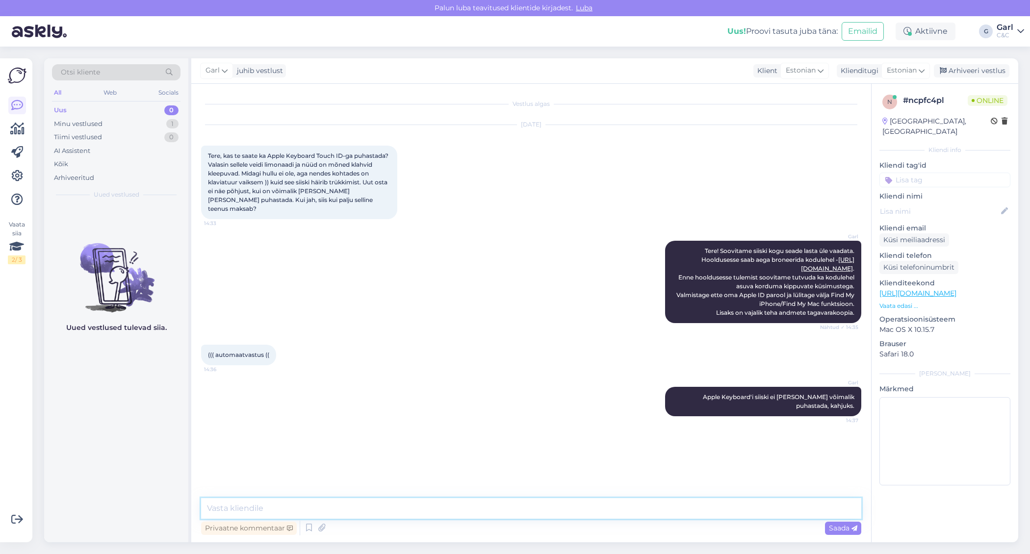
click at [393, 508] on textarea at bounding box center [531, 508] width 660 height 21
click at [648, 399] on icon at bounding box center [649, 402] width 6 height 6
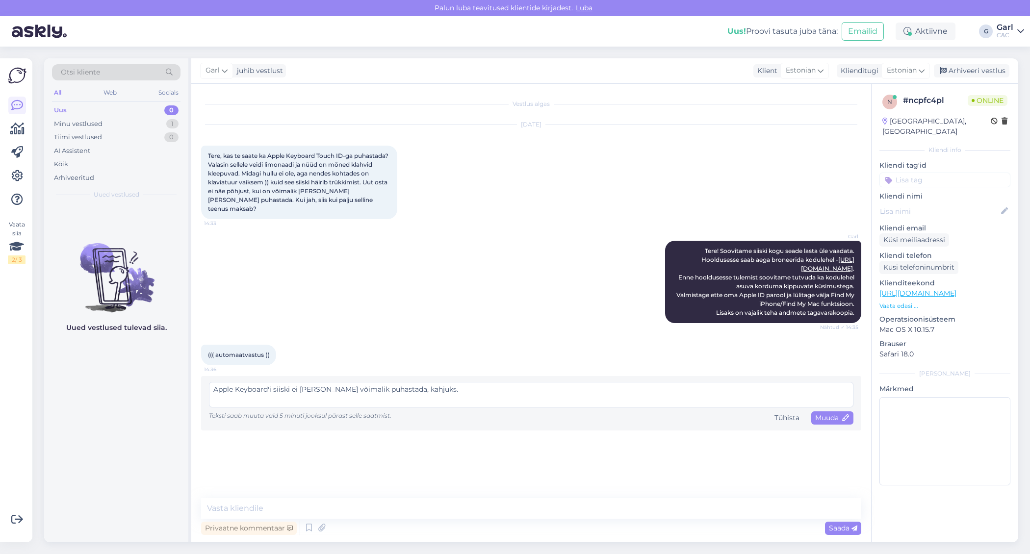
drag, startPoint x: 560, startPoint y: 380, endPoint x: 177, endPoint y: 369, distance: 383.2
click at [176, 368] on div "Otsi kliente All Web Socials Uus 0 Minu vestlused 1 Tiimi vestlused 0 AI Assist…" at bounding box center [531, 300] width 974 height 484
type textarea "Saame proovida puhastada. Hind alates 40€. Suurema kahju puhul lisandub täienda…"
click at [826, 414] on span "Muuda" at bounding box center [832, 418] width 34 height 9
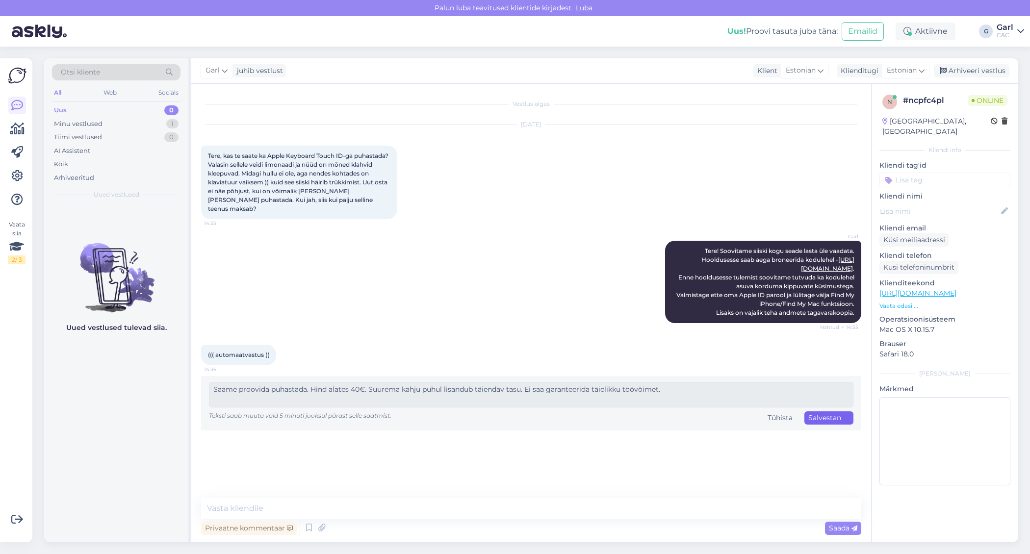
click at [826, 413] on div "Salvestan . . ." at bounding box center [828, 418] width 41 height 10
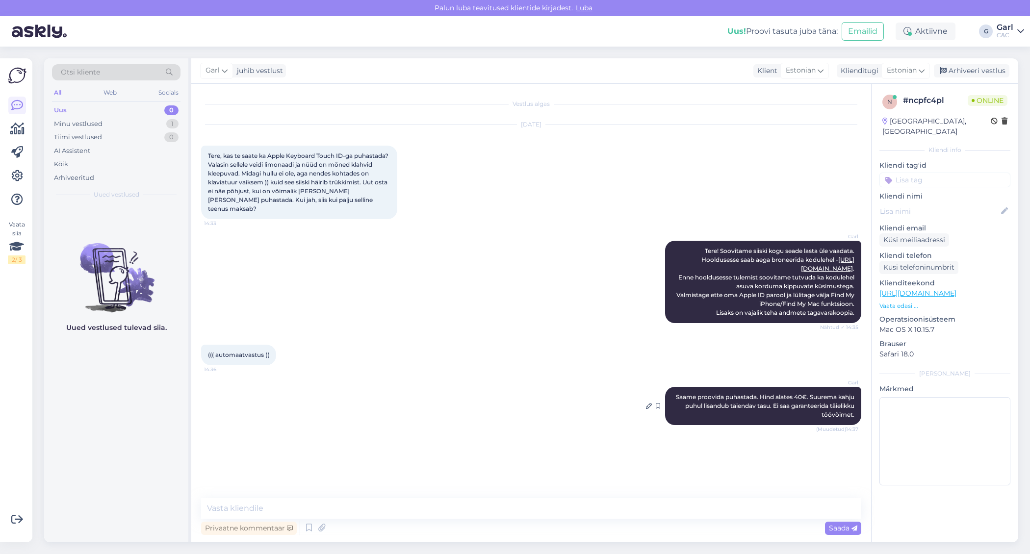
click at [729, 398] on span "Saame proovida puhastada. Hind alates 40€. Suurema kahju puhul lisandub täienda…" at bounding box center [766, 405] width 180 height 25
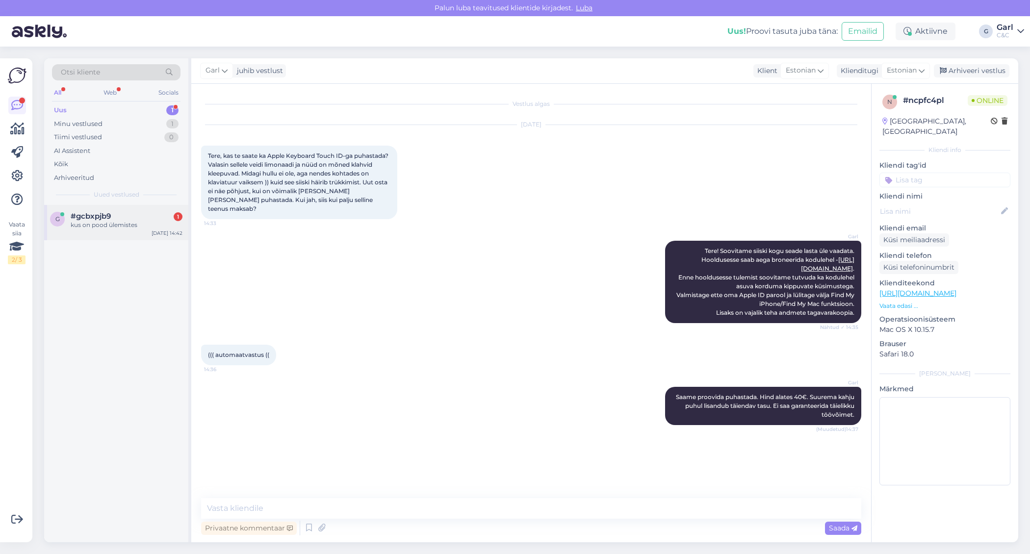
click at [138, 212] on div "#gcbxpjb9 1" at bounding box center [127, 216] width 112 height 9
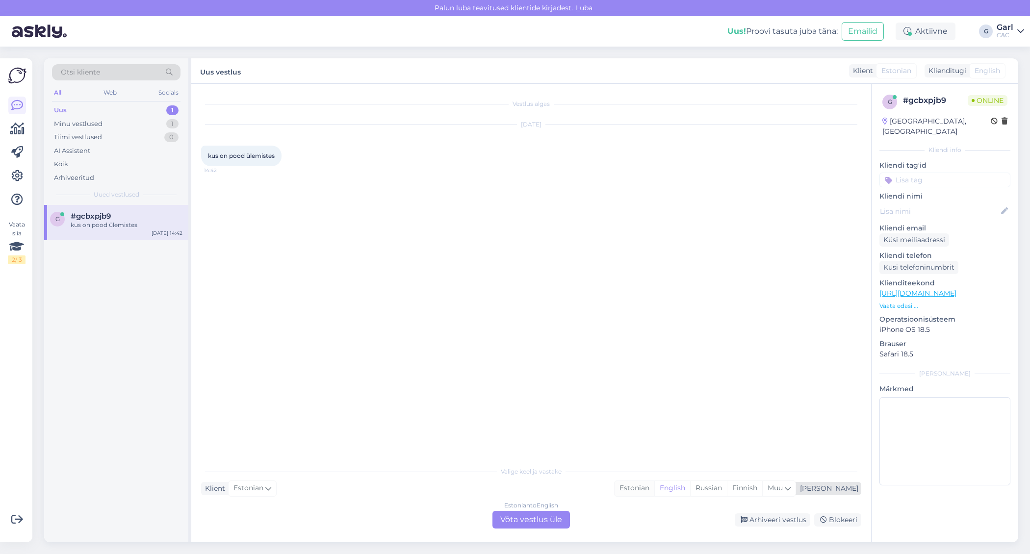
click at [654, 487] on div "Estonian" at bounding box center [635, 488] width 40 height 15
click at [543, 516] on div "Estonian to Estonian Võta vestlus üle" at bounding box center [531, 520] width 78 height 18
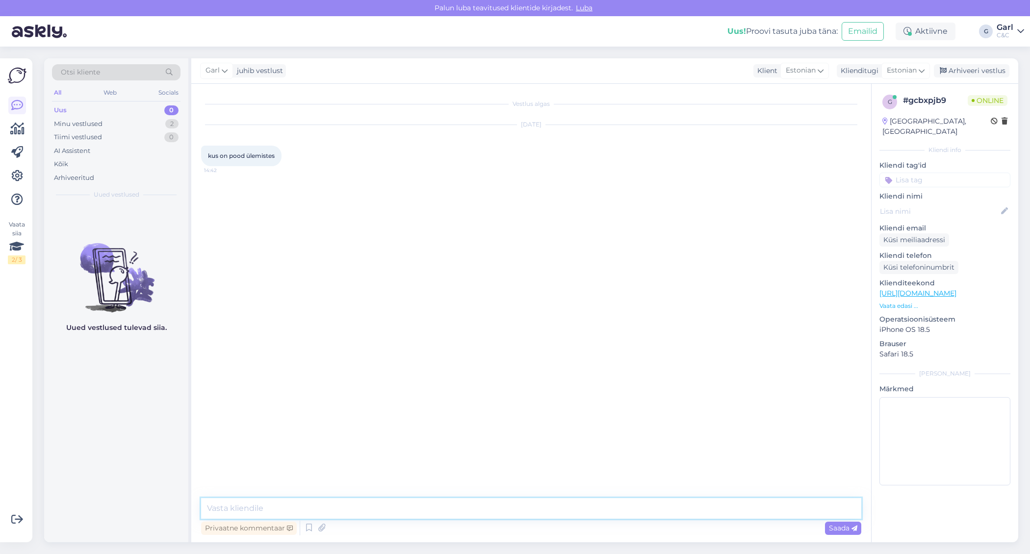
click at [543, 516] on textarea at bounding box center [531, 508] width 660 height 21
type textarea "Tere! 1. korrusel peasissepääsust paremat kätt, Zara riidepoe kõrval."
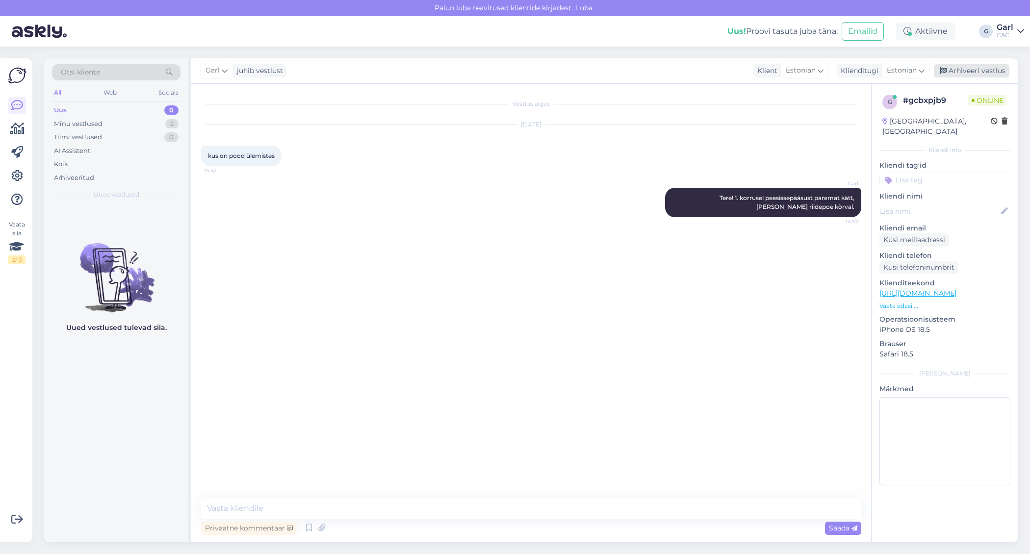
click at [946, 70] on icon at bounding box center [943, 71] width 7 height 7
click at [166, 126] on div "Minu vestlused 1" at bounding box center [116, 124] width 129 height 14
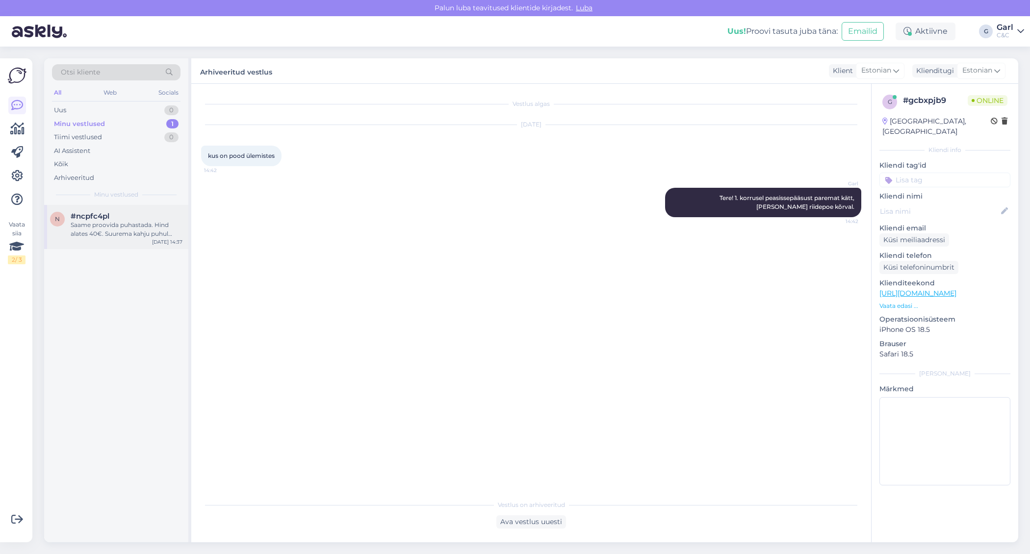
click at [150, 212] on div "#ncpfc4pl" at bounding box center [127, 216] width 112 height 9
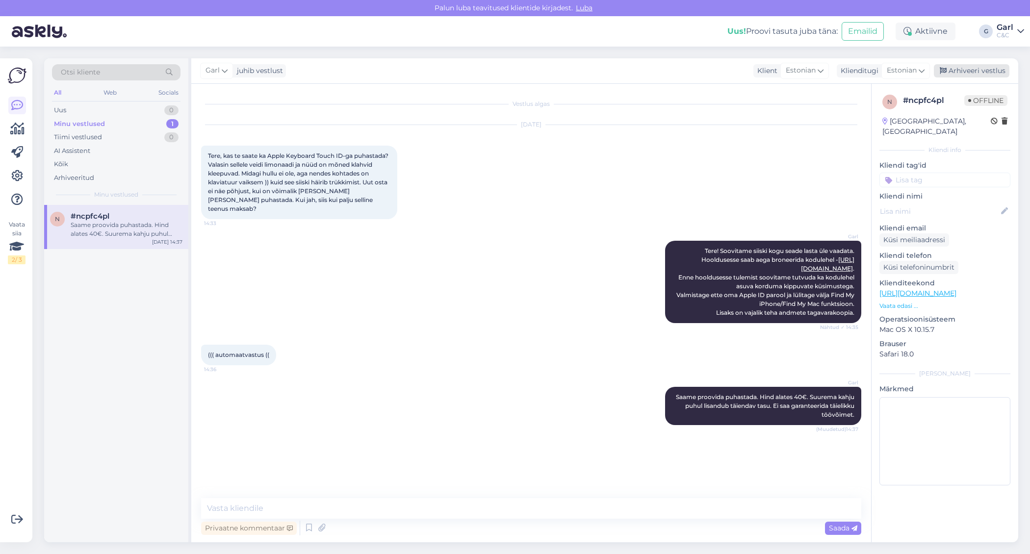
click at [957, 70] on div "Arhiveeri vestlus" at bounding box center [972, 70] width 76 height 13
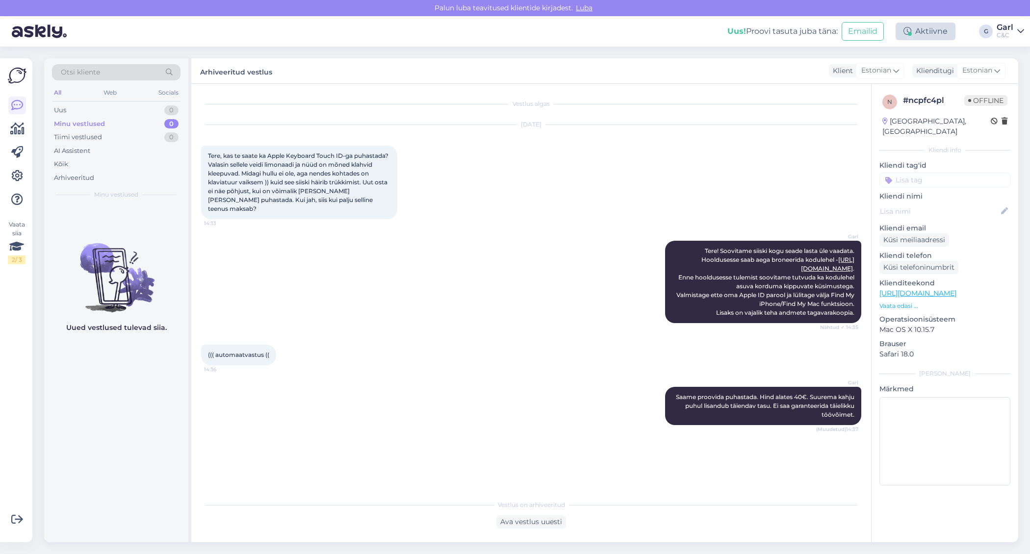
click at [934, 24] on div "Aktiivne" at bounding box center [926, 32] width 60 height 18
click at [866, 94] on button "1 tund" at bounding box center [860, 91] width 28 height 11
